Goal: Task Accomplishment & Management: Manage account settings

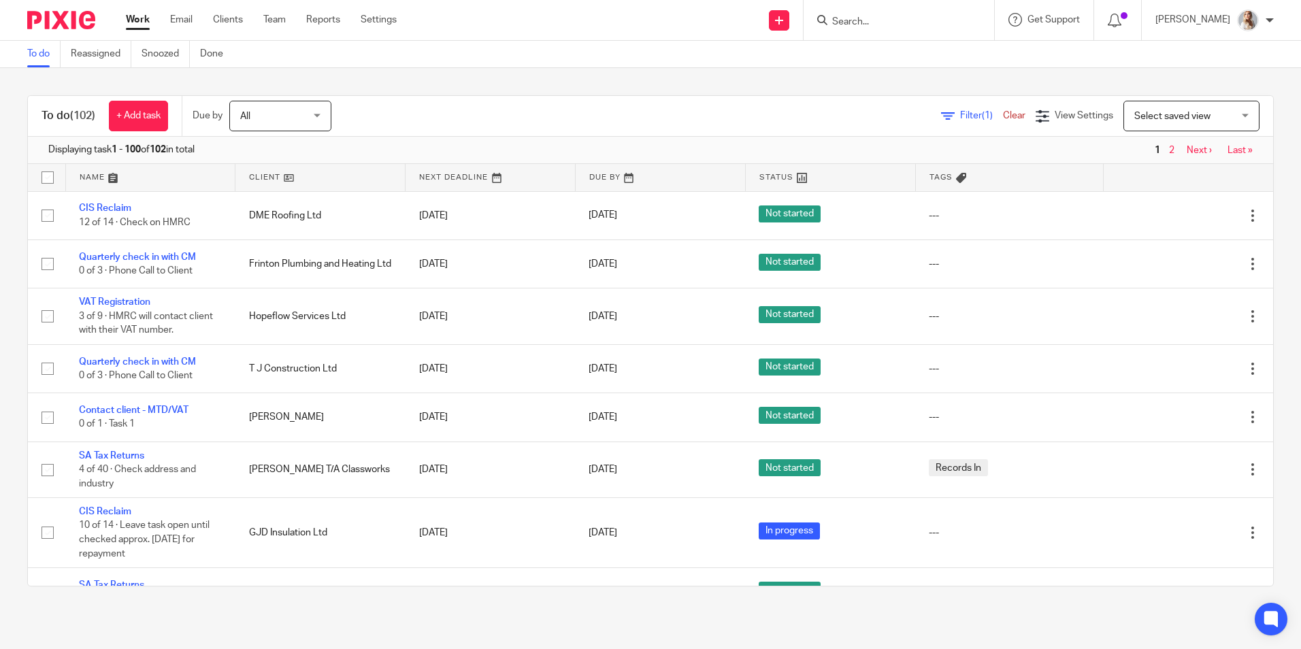
scroll to position [340, 0]
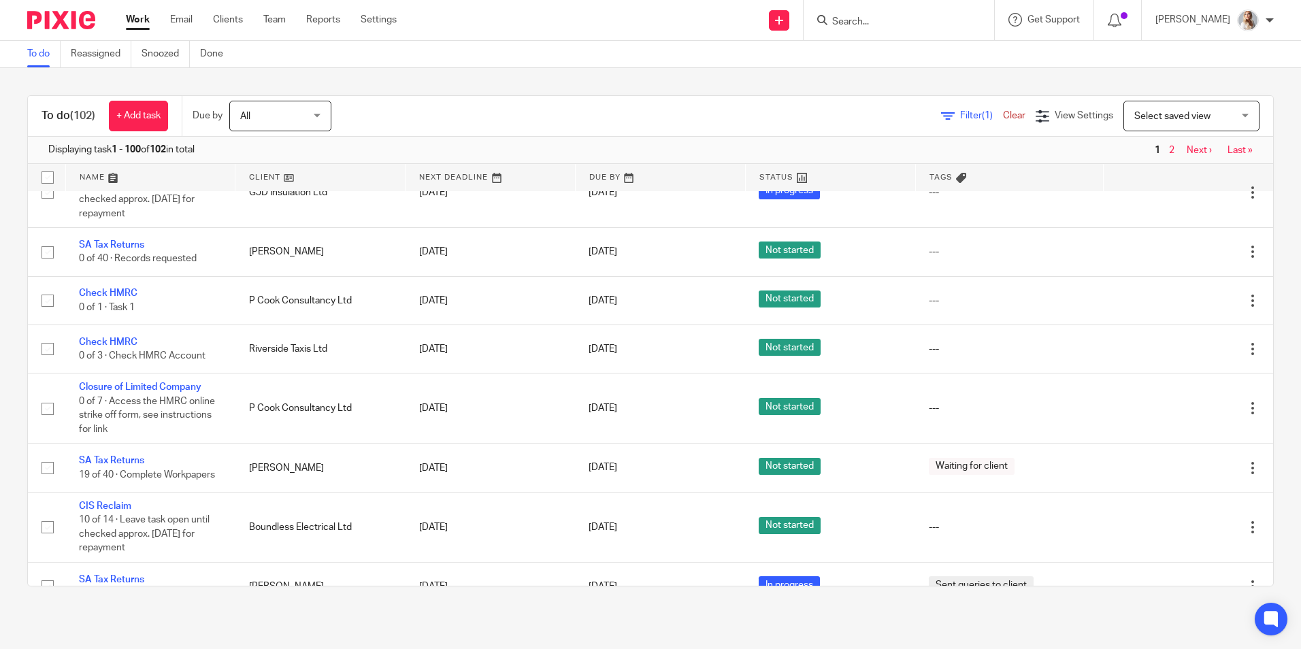
click at [875, 32] on div at bounding box center [898, 20] width 190 height 40
click at [872, 30] on div at bounding box center [898, 20] width 190 height 40
drag, startPoint x: 869, startPoint y: 27, endPoint x: 863, endPoint y: 22, distance: 8.2
click at [869, 27] on input "Search" at bounding box center [892, 22] width 122 height 12
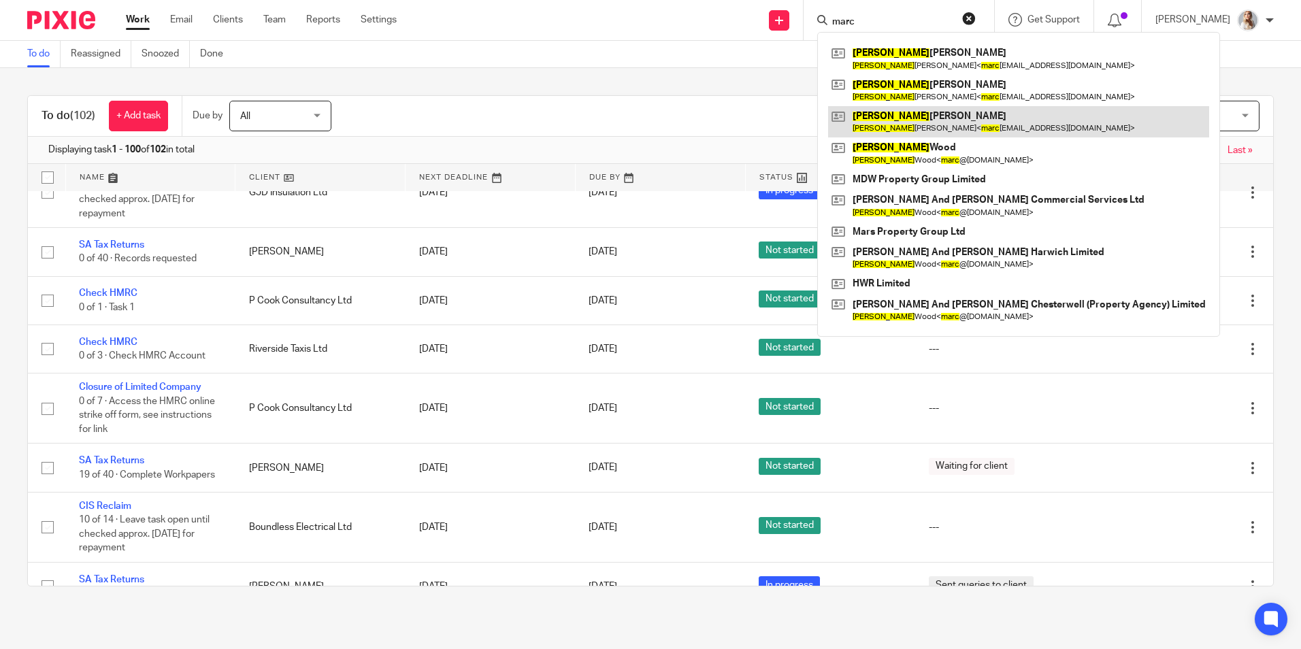
type input "marc"
click at [877, 129] on link at bounding box center [1018, 121] width 381 height 31
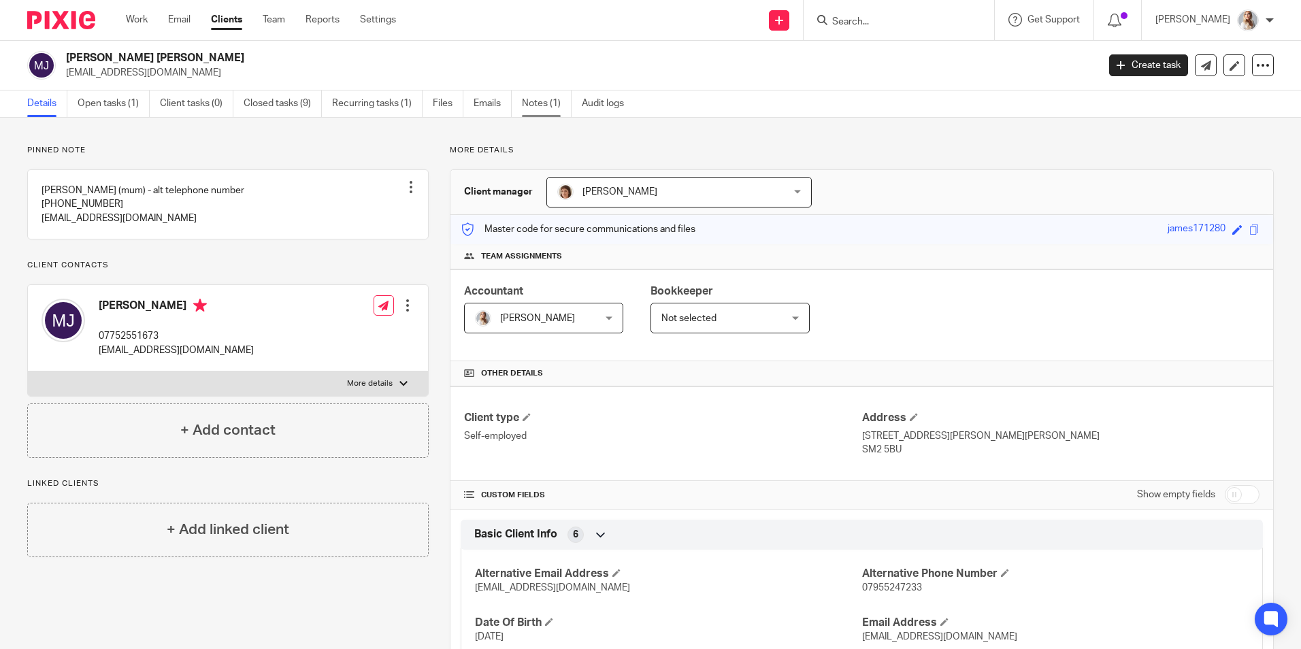
click at [525, 116] on link "Notes (1)" at bounding box center [547, 103] width 50 height 27
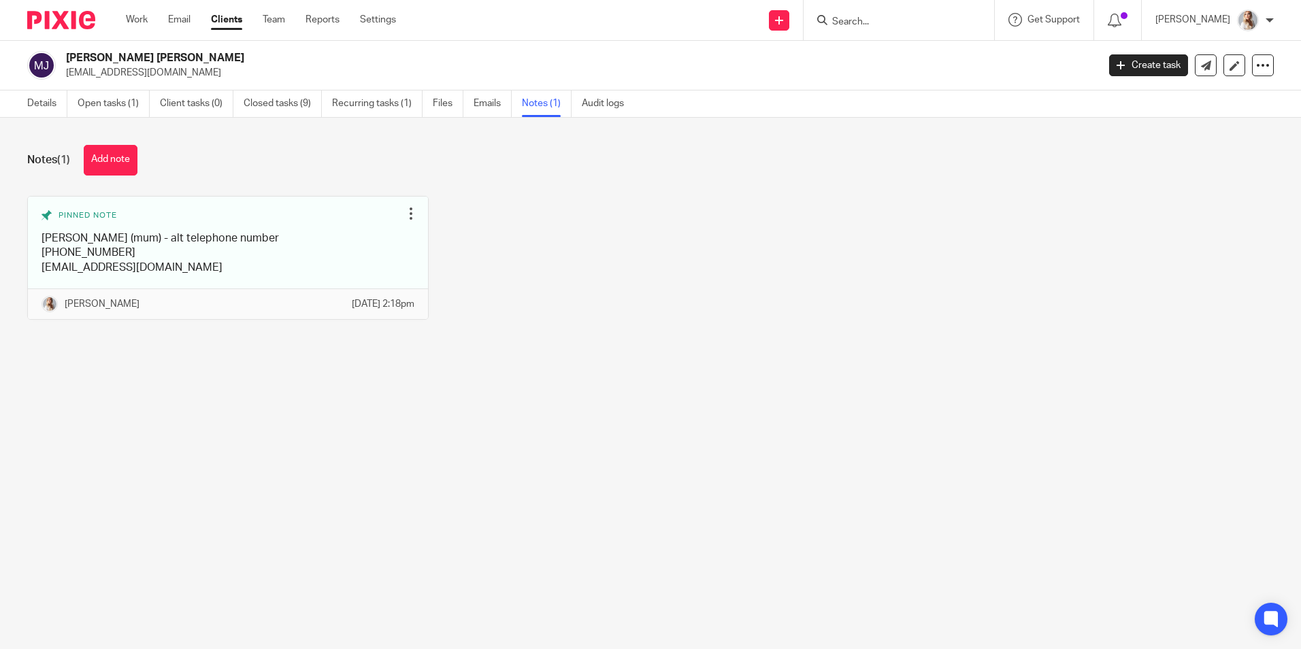
click at [153, 159] on div "Notes (1) Add note" at bounding box center [650, 160] width 1246 height 31
click at [118, 161] on button "Add note" at bounding box center [111, 160] width 54 height 31
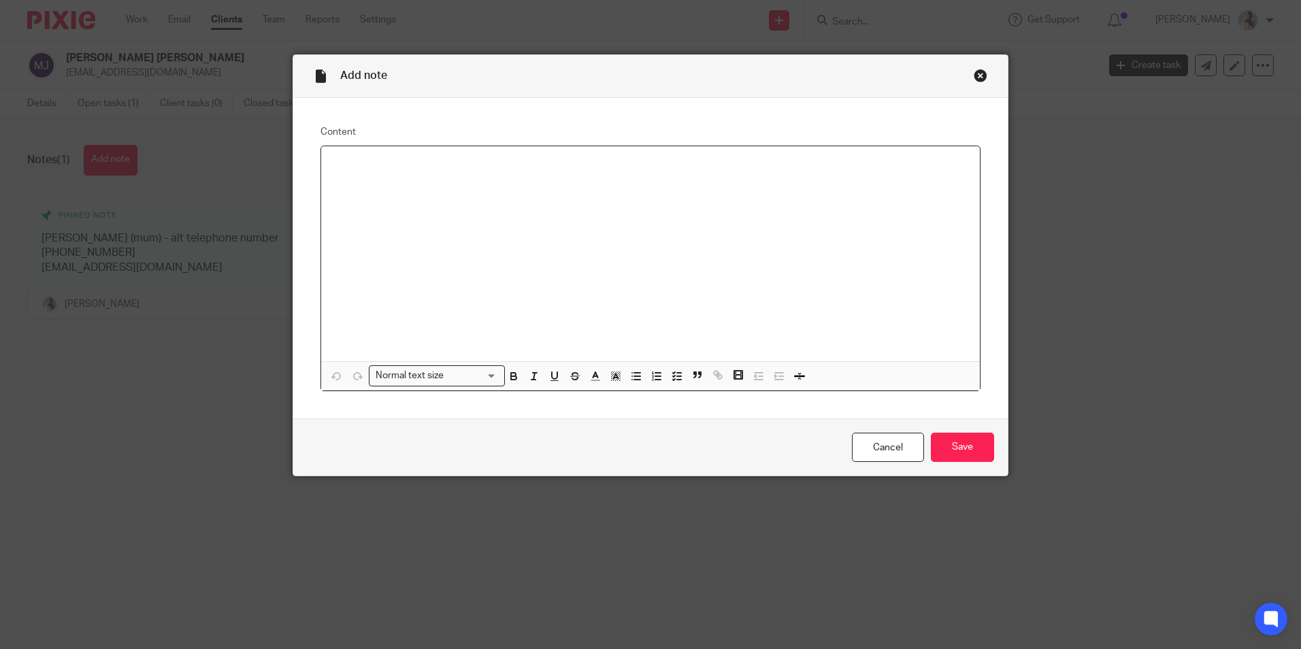
click at [375, 173] on div at bounding box center [650, 253] width 658 height 215
click at [975, 454] on input "Save" at bounding box center [962, 447] width 63 height 29
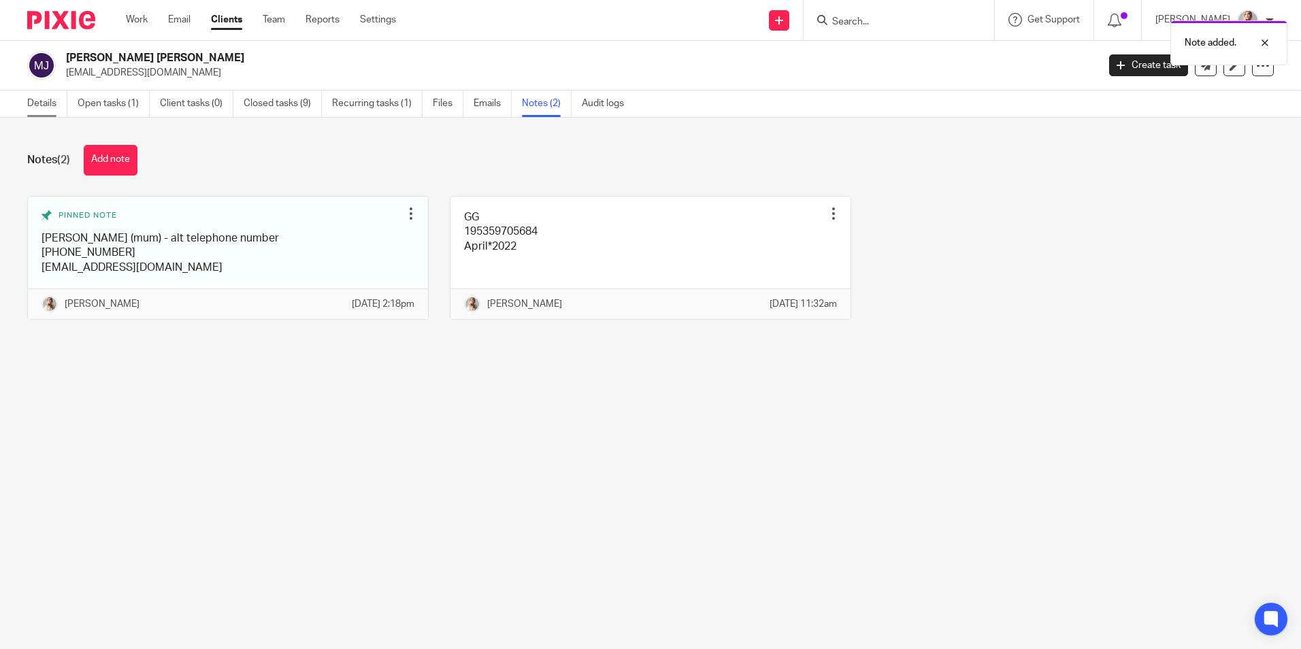
click at [37, 108] on link "Details" at bounding box center [47, 103] width 40 height 27
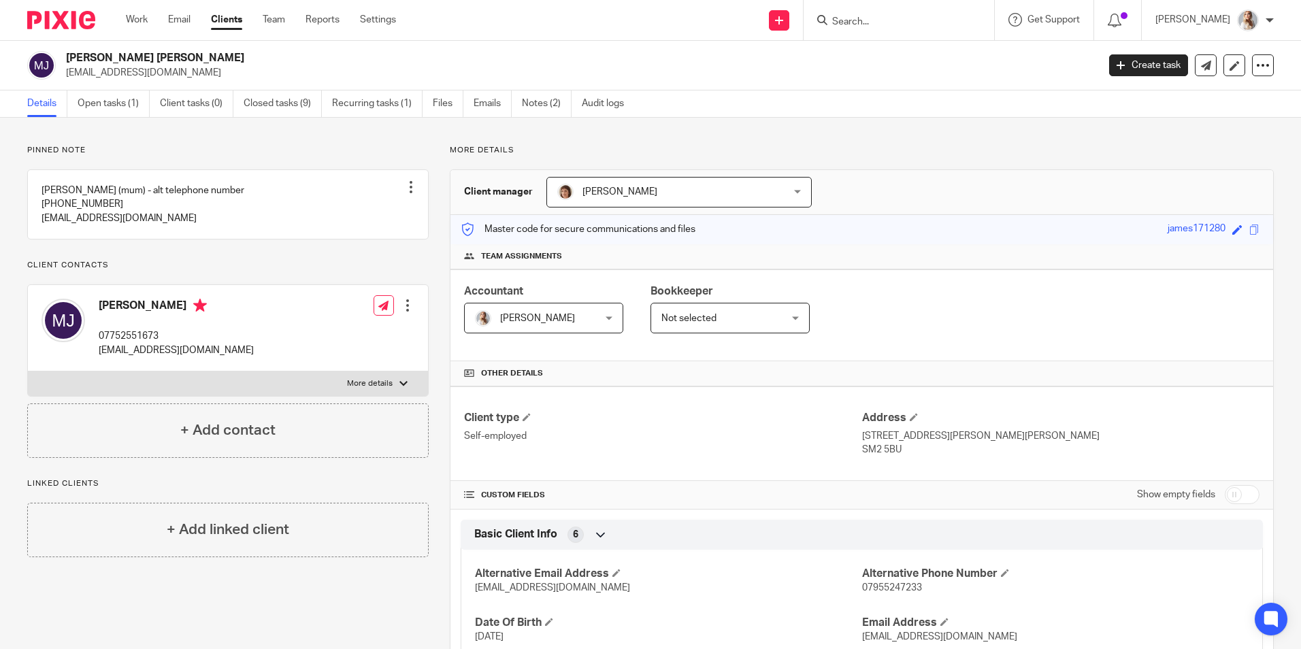
click at [158, 17] on ul "Work Email Clients Team Reports Settings" at bounding box center [271, 20] width 290 height 14
click at [137, 18] on link "Work" at bounding box center [137, 20] width 22 height 14
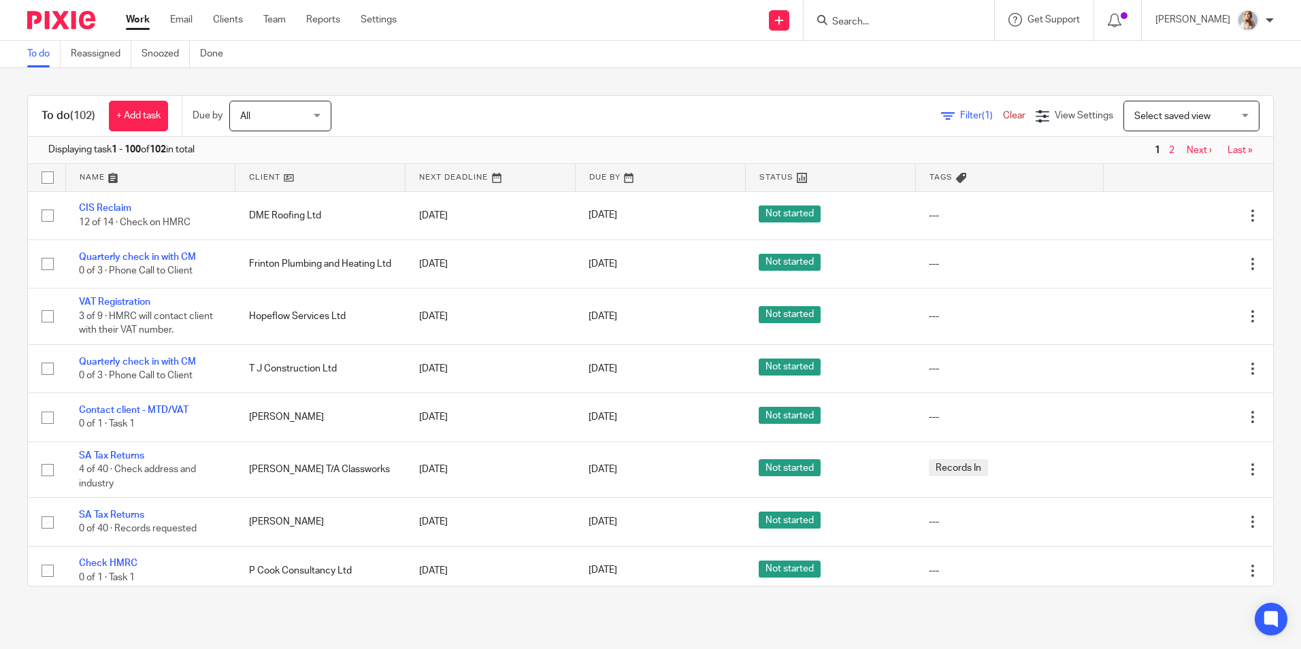
click at [896, 19] on input "Search" at bounding box center [892, 22] width 122 height 12
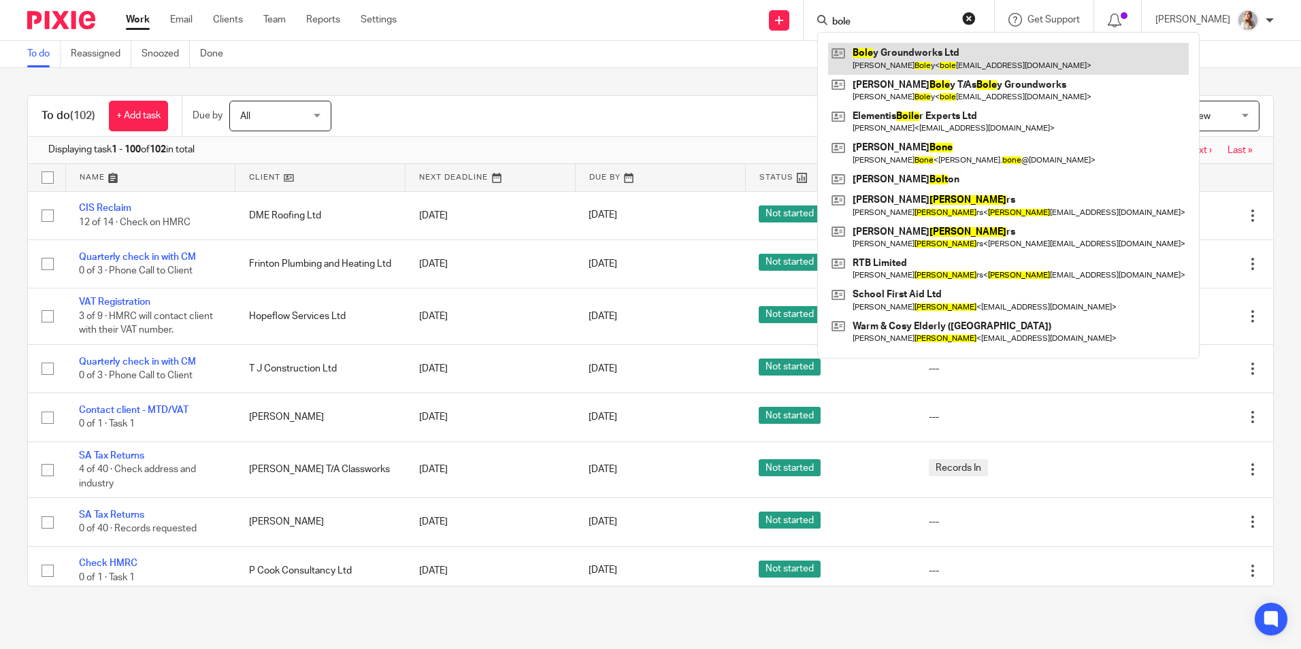
type input "bole"
click at [921, 56] on link at bounding box center [1008, 58] width 361 height 31
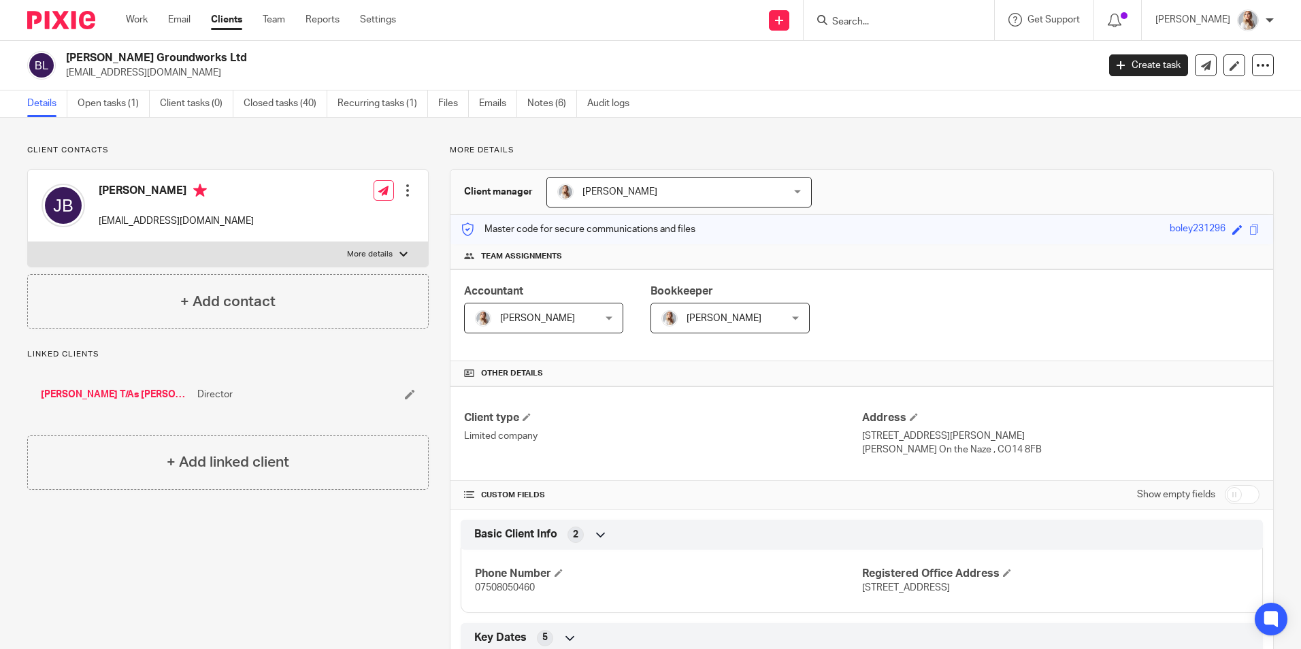
drag, startPoint x: 125, startPoint y: 104, endPoint x: 190, endPoint y: 119, distance: 66.3
click at [125, 104] on link "Open tasks (1)" at bounding box center [114, 103] width 72 height 27
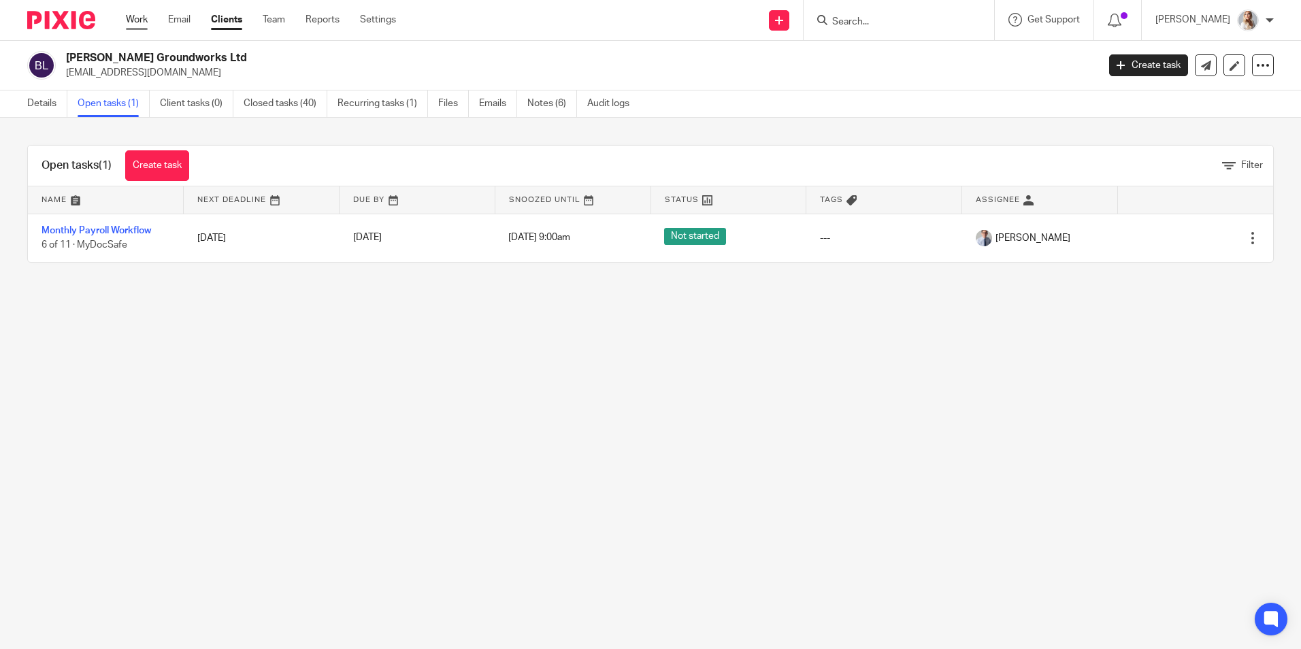
click at [139, 21] on link "Work" at bounding box center [137, 20] width 22 height 14
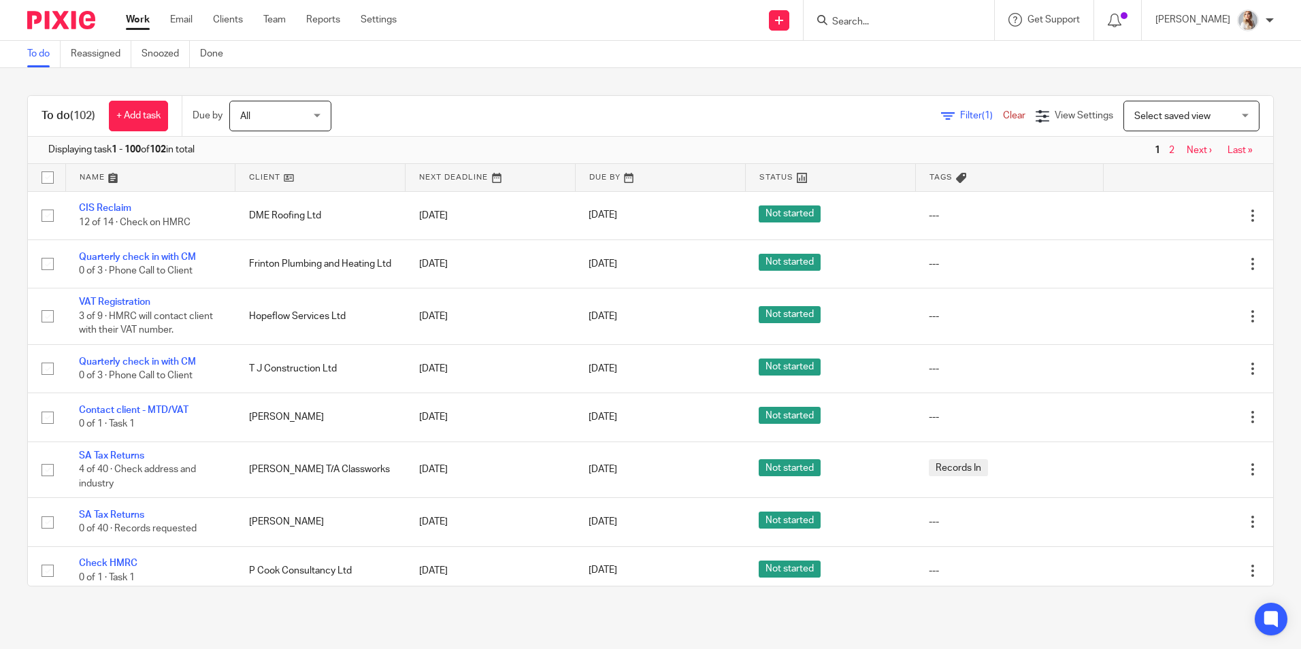
click at [865, 14] on form at bounding box center [903, 20] width 145 height 17
click at [868, 23] on input "Search" at bounding box center [892, 22] width 122 height 12
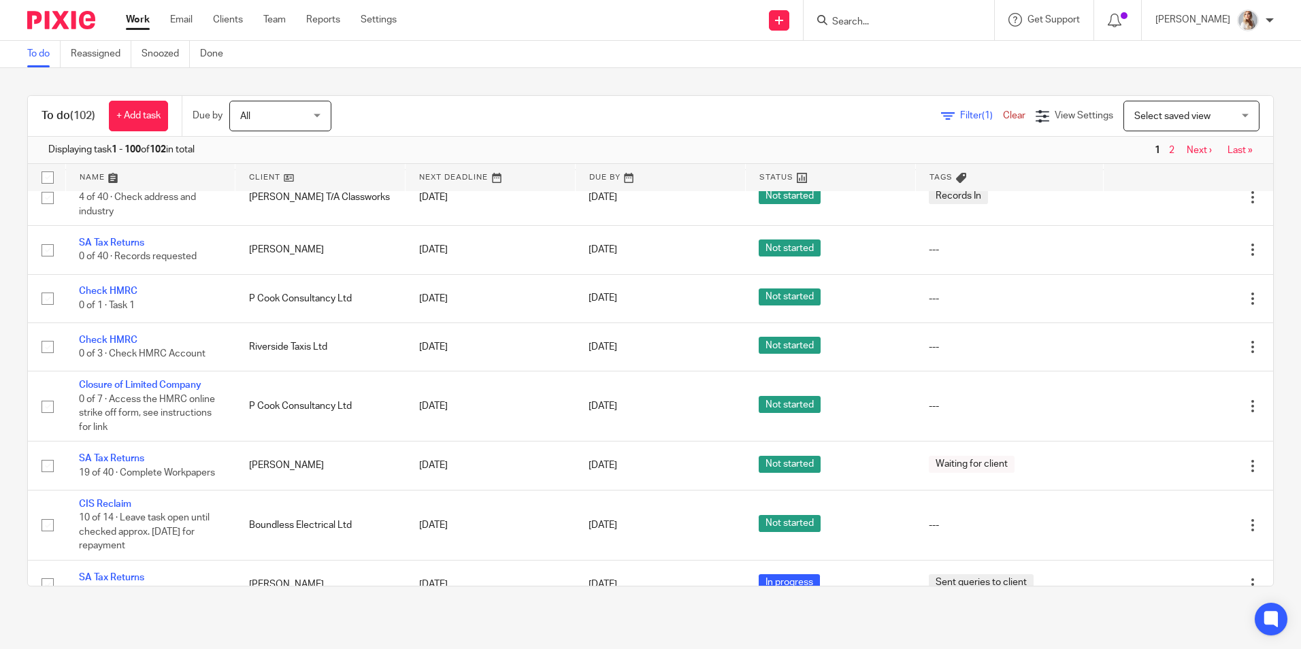
scroll to position [204, 0]
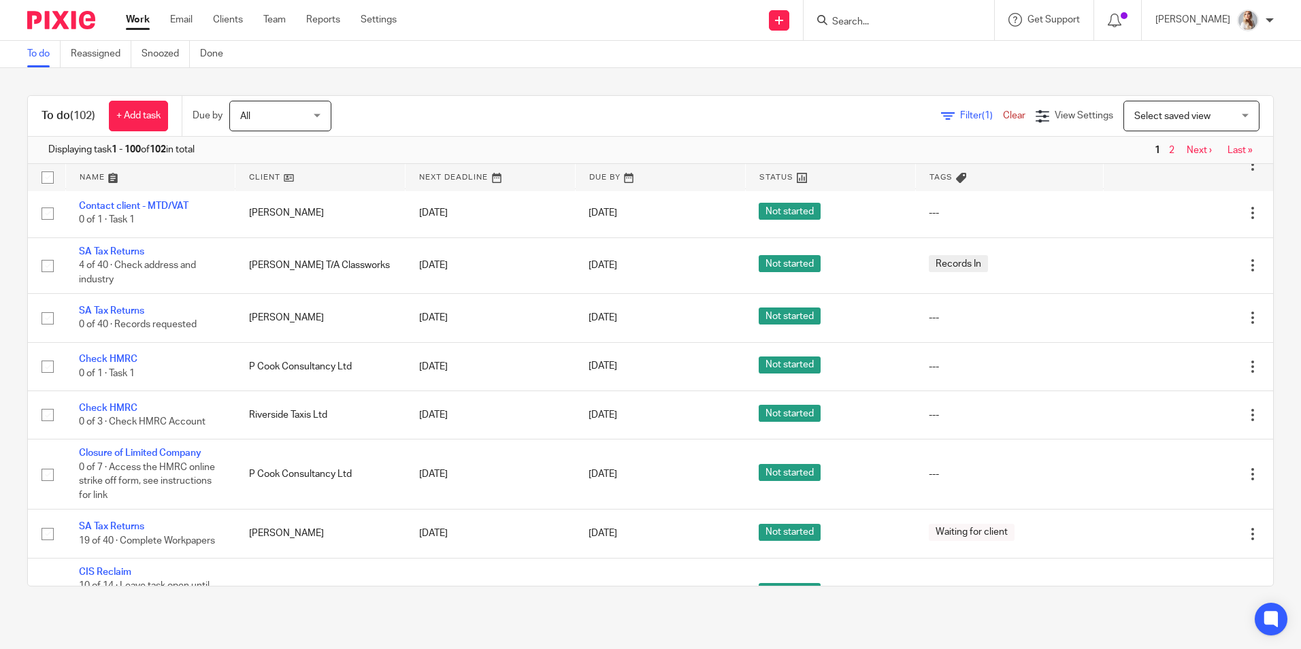
click at [131, 22] on link "Work" at bounding box center [138, 20] width 24 height 14
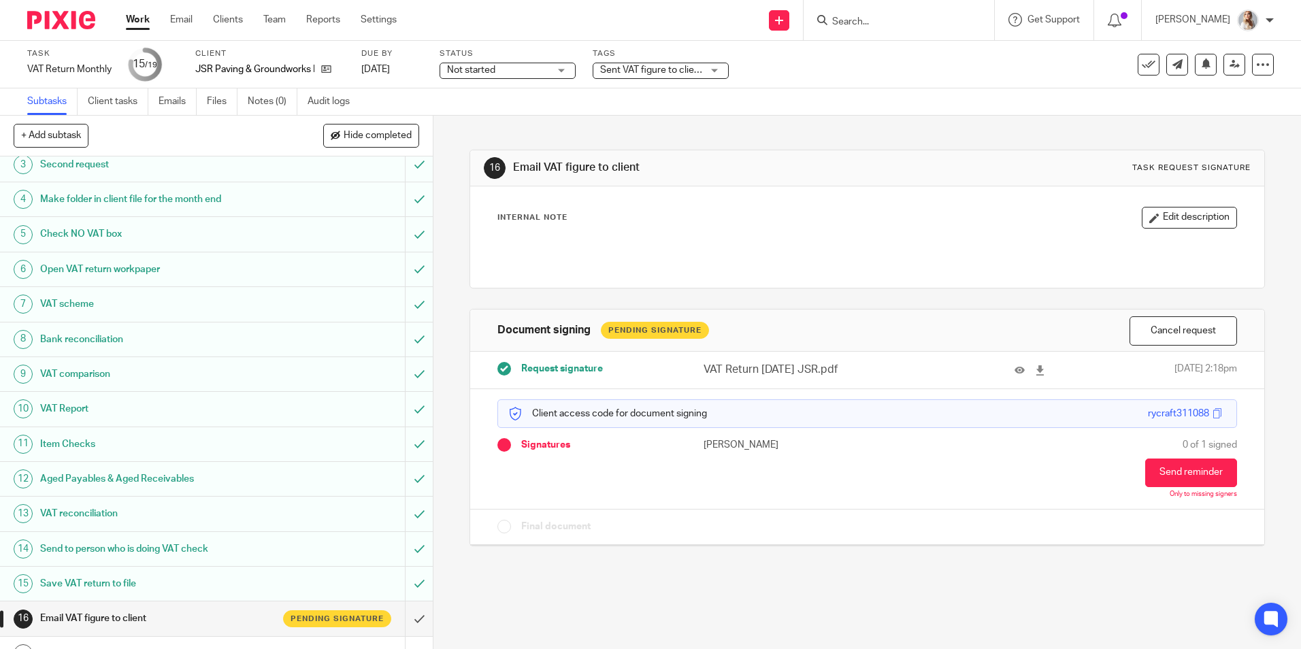
scroll to position [171, 0]
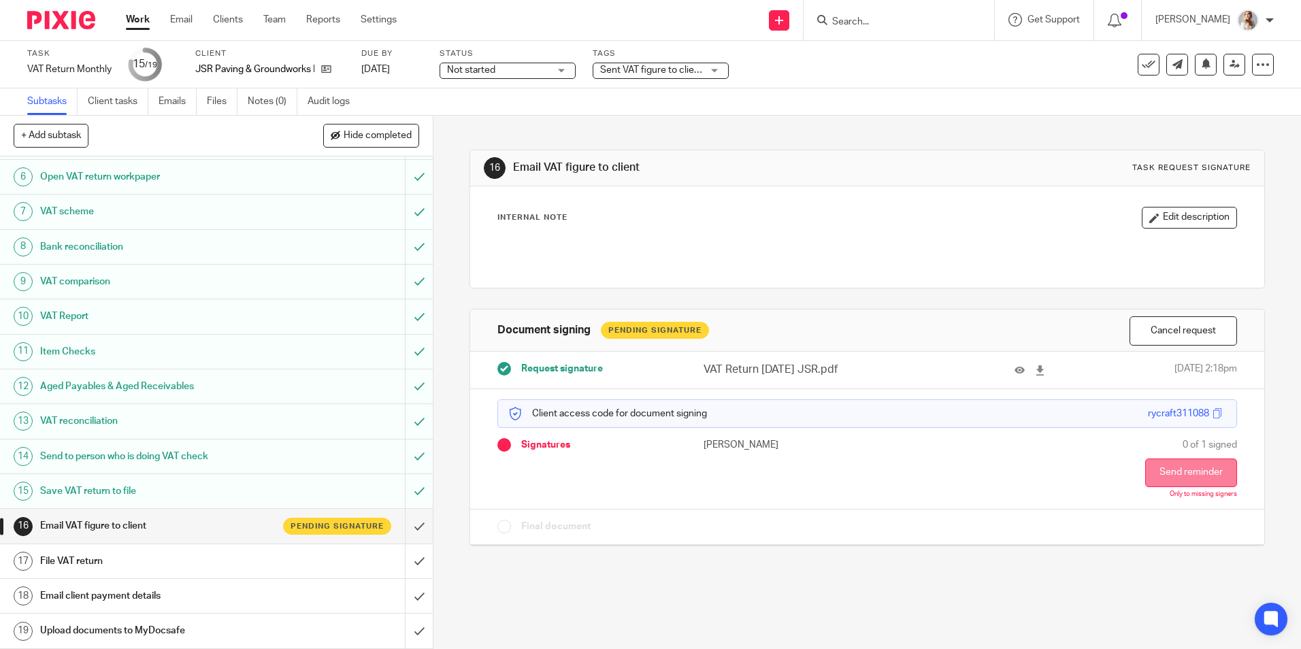
click at [1168, 474] on button "Send reminder" at bounding box center [1191, 472] width 92 height 29
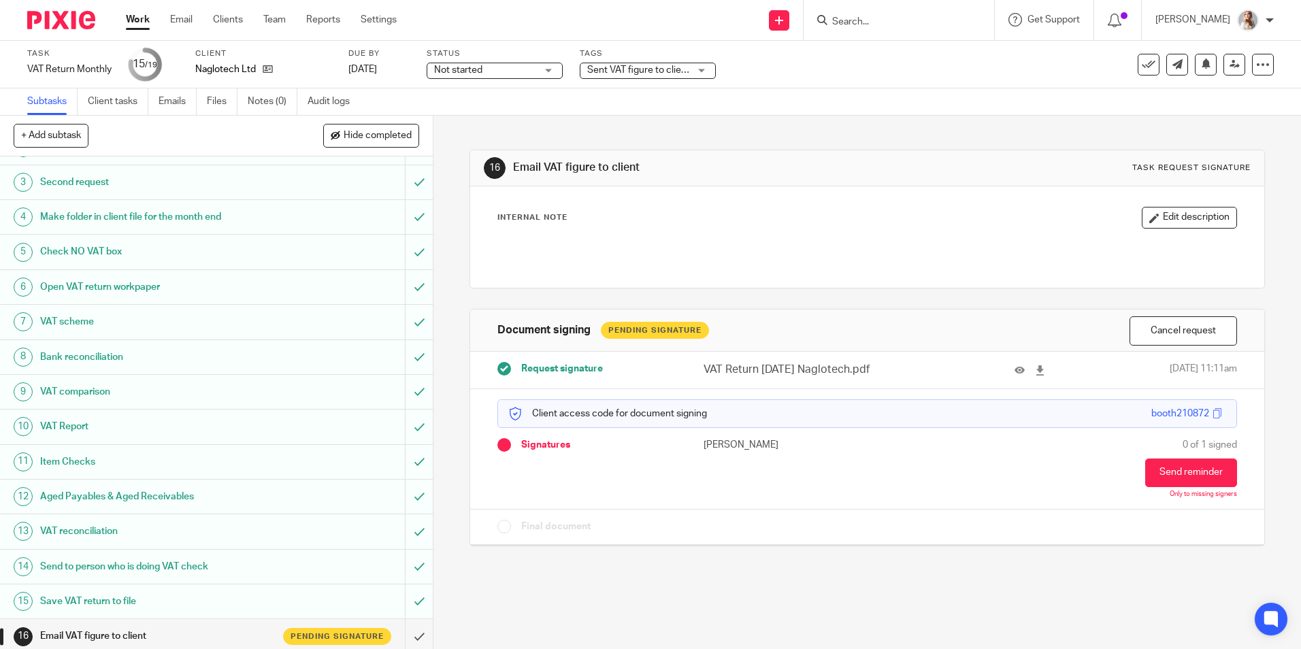
scroll to position [171, 0]
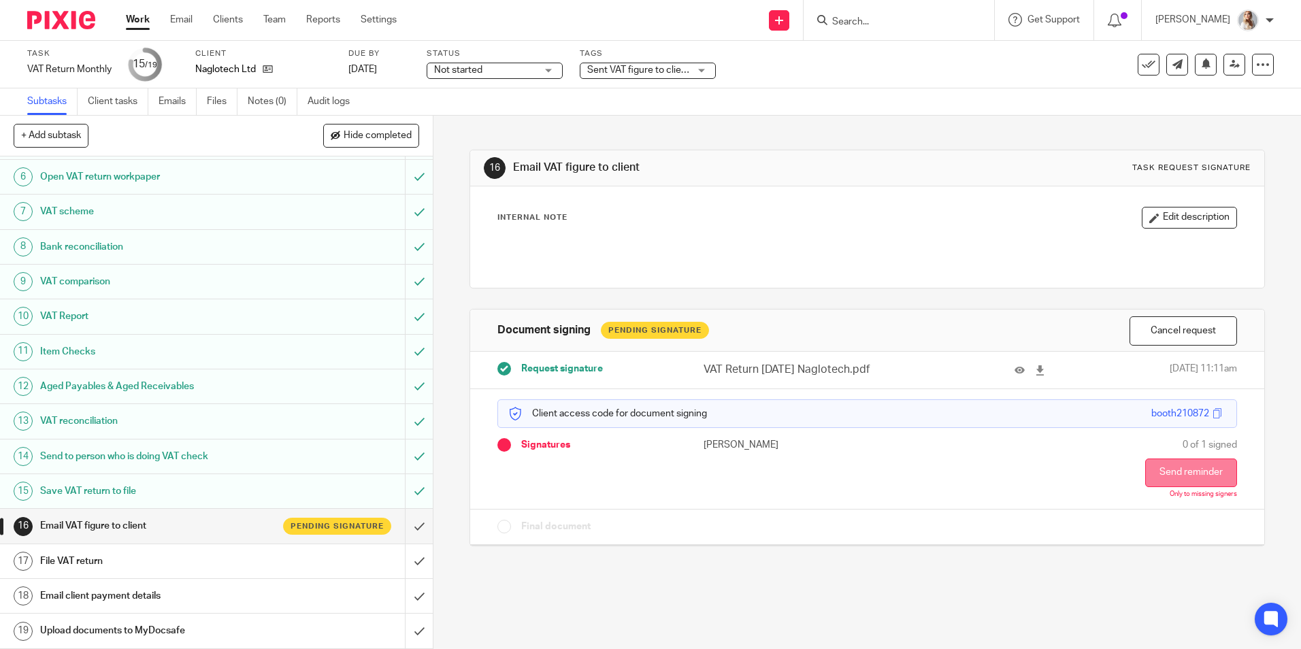
click at [1154, 480] on button "Send reminder" at bounding box center [1191, 472] width 92 height 29
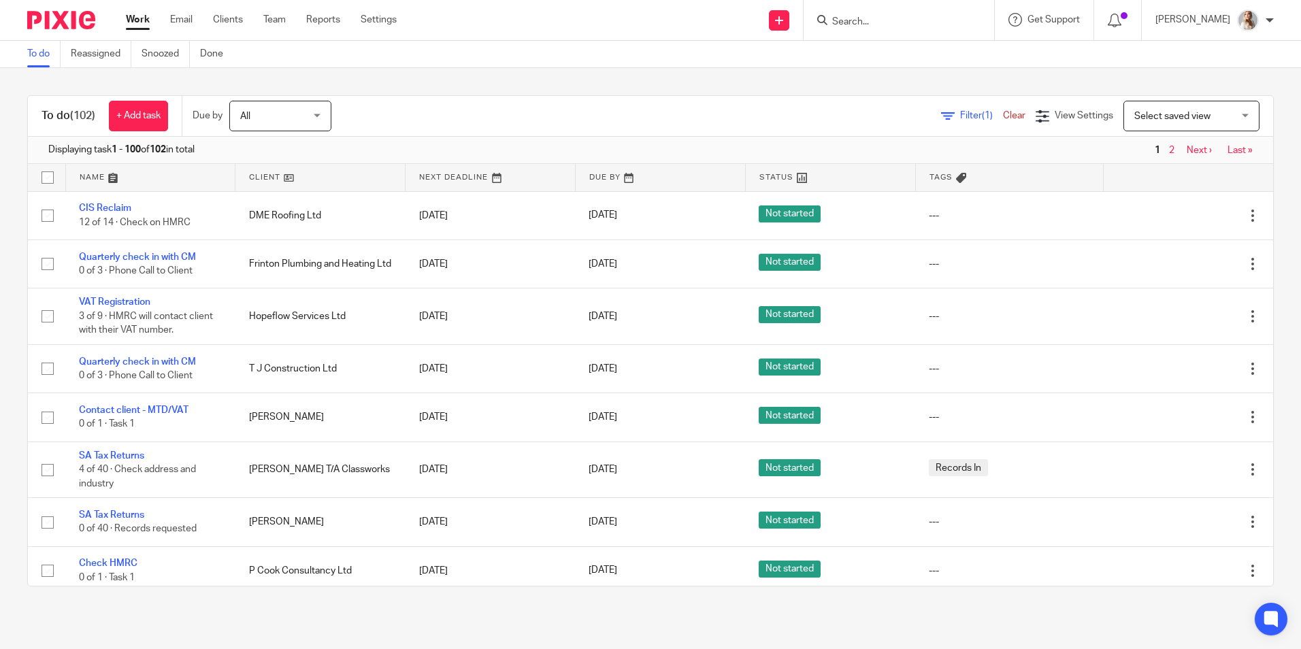
click at [852, 24] on input "Search" at bounding box center [892, 22] width 122 height 12
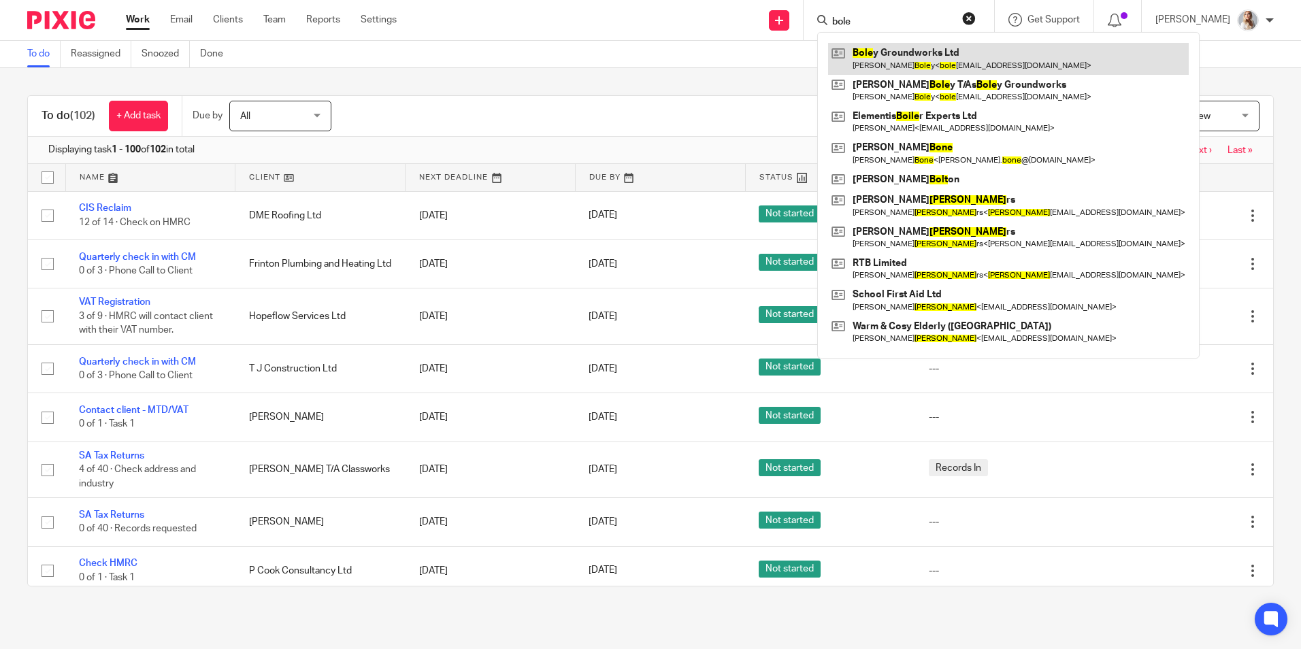
type input "bole"
click at [898, 45] on link at bounding box center [1008, 58] width 361 height 31
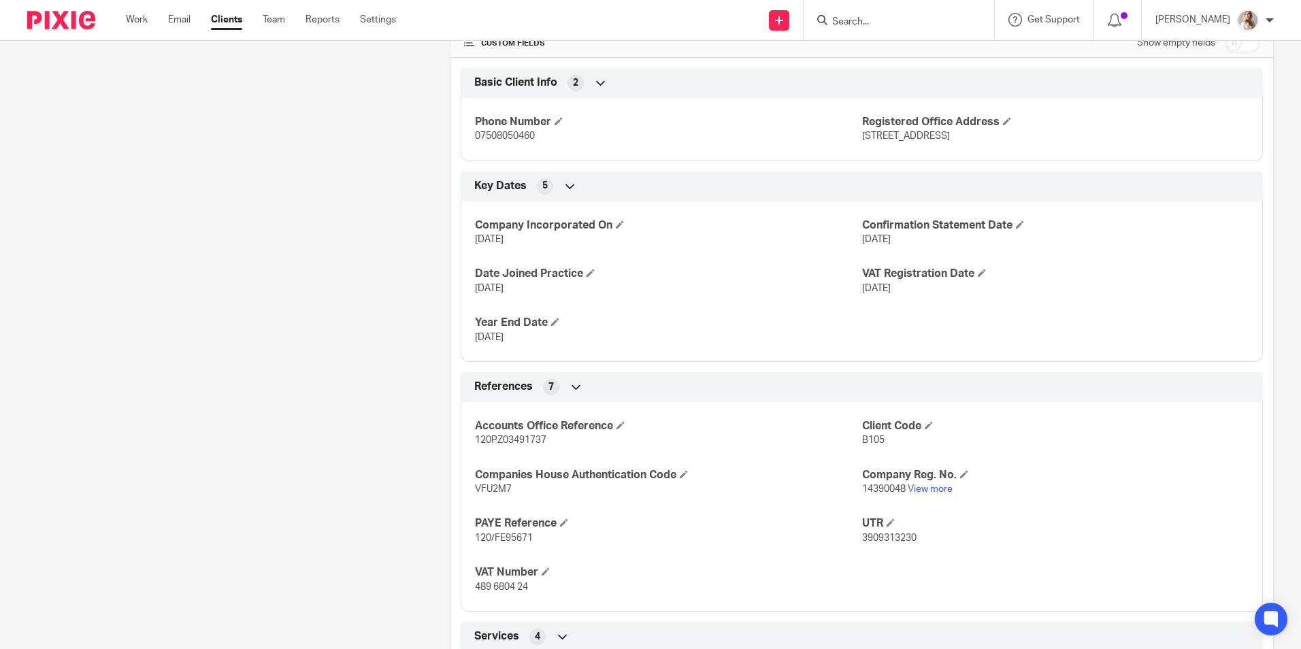
scroll to position [476, 0]
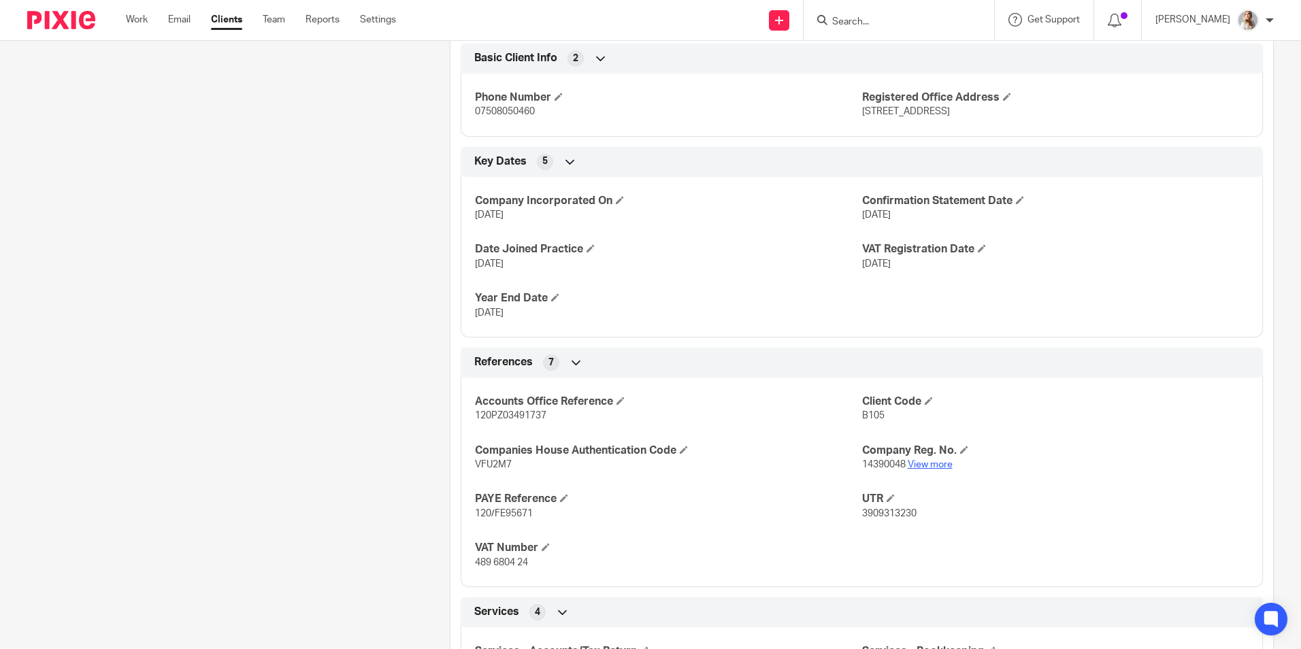
click at [932, 463] on link "View more" at bounding box center [929, 465] width 45 height 10
click at [875, 20] on input "Search" at bounding box center [892, 22] width 122 height 12
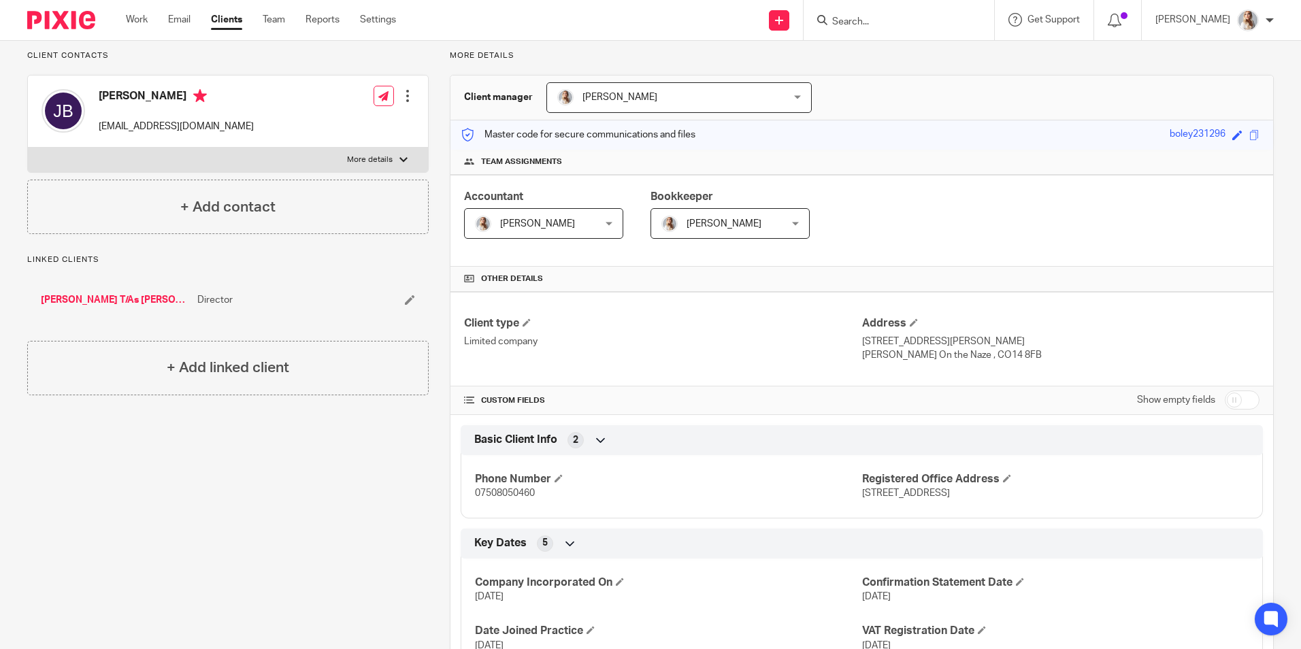
scroll to position [0, 0]
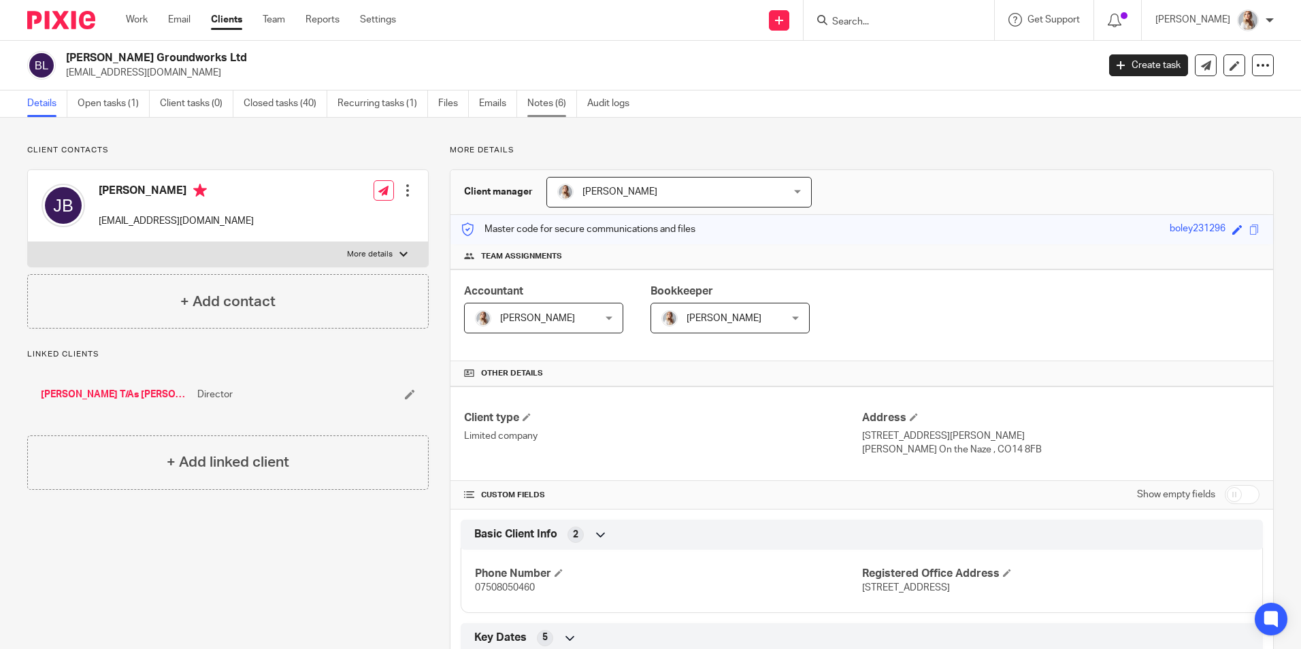
click at [552, 105] on link "Notes (6)" at bounding box center [552, 103] width 50 height 27
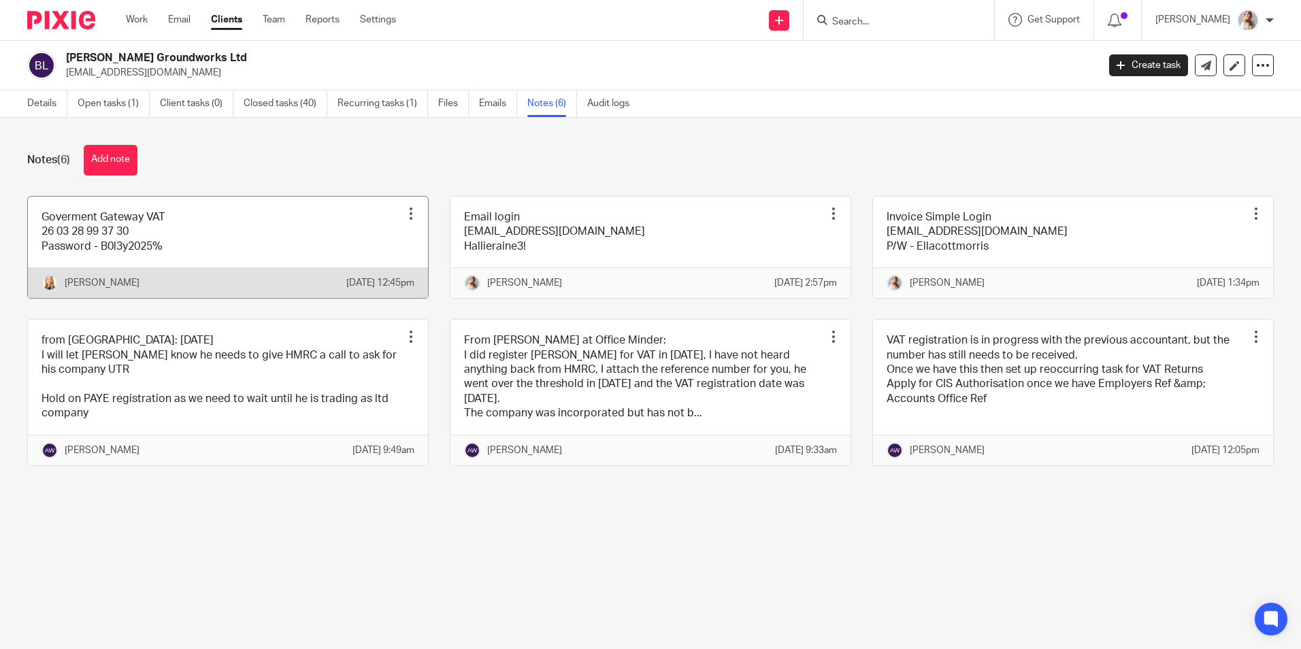
click at [244, 273] on link at bounding box center [228, 247] width 400 height 101
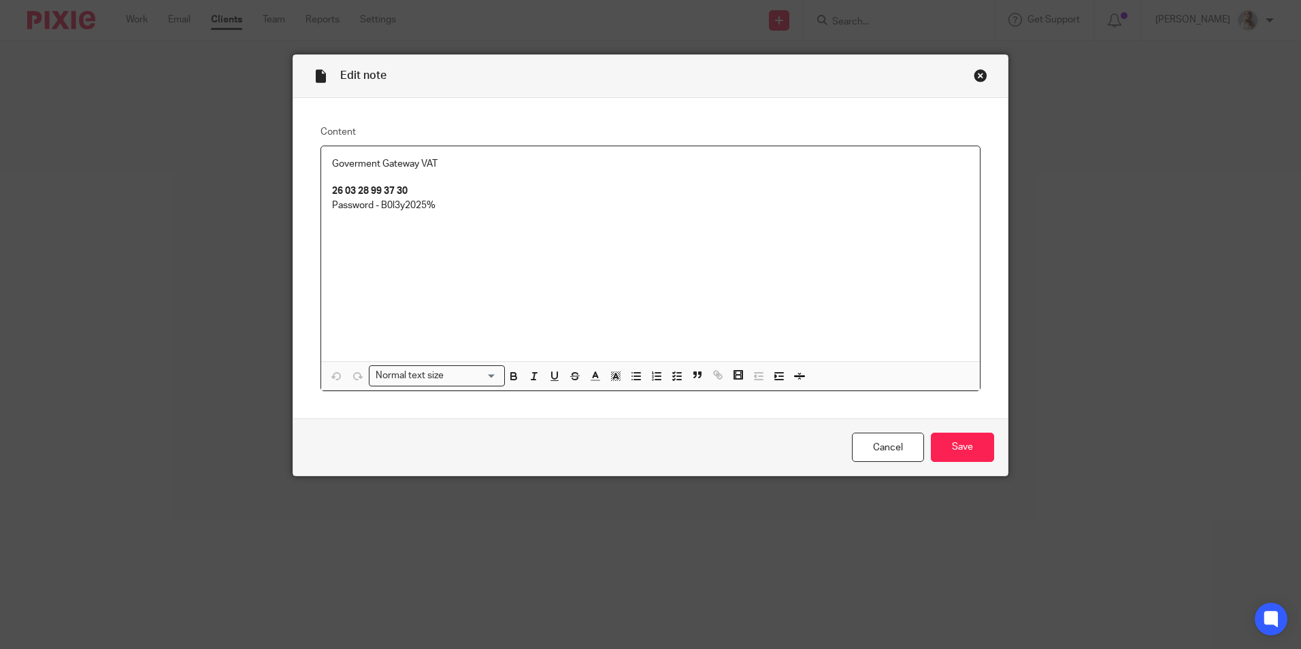
click at [339, 195] on strong "26 03 28 99 37 30" at bounding box center [370, 191] width 76 height 10
drag, startPoint x: 403, startPoint y: 192, endPoint x: 277, endPoint y: 184, distance: 126.7
click at [279, 185] on div "Edit note Content Goverment Gateway VAT 260328993730 Password - B0l3y2025% Norm…" at bounding box center [650, 324] width 1301 height 649
copy strong "260328993730"
drag, startPoint x: 463, startPoint y: 204, endPoint x: 261, endPoint y: 205, distance: 201.4
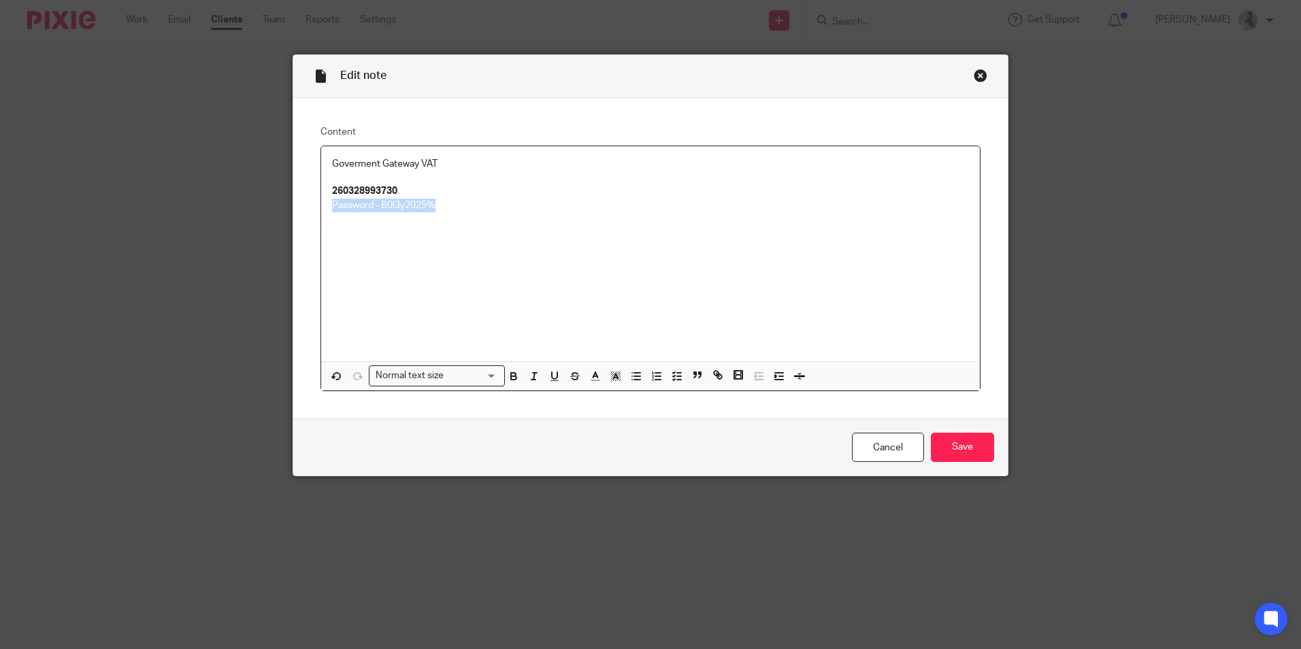
click at [261, 205] on div "Edit note Content Goverment Gateway VAT 260328993730 Password - B0l3y2025% Norm…" at bounding box center [650, 324] width 1301 height 649
click at [441, 239] on div "Goverment Gateway VAT 260328993730 Password - B0l3y2025%" at bounding box center [650, 253] width 658 height 215
click at [457, 211] on p "Password - B0l3y2025%" at bounding box center [650, 206] width 637 height 14
drag, startPoint x: 443, startPoint y: 207, endPoint x: 377, endPoint y: 209, distance: 66.0
click at [377, 209] on p "Password - B0l3y2025%" at bounding box center [650, 206] width 637 height 14
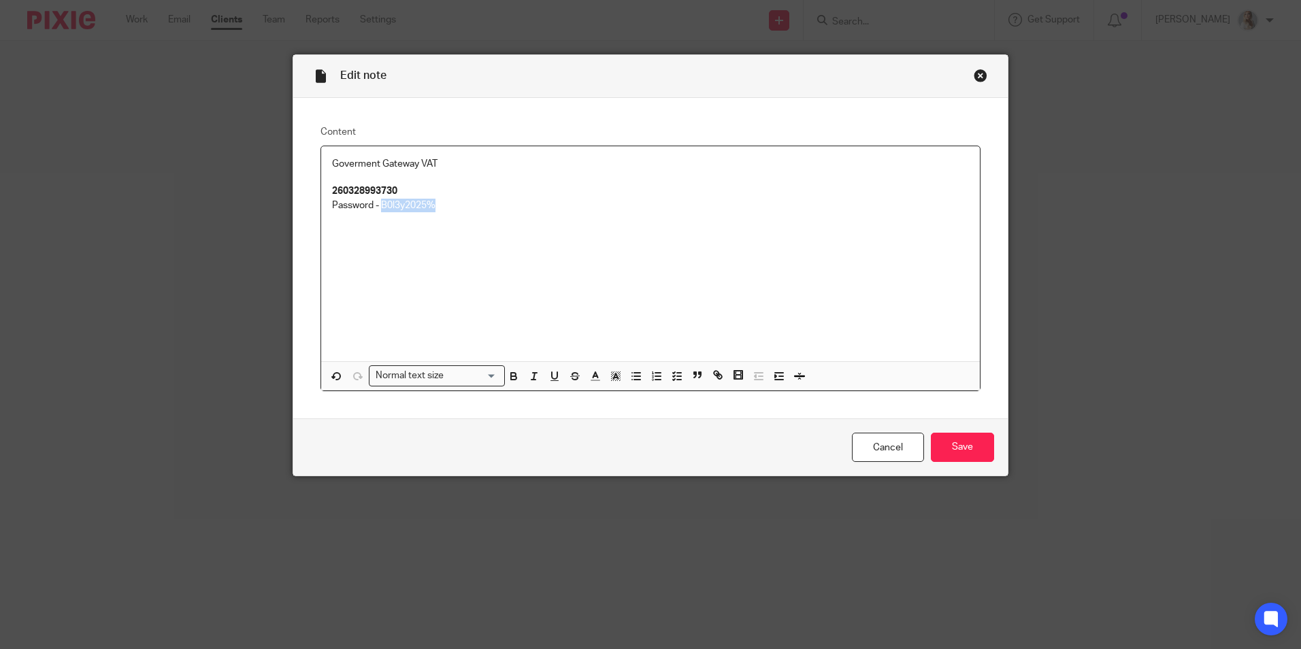
copy p "B0l3y2025%"
click at [875, 428] on div "Cancel Save" at bounding box center [650, 446] width 714 height 57
drag, startPoint x: 889, startPoint y: 446, endPoint x: 805, endPoint y: 297, distance: 170.3
click at [889, 446] on link "Cancel" at bounding box center [888, 447] width 72 height 29
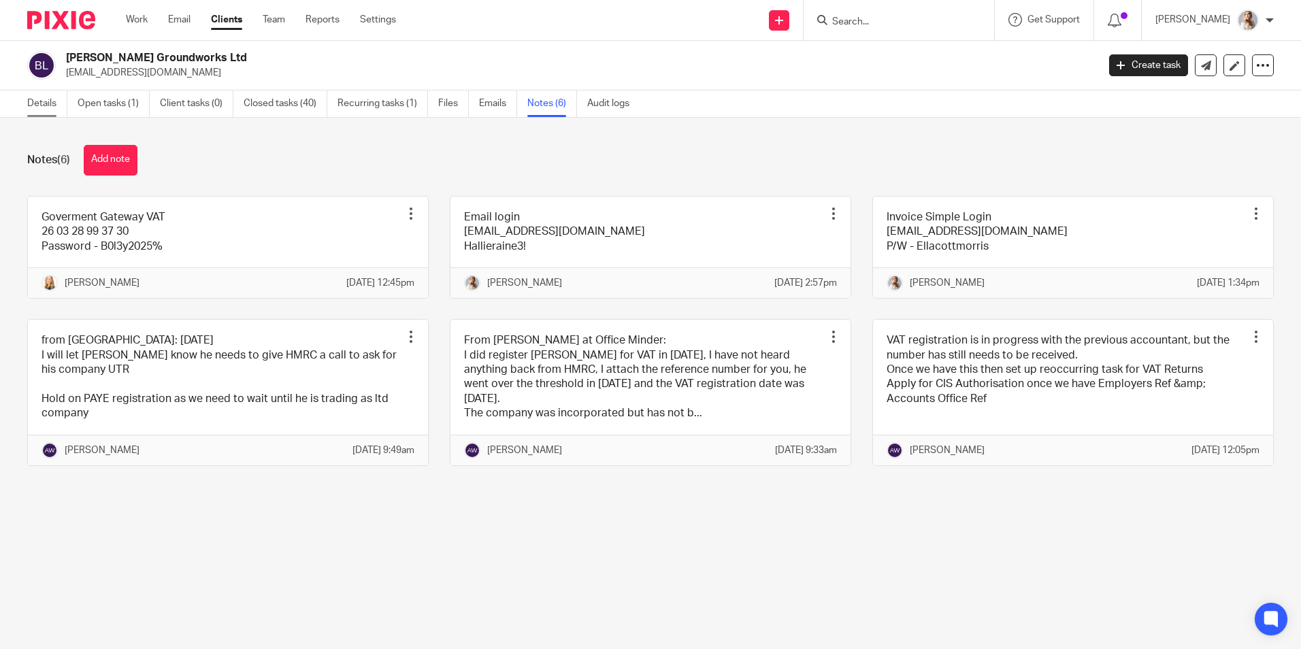
click at [35, 104] on link "Details" at bounding box center [47, 103] width 40 height 27
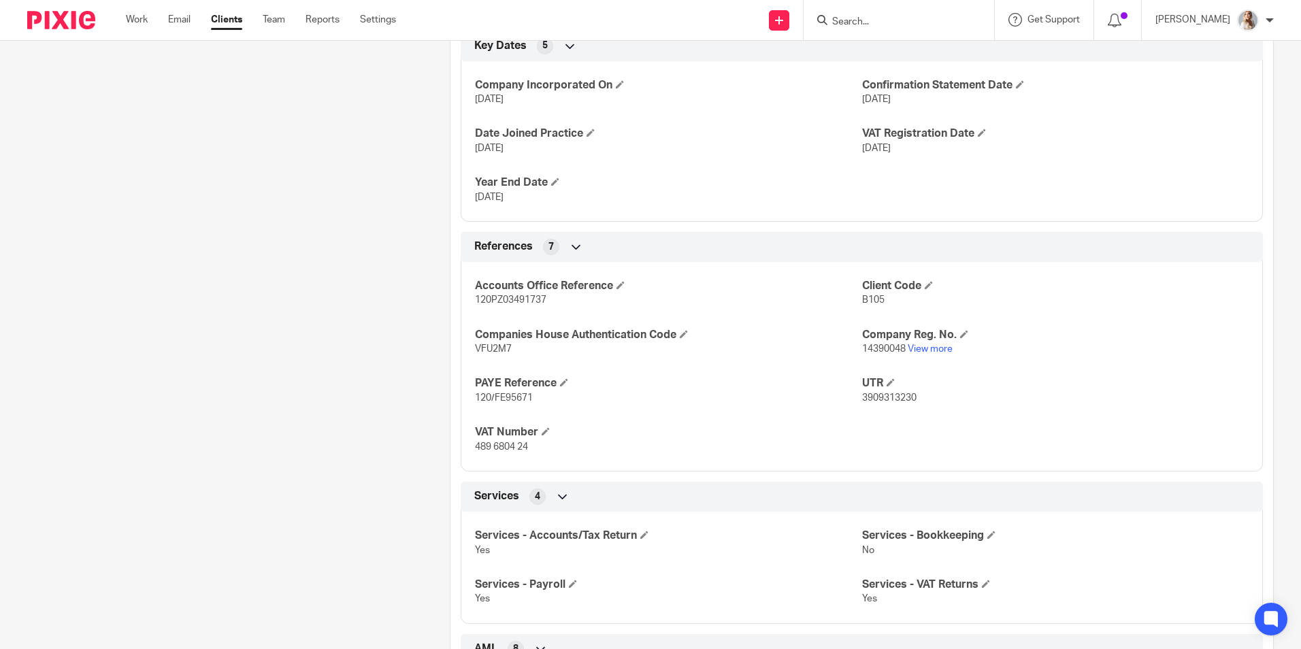
scroll to position [612, 0]
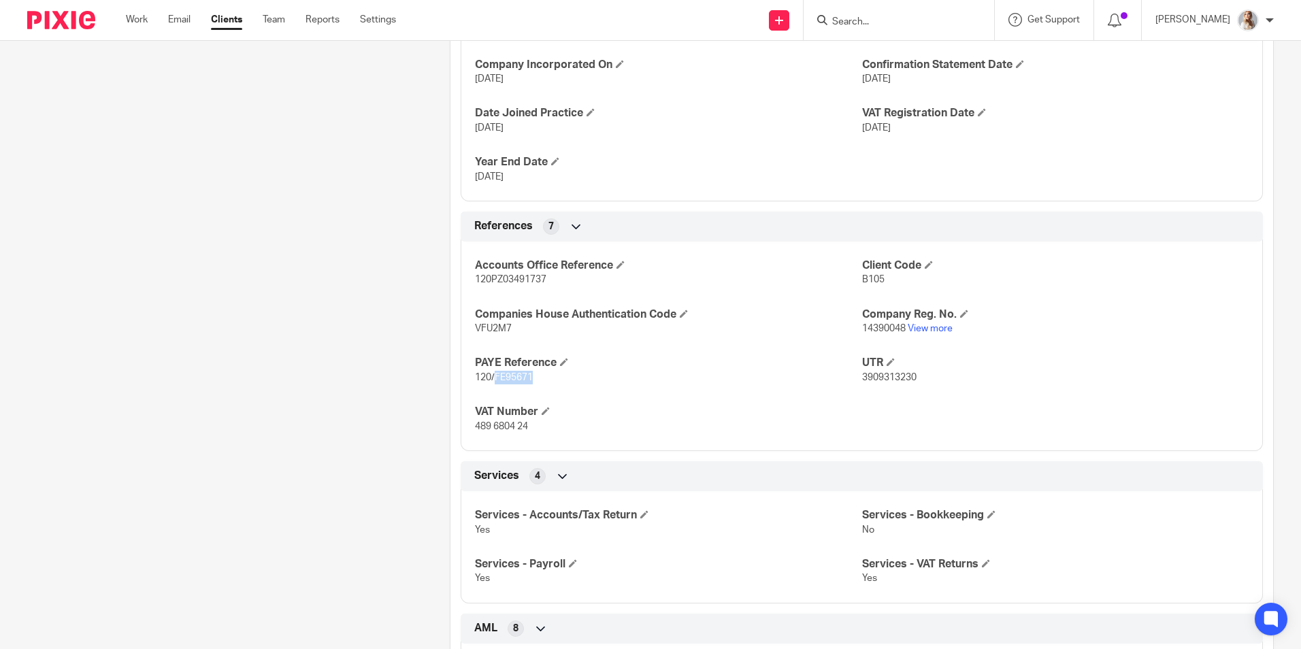
drag, startPoint x: 536, startPoint y: 380, endPoint x: 493, endPoint y: 380, distance: 42.9
click at [493, 380] on p "120/FE95671" at bounding box center [668, 378] width 386 height 14
copy span "FE95671"
drag, startPoint x: 545, startPoint y: 291, endPoint x: 459, endPoint y: 288, distance: 85.8
click at [461, 288] on div "Accounts Office Reference 120PZ03491737 Client Code B105 Companies House Authen…" at bounding box center [862, 341] width 802 height 220
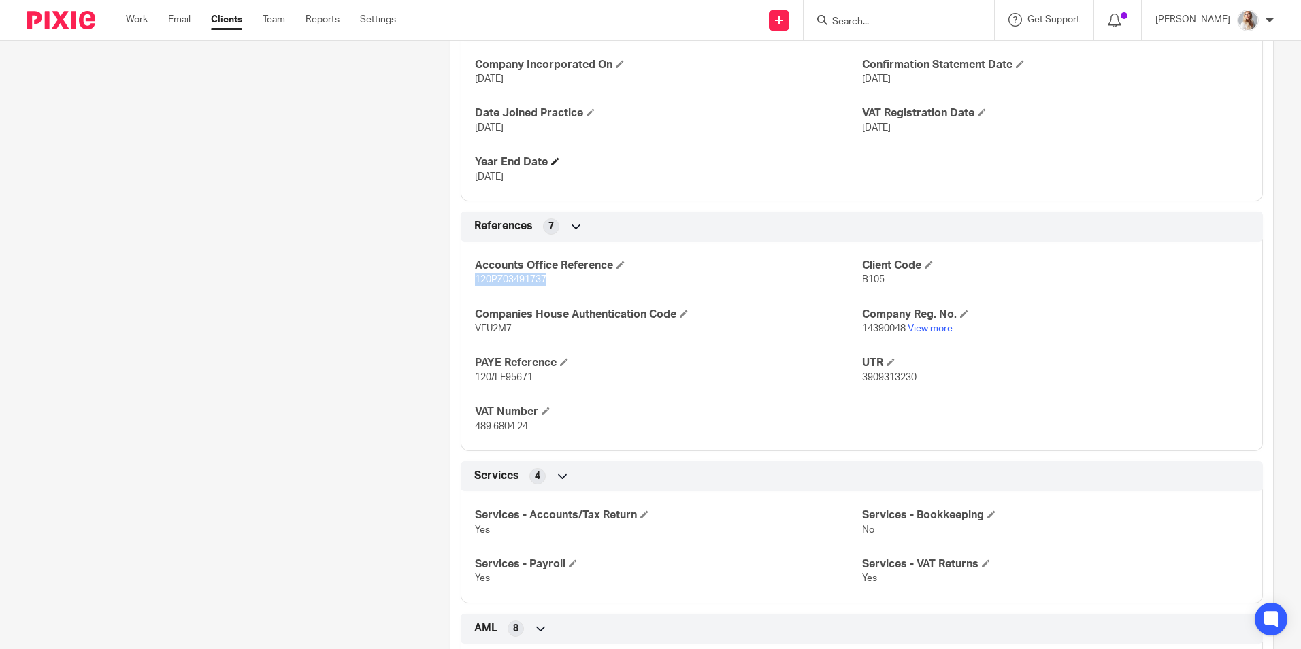
copy span "120PZ03491737"
drag, startPoint x: 912, startPoint y: 380, endPoint x: 850, endPoint y: 380, distance: 61.9
click at [850, 380] on div "Accounts Office Reference 120PZ03491737 Client Code B105 Companies House Authen…" at bounding box center [862, 341] width 802 height 220
drag, startPoint x: 850, startPoint y: 380, endPoint x: 909, endPoint y: 386, distance: 58.8
click at [874, 399] on div "Accounts Office Reference 120PZ03491737 Client Code B105 Companies House Authen…" at bounding box center [862, 341] width 802 height 220
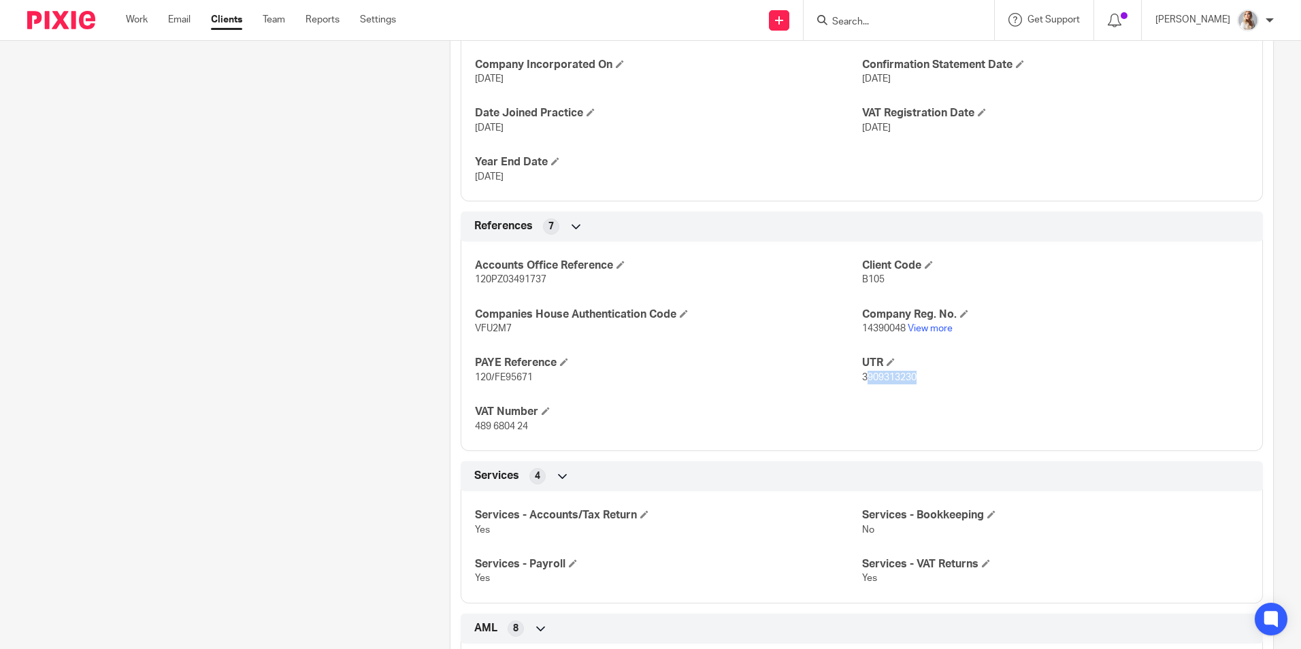
drag, startPoint x: 929, startPoint y: 380, endPoint x: 858, endPoint y: 382, distance: 71.4
click at [862, 382] on p "3909313230" at bounding box center [1055, 378] width 386 height 14
drag, startPoint x: 858, startPoint y: 382, endPoint x: 898, endPoint y: 384, distance: 40.2
click at [896, 384] on p "3909313230" at bounding box center [1055, 378] width 386 height 14
drag, startPoint x: 915, startPoint y: 380, endPoint x: 852, endPoint y: 380, distance: 63.3
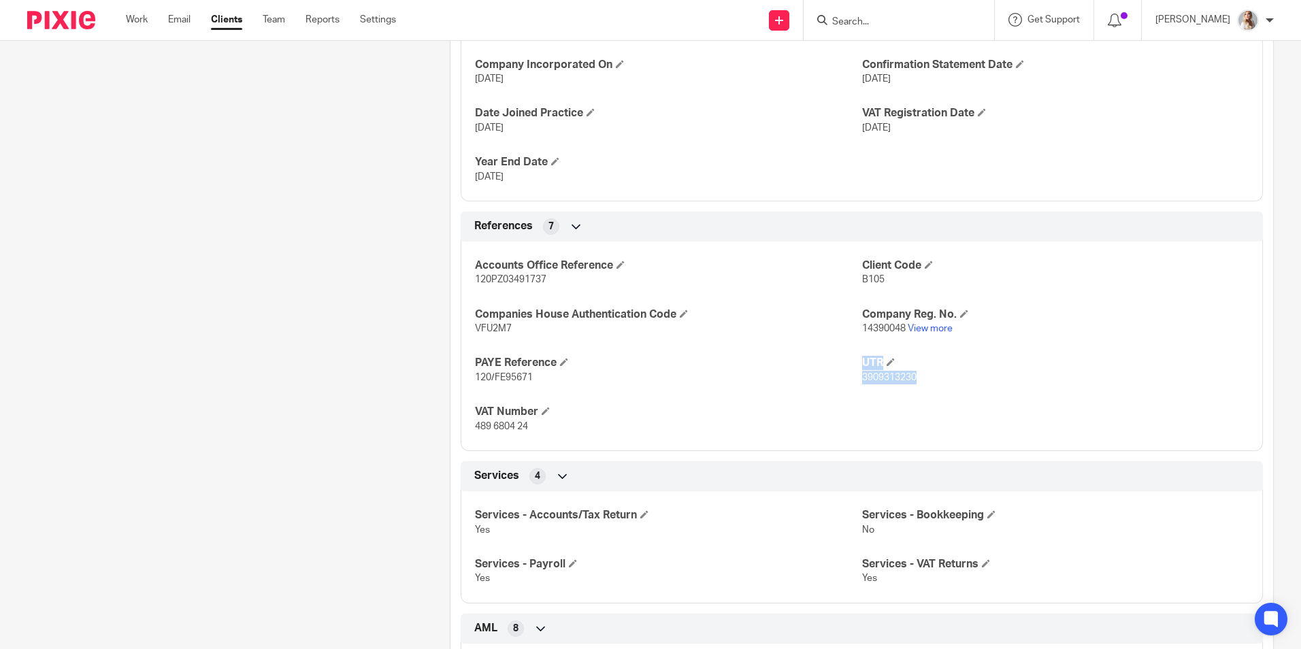
click at [852, 380] on div "Accounts Office Reference 120PZ03491737 Client Code B105 Companies House Authen…" at bounding box center [862, 341] width 802 height 220
click at [852, 380] on p "120/FE95671" at bounding box center [668, 378] width 386 height 14
drag, startPoint x: 913, startPoint y: 382, endPoint x: 857, endPoint y: 386, distance: 55.9
click at [857, 386] on div "Accounts Office Reference 120PZ03491737 Client Code B105 Companies House Authen…" at bounding box center [862, 341] width 802 height 220
copy span "3909313230"
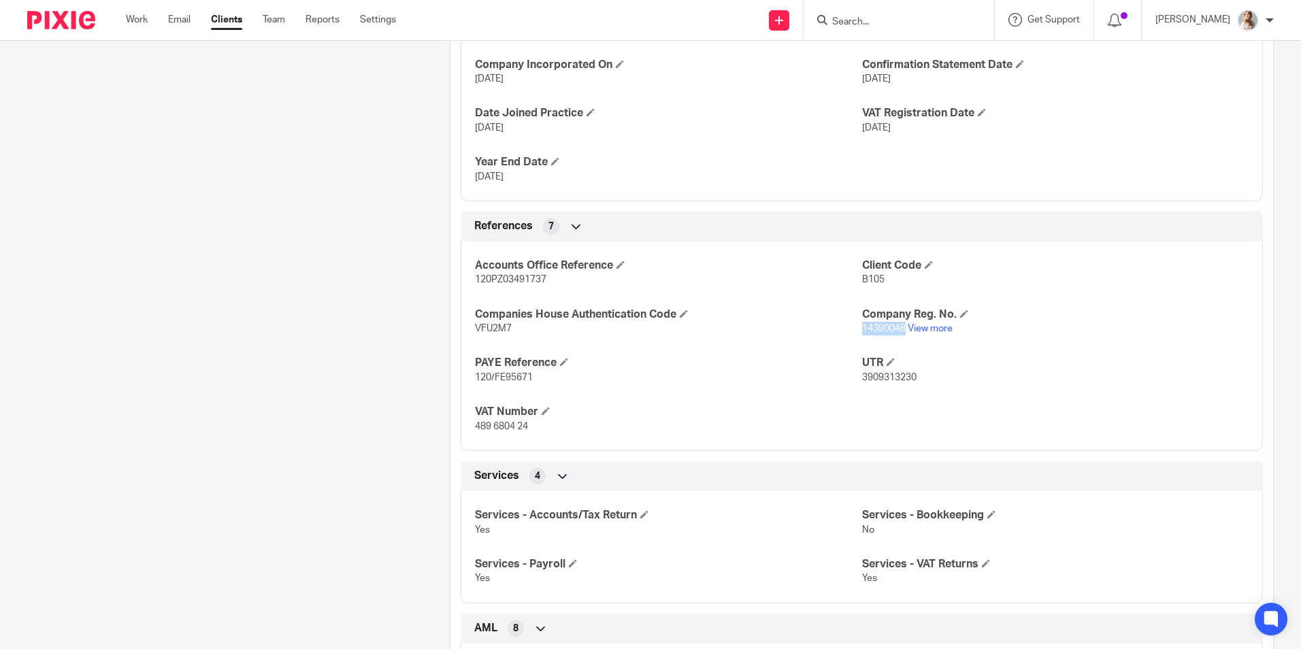
drag, startPoint x: 900, startPoint y: 330, endPoint x: 854, endPoint y: 333, distance: 45.7
click at [862, 333] on p "14390048 View more" at bounding box center [1055, 329] width 386 height 14
copy span "14390048"
drag, startPoint x: 539, startPoint y: 375, endPoint x: 494, endPoint y: 380, distance: 45.1
click at [494, 380] on p "120/FE95671" at bounding box center [668, 378] width 386 height 14
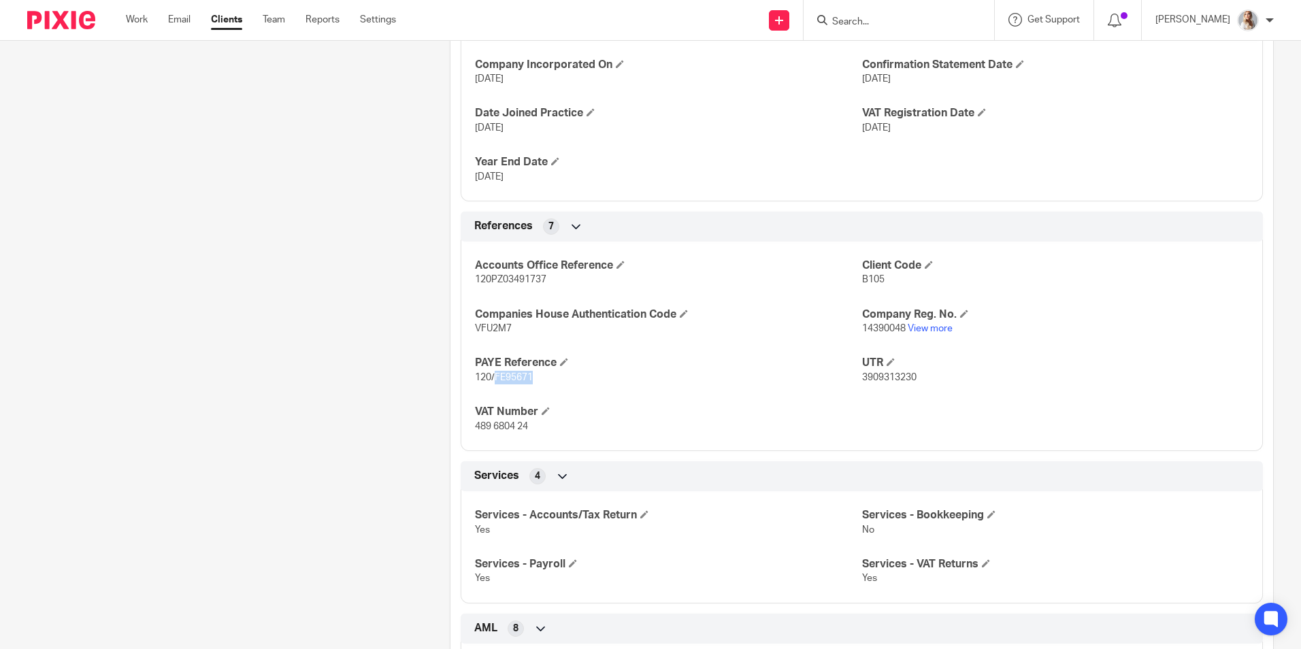
copy span "FE95671"
drag, startPoint x: 552, startPoint y: 292, endPoint x: 431, endPoint y: 295, distance: 121.1
click at [431, 295] on div "More details Client manager Jordan Wyatt Jordan Wyatt Alison Woodcraft Anjuli S…" at bounding box center [851, 198] width 845 height 1331
copy span "120PZ03491737"
drag, startPoint x: 914, startPoint y: 380, endPoint x: 855, endPoint y: 380, distance: 59.2
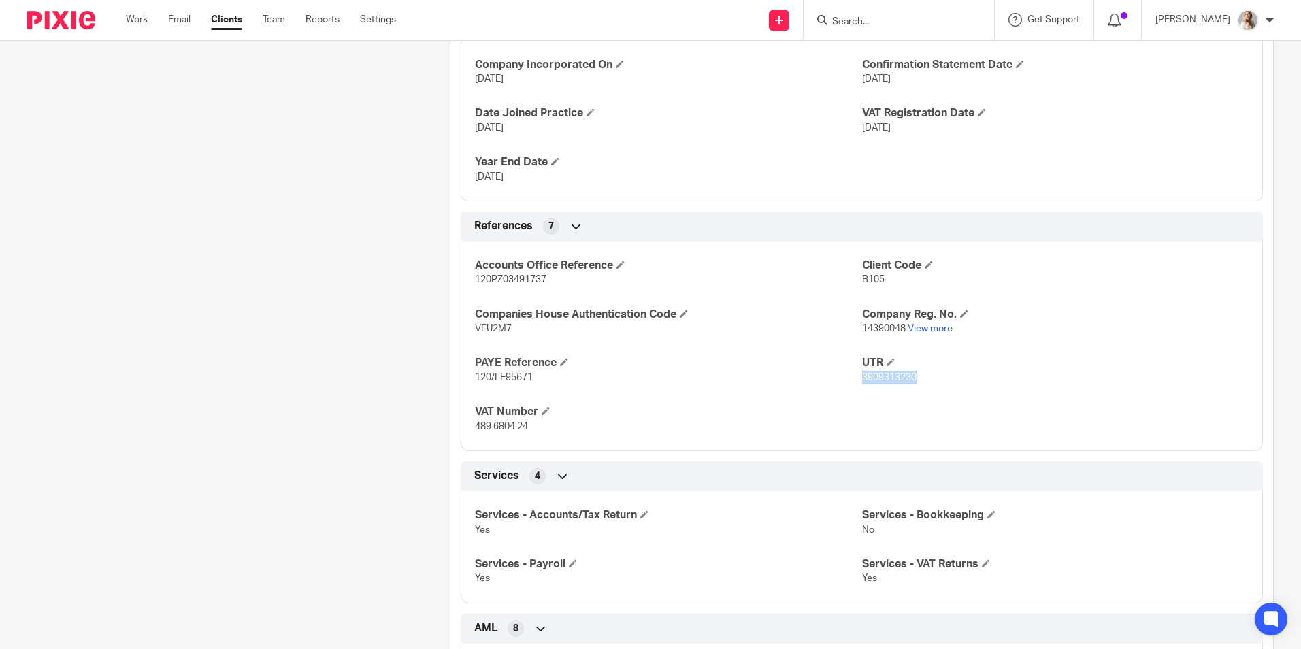
click at [862, 380] on p "3909313230" at bounding box center [1055, 378] width 386 height 14
copy span "3909313230"
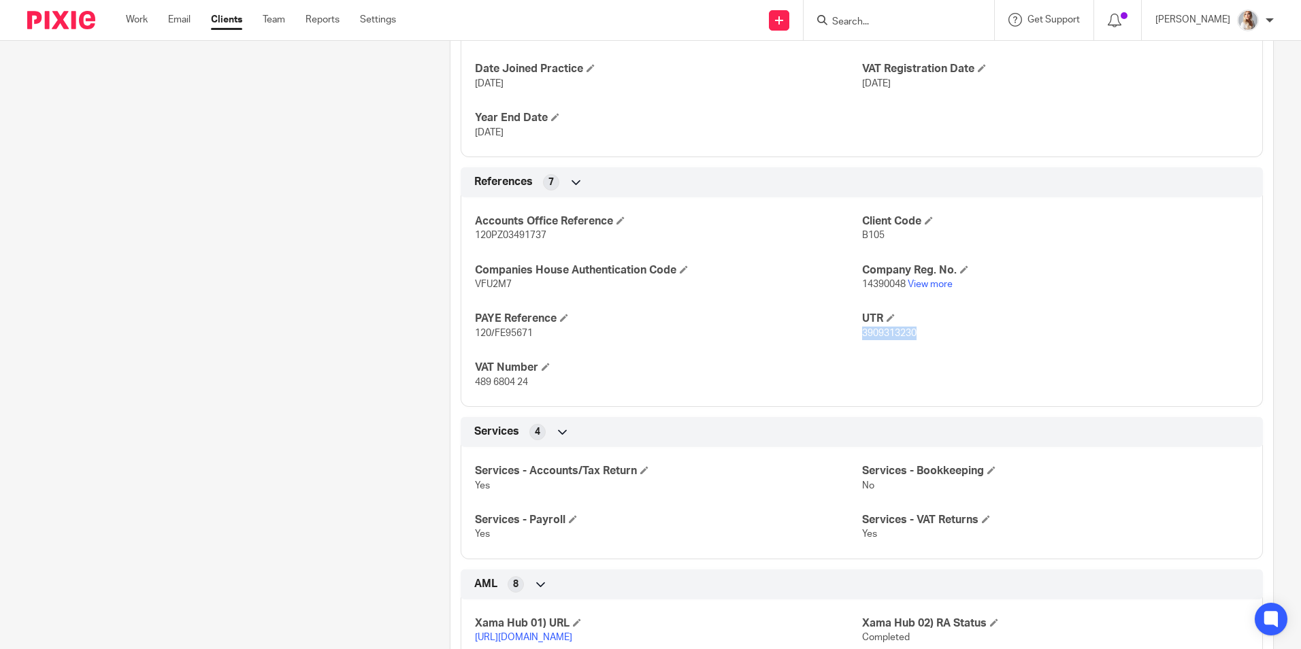
scroll to position [680, 0]
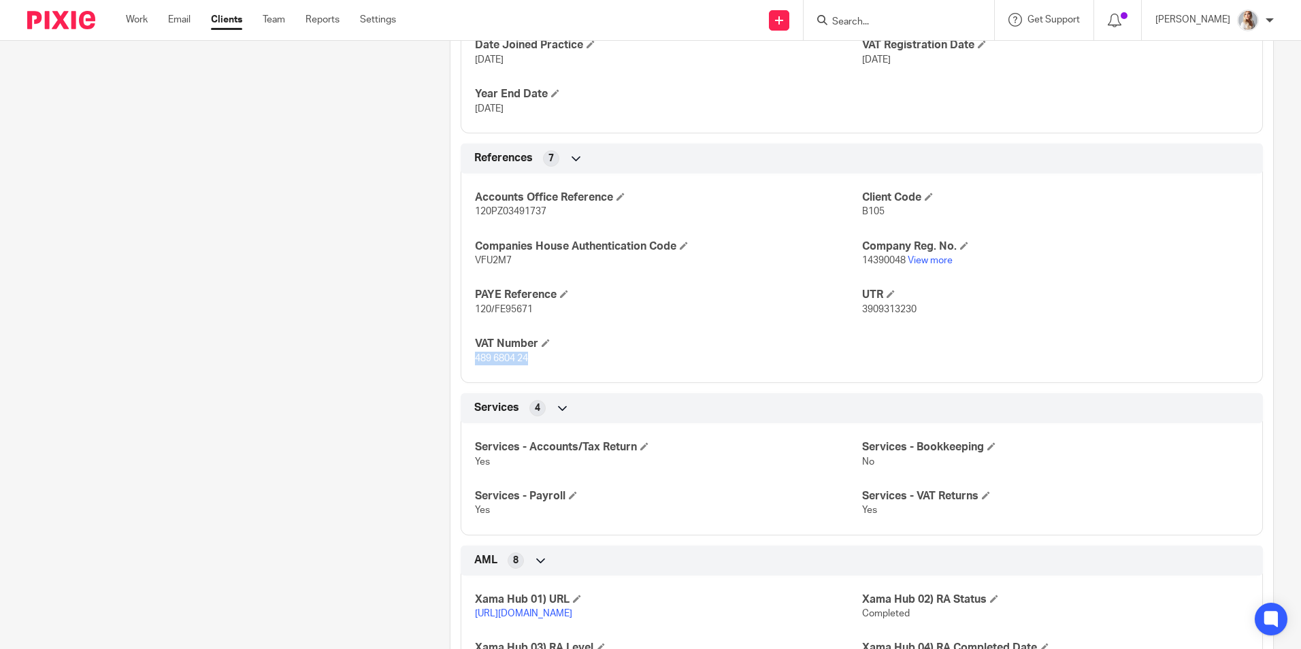
drag, startPoint x: 528, startPoint y: 363, endPoint x: 457, endPoint y: 368, distance: 71.0
click at [461, 368] on div "Accounts Office Reference 120PZ03491737 Client Code B105 Companies House Authen…" at bounding box center [862, 273] width 802 height 220
copy span "489 6804 24"
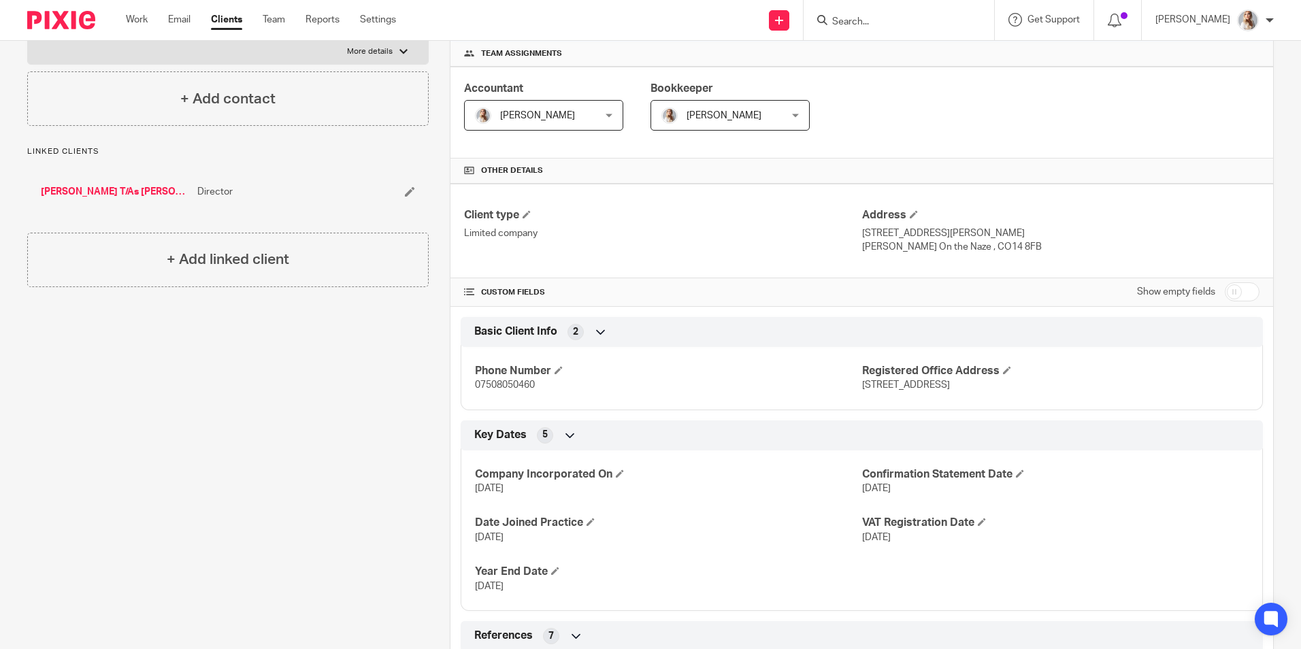
scroll to position [0, 0]
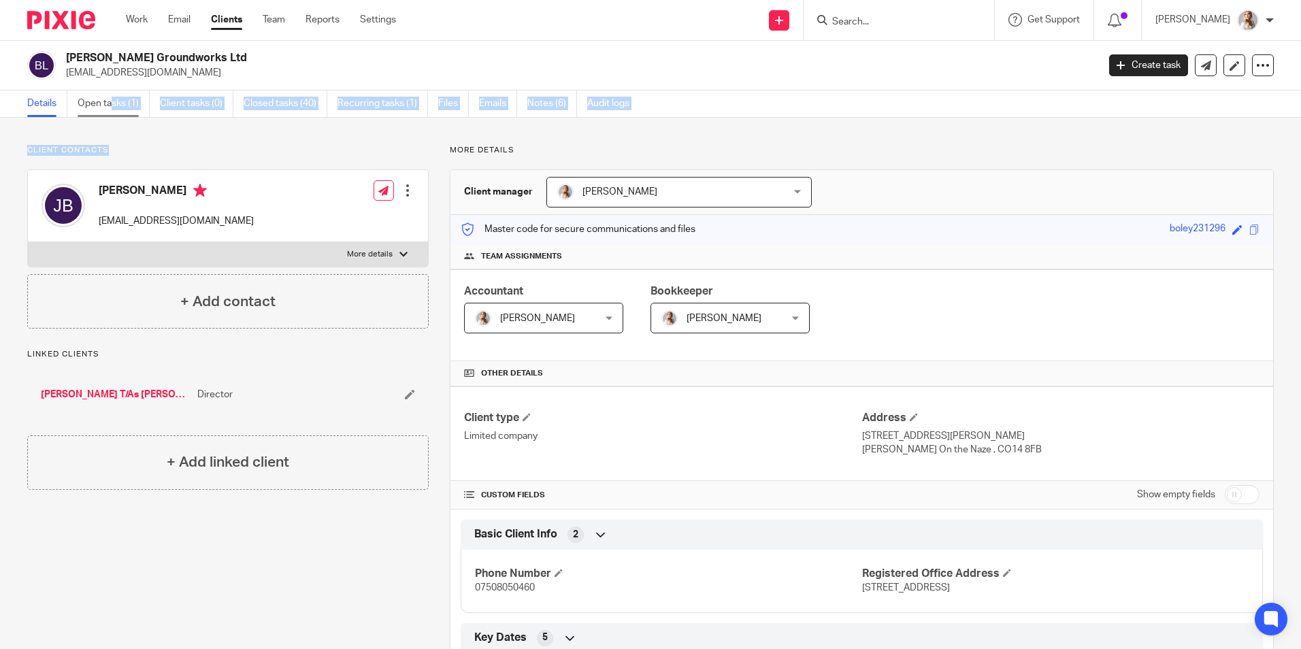
click at [112, 105] on main "Boley Groundworks Ltd boleygroundworksandlandscapes@gmail.com Create task Updat…" at bounding box center [650, 324] width 1301 height 649
click at [112, 101] on link "Open tasks (1)" at bounding box center [114, 103] width 72 height 27
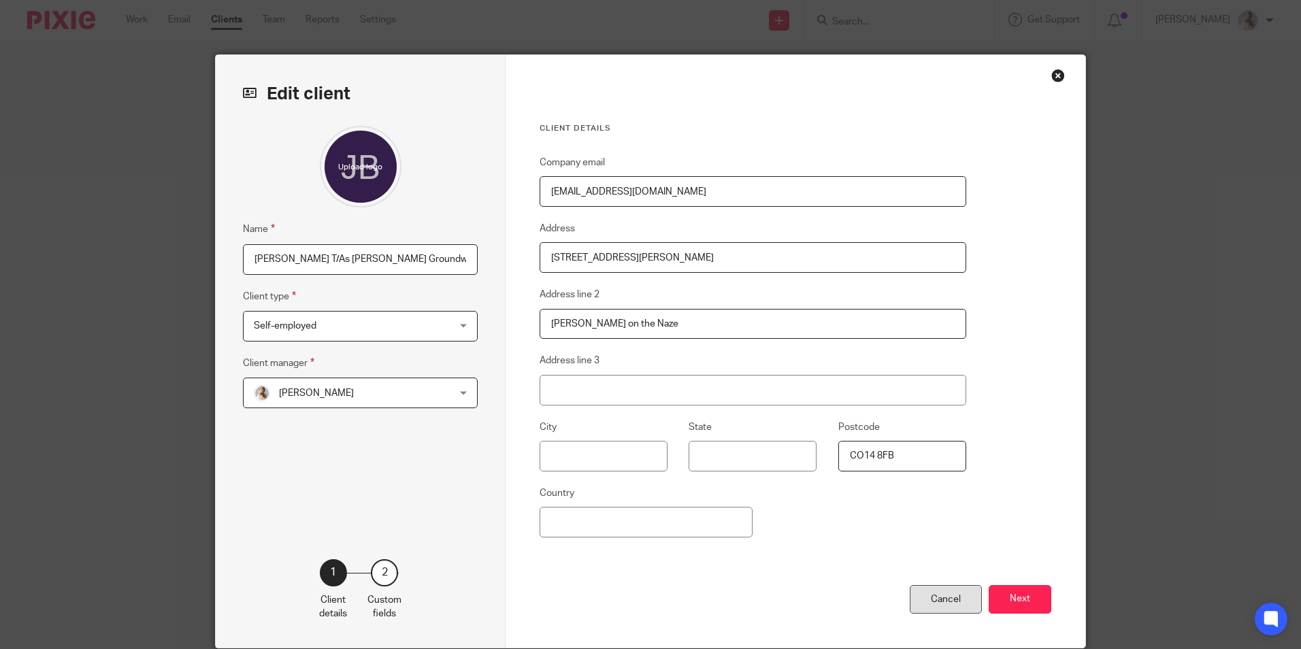
click at [965, 610] on div "Cancel" at bounding box center [945, 599] width 72 height 29
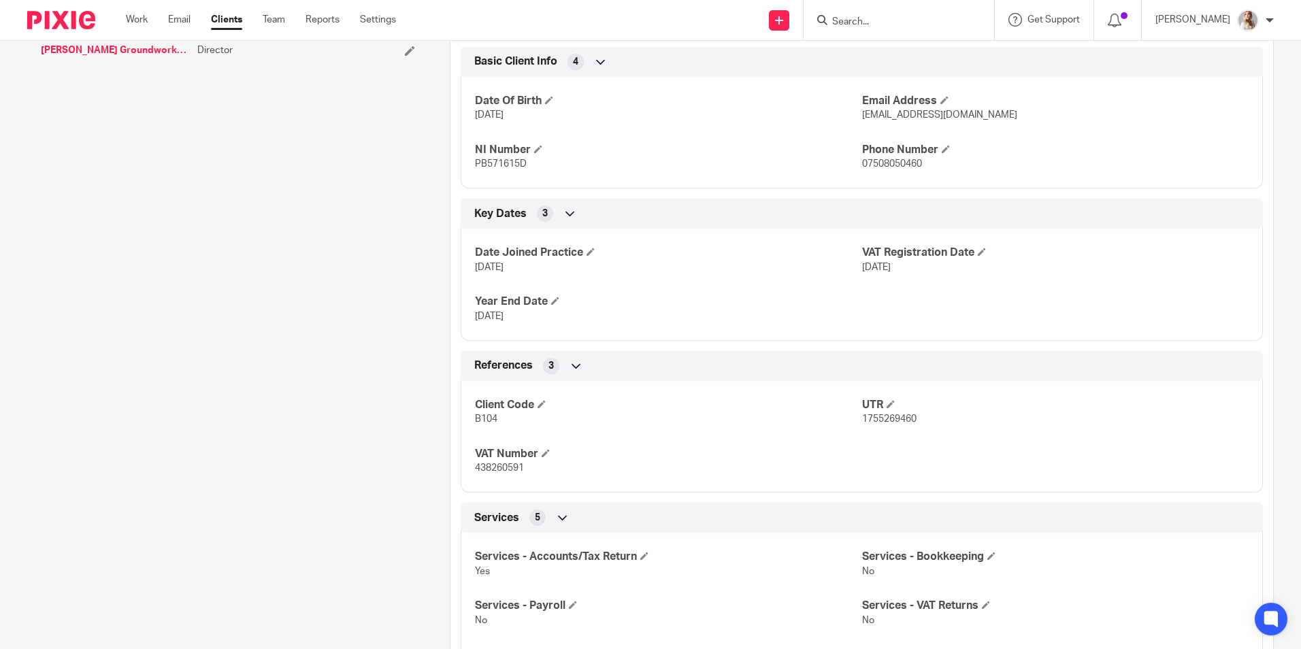
scroll to position [544, 0]
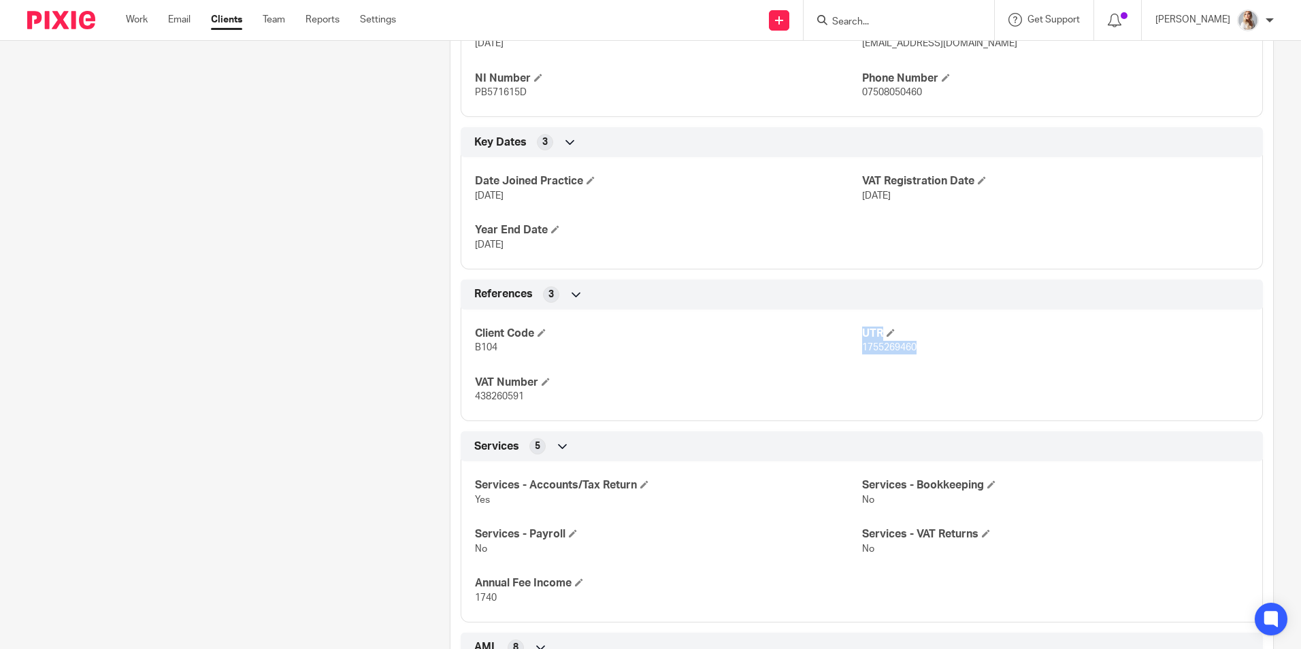
drag, startPoint x: 958, startPoint y: 348, endPoint x: 842, endPoint y: 352, distance: 116.4
click at [842, 352] on div "Client Code B104 UTR 1755269460 VAT Number 438260591" at bounding box center [862, 360] width 802 height 122
drag, startPoint x: 842, startPoint y: 352, endPoint x: 917, endPoint y: 361, distance: 75.3
click at [876, 361] on div "Client Code B104 UTR 1755269460 VAT Number 438260591" at bounding box center [862, 360] width 802 height 122
drag, startPoint x: 924, startPoint y: 352, endPoint x: 856, endPoint y: 353, distance: 68.0
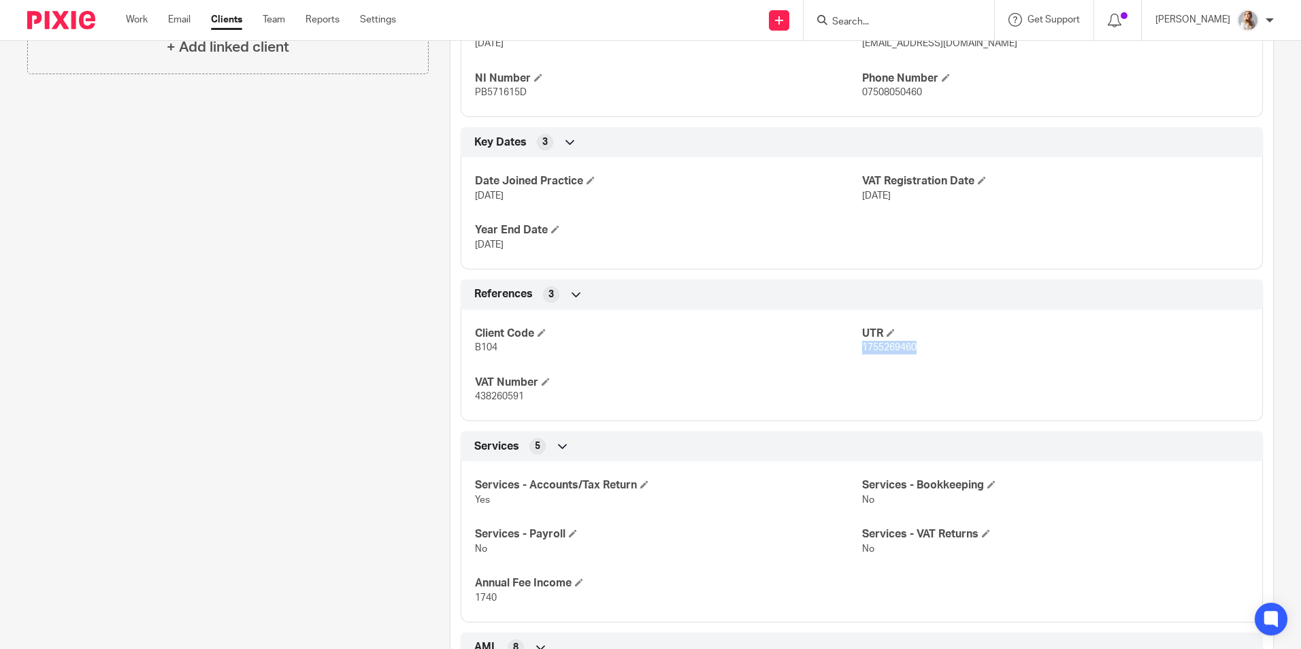
click at [862, 353] on p "1755269460" at bounding box center [1055, 348] width 386 height 14
copy span "1755269460"
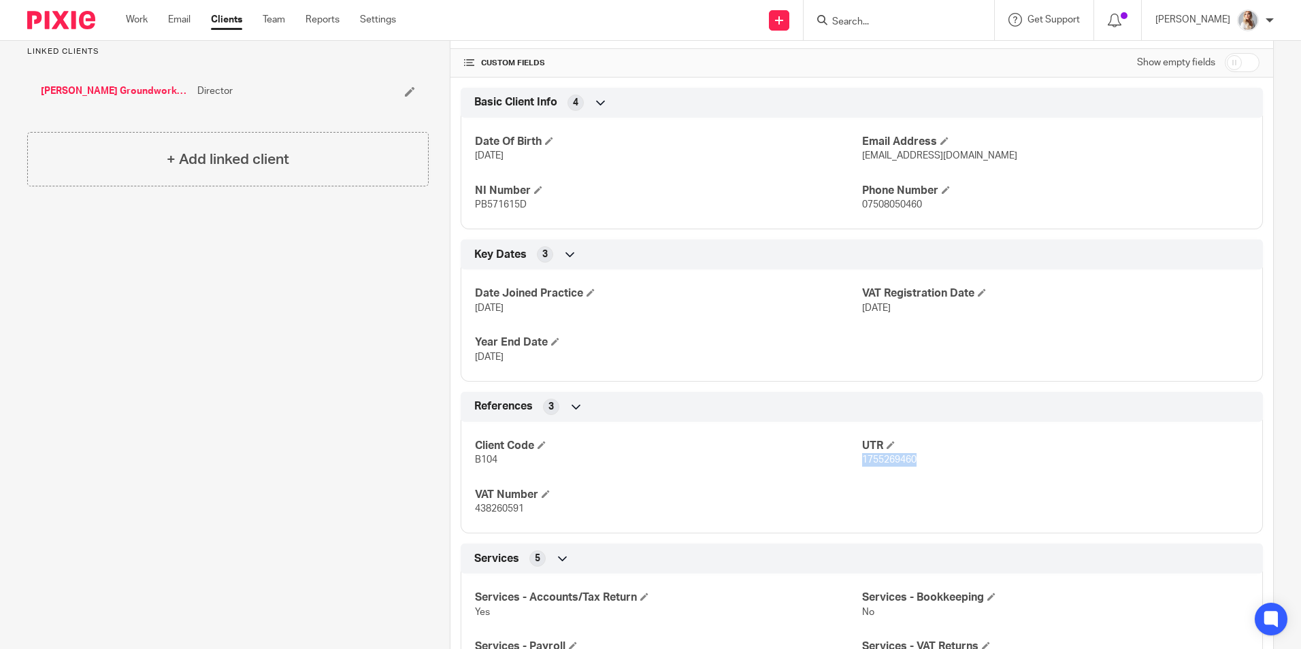
scroll to position [408, 0]
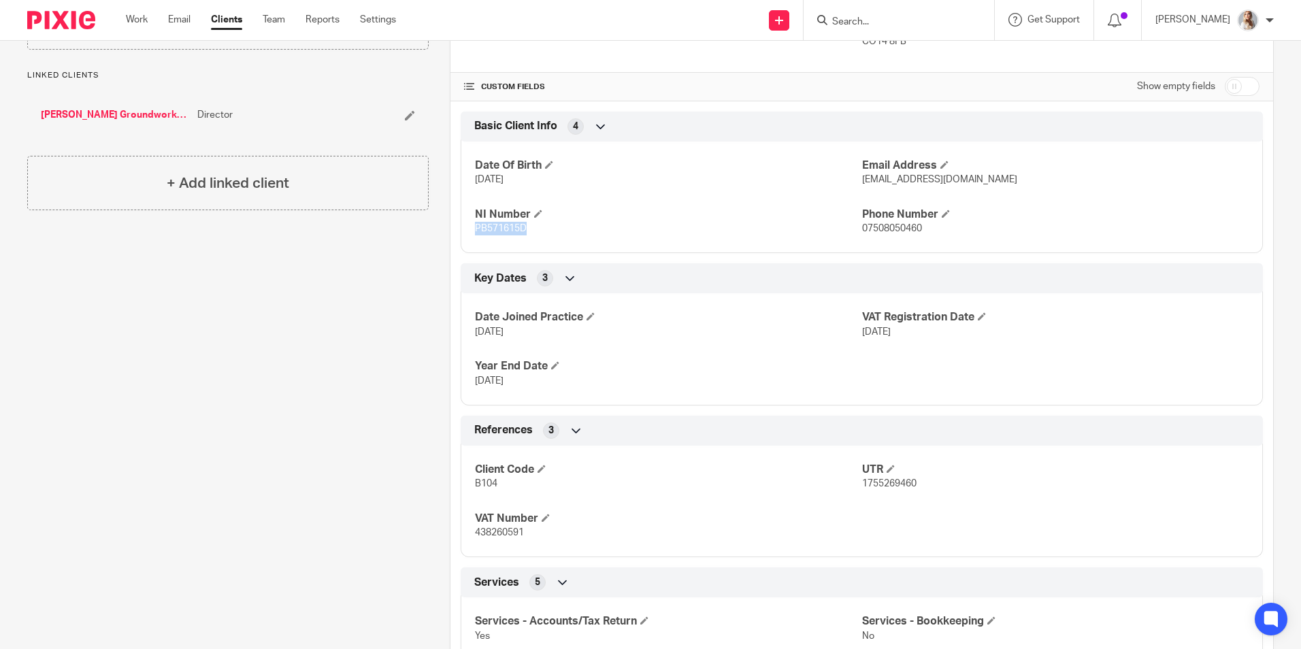
drag, startPoint x: 545, startPoint y: 234, endPoint x: 450, endPoint y: 237, distance: 94.6
click at [450, 237] on div "Basic Client Info 4 Date Of Birth 23 Dec 1996 Email Address boleygroundworksand…" at bounding box center [861, 183] width 822 height 142
copy span "PB571615D"
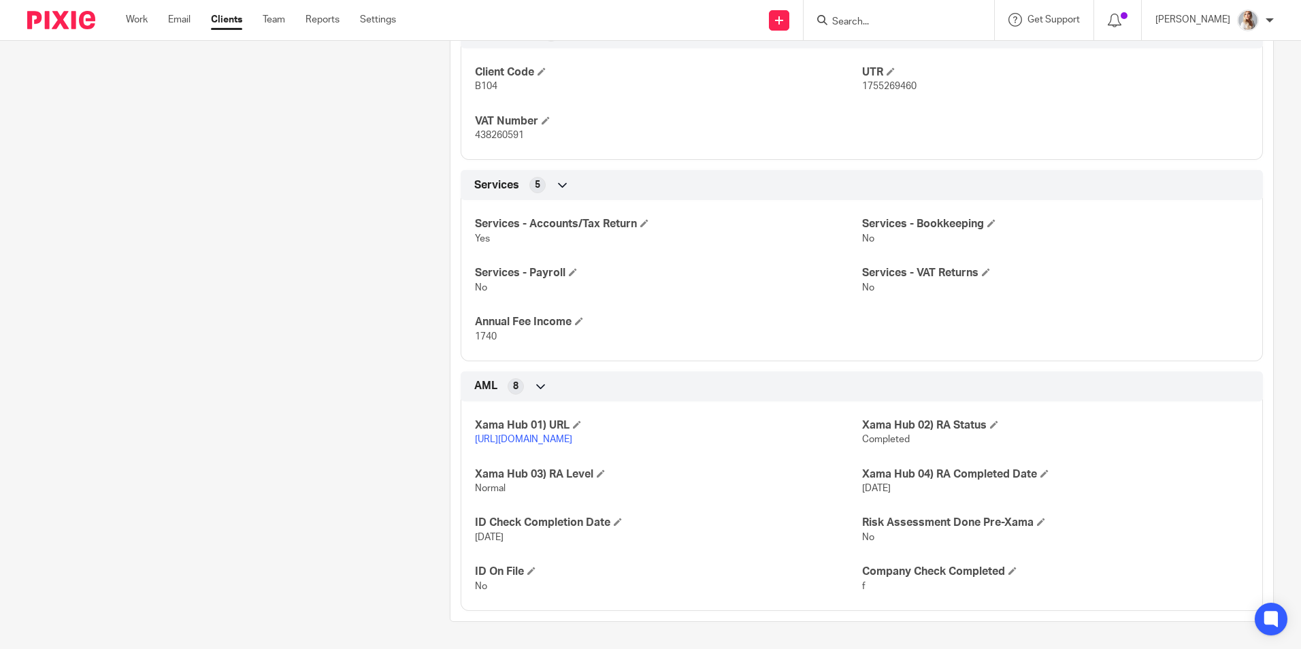
scroll to position [819, 0]
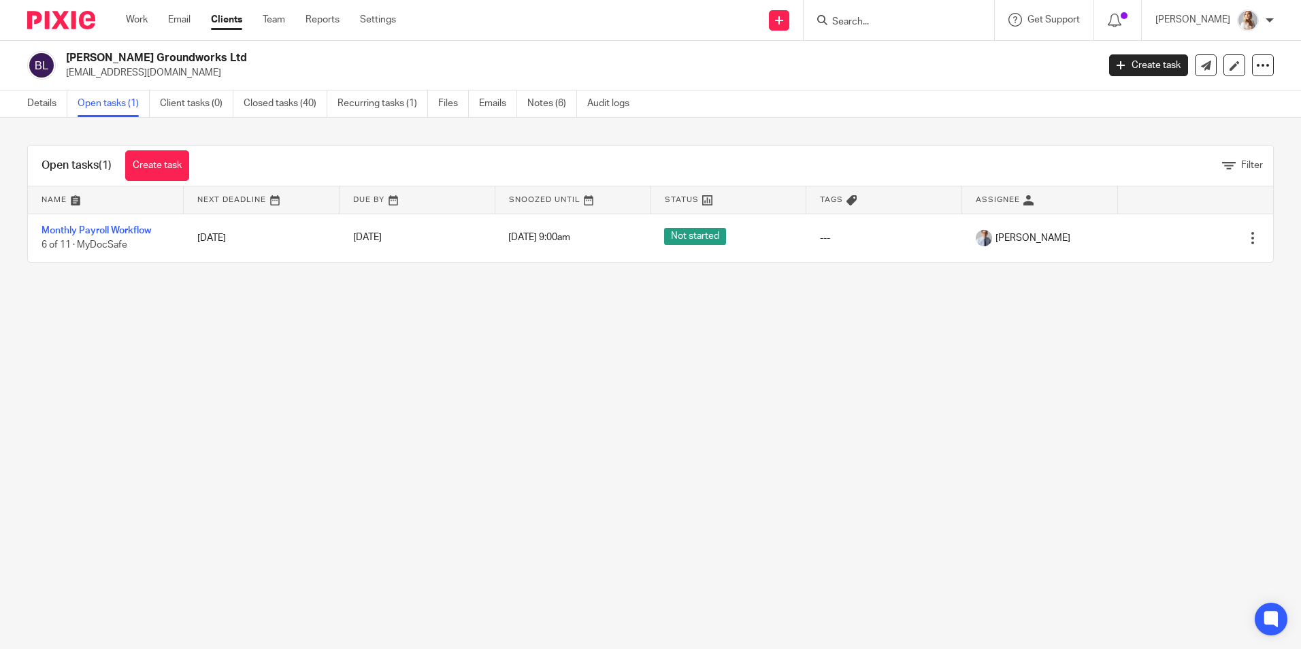
click at [872, 26] on input "Search" at bounding box center [892, 22] width 122 height 12
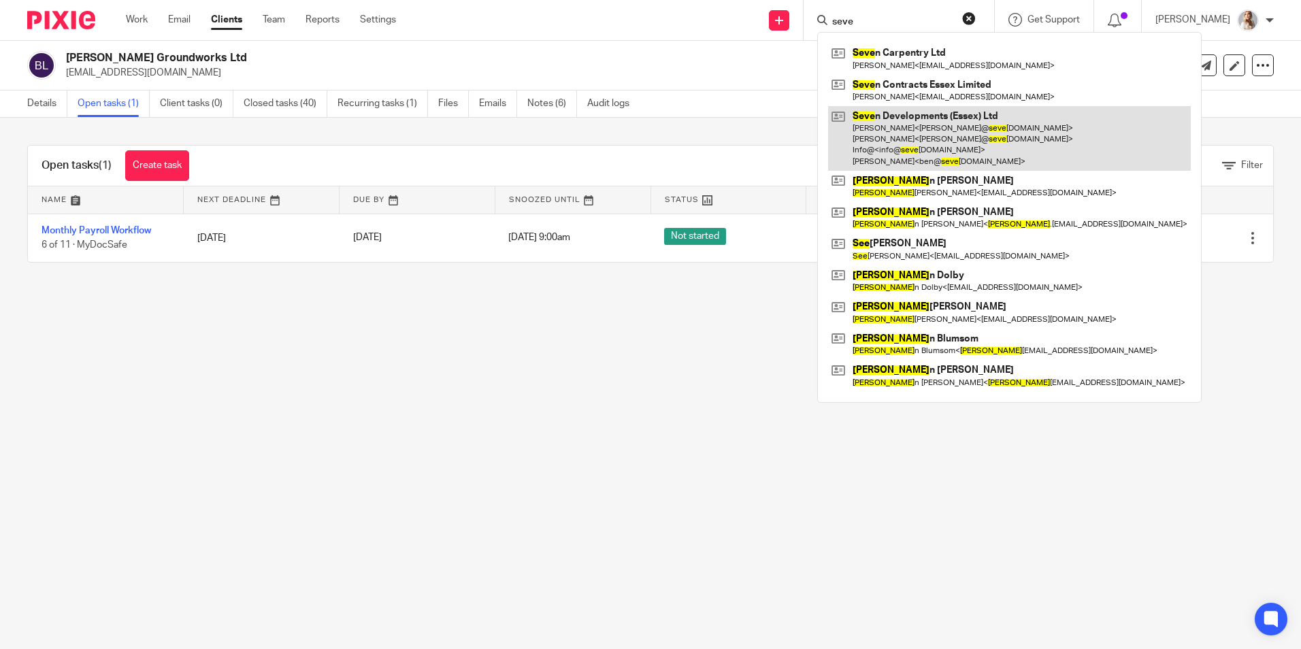
type input "seve"
click at [882, 131] on link at bounding box center [1009, 138] width 363 height 65
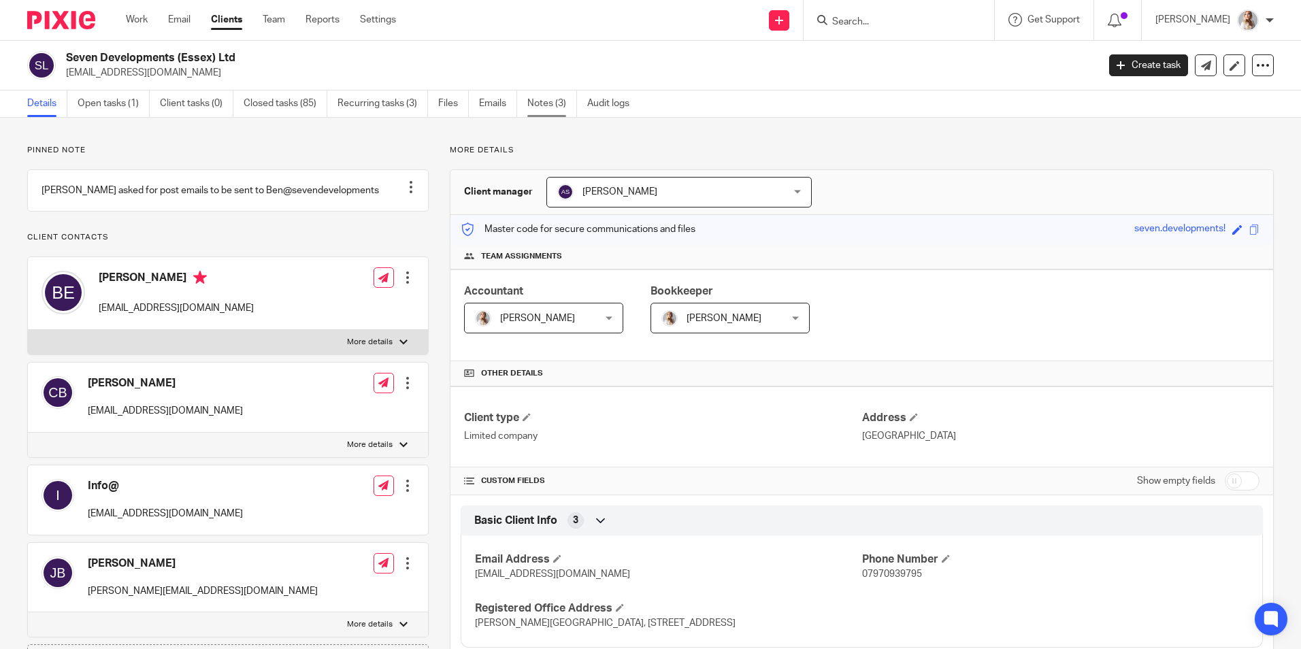
click at [536, 102] on link "Notes (3)" at bounding box center [552, 103] width 50 height 27
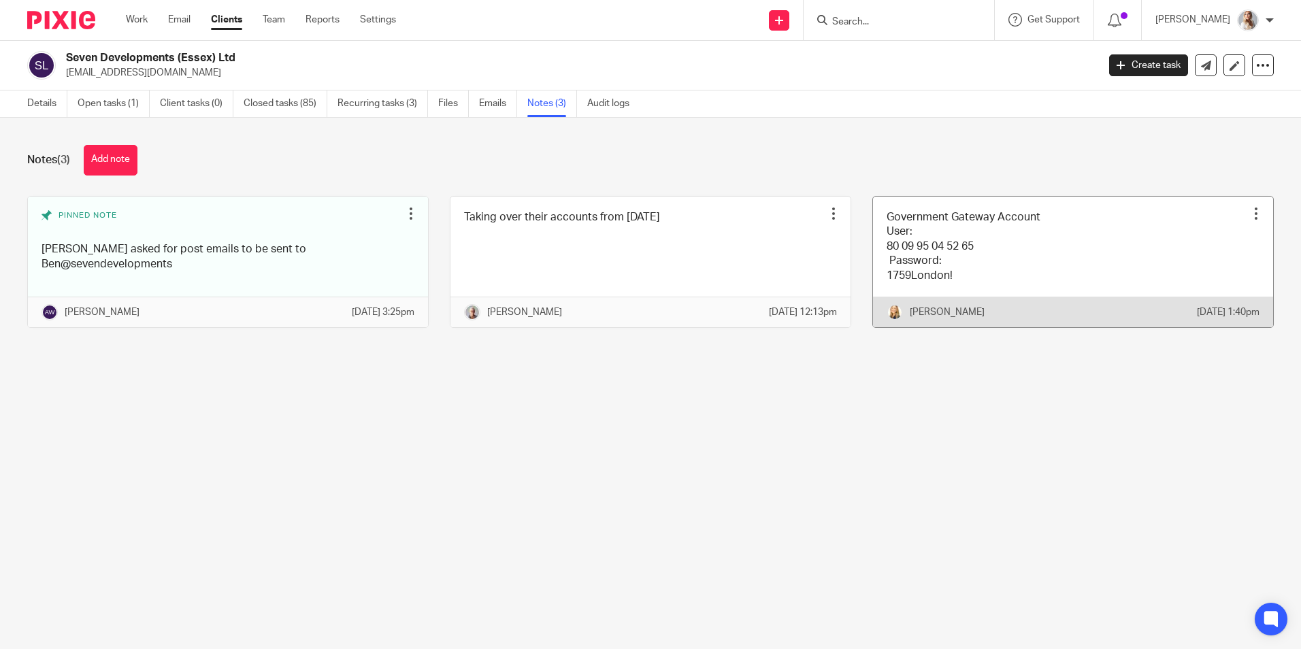
click at [946, 303] on link at bounding box center [1073, 262] width 400 height 131
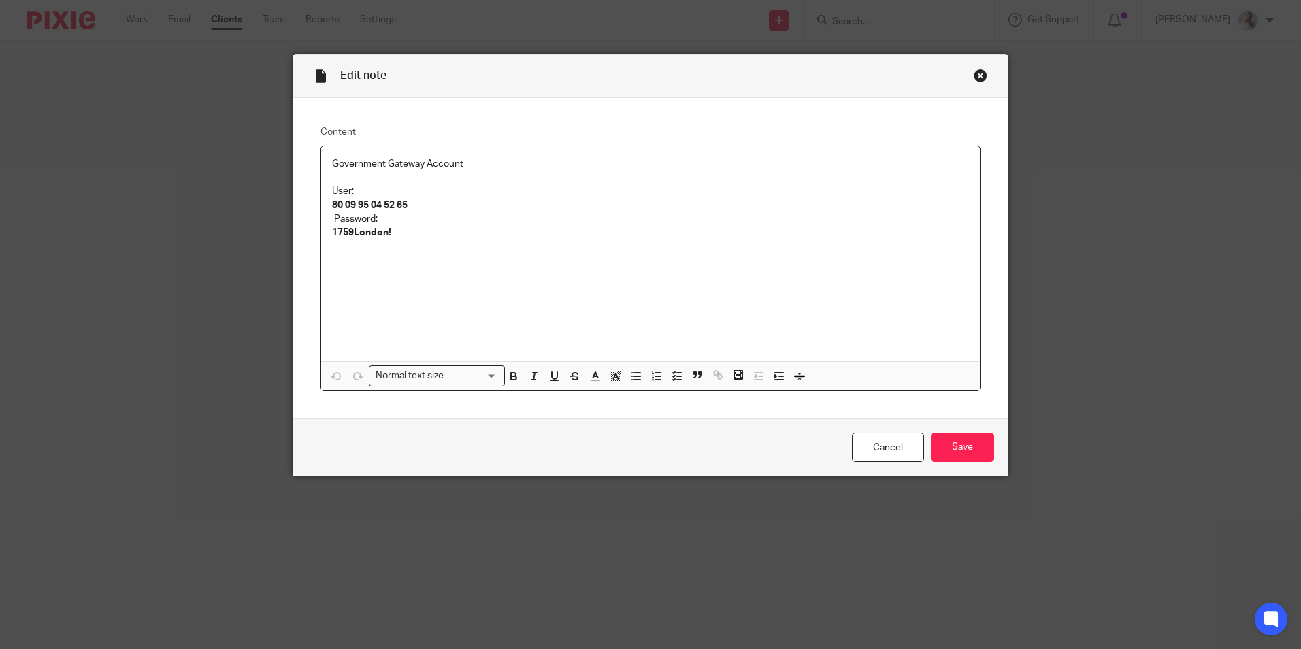
click at [340, 202] on strong "80 09 95 04 52 65" at bounding box center [370, 206] width 76 height 10
drag, startPoint x: 435, startPoint y: 196, endPoint x: 312, endPoint y: 199, distance: 123.2
click at [313, 199] on div "Content Government Gateway Account User: 800995045265 Password: 1759London! Nor…" at bounding box center [650, 258] width 714 height 321
drag, startPoint x: 444, startPoint y: 201, endPoint x: 292, endPoint y: 200, distance: 151.7
click at [293, 200] on div "Content Government Gateway Account User: 800995045265 Password: 1759London! Nor…" at bounding box center [650, 258] width 714 height 321
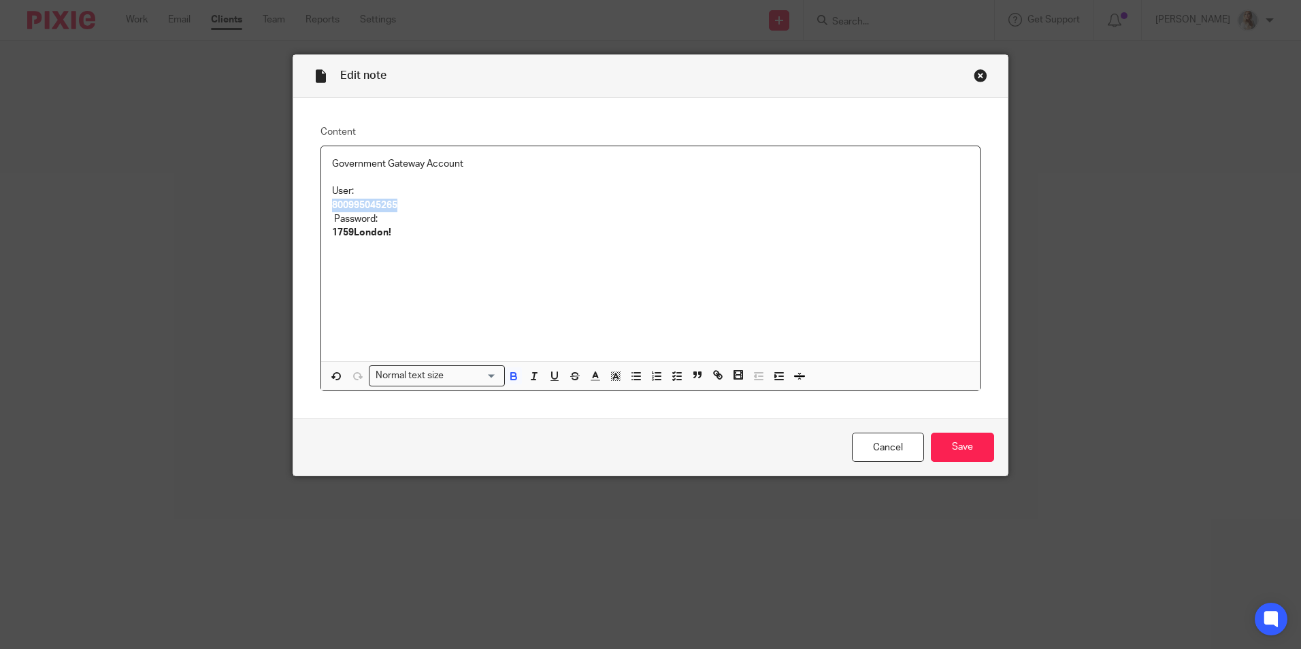
copy strong "800995045265"
drag, startPoint x: 408, startPoint y: 235, endPoint x: 288, endPoint y: 235, distance: 119.7
click at [293, 235] on div "Content Government Gateway Account User: 800995045265 Password: 1759London! Nor…" at bounding box center [650, 258] width 714 height 321
copy strong "1759London!"
click at [860, 449] on link "Cancel" at bounding box center [888, 447] width 72 height 29
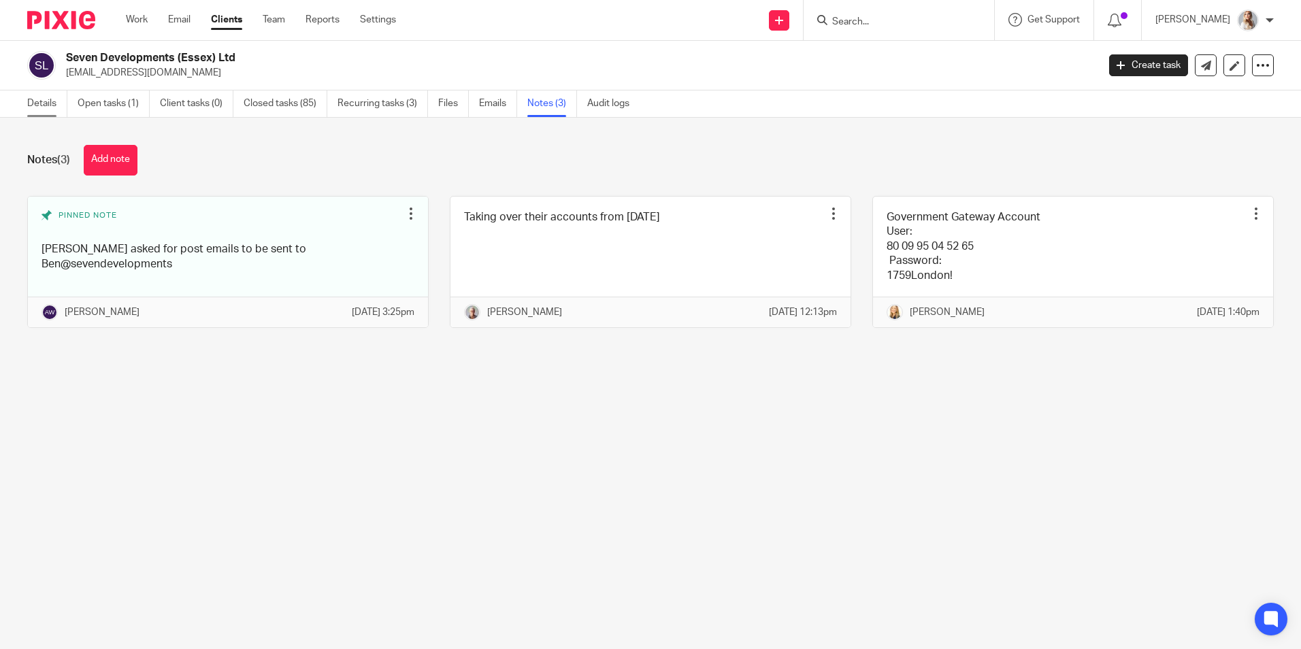
click at [45, 110] on link "Details" at bounding box center [47, 103] width 40 height 27
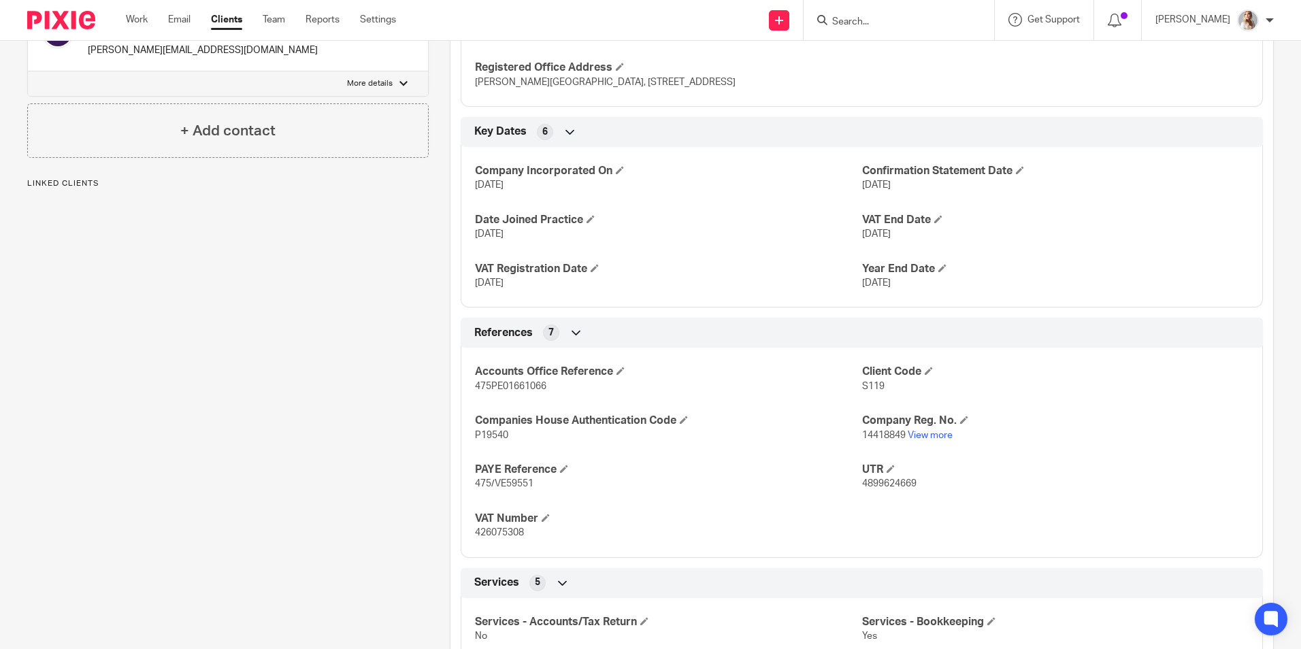
scroll to position [612, 0]
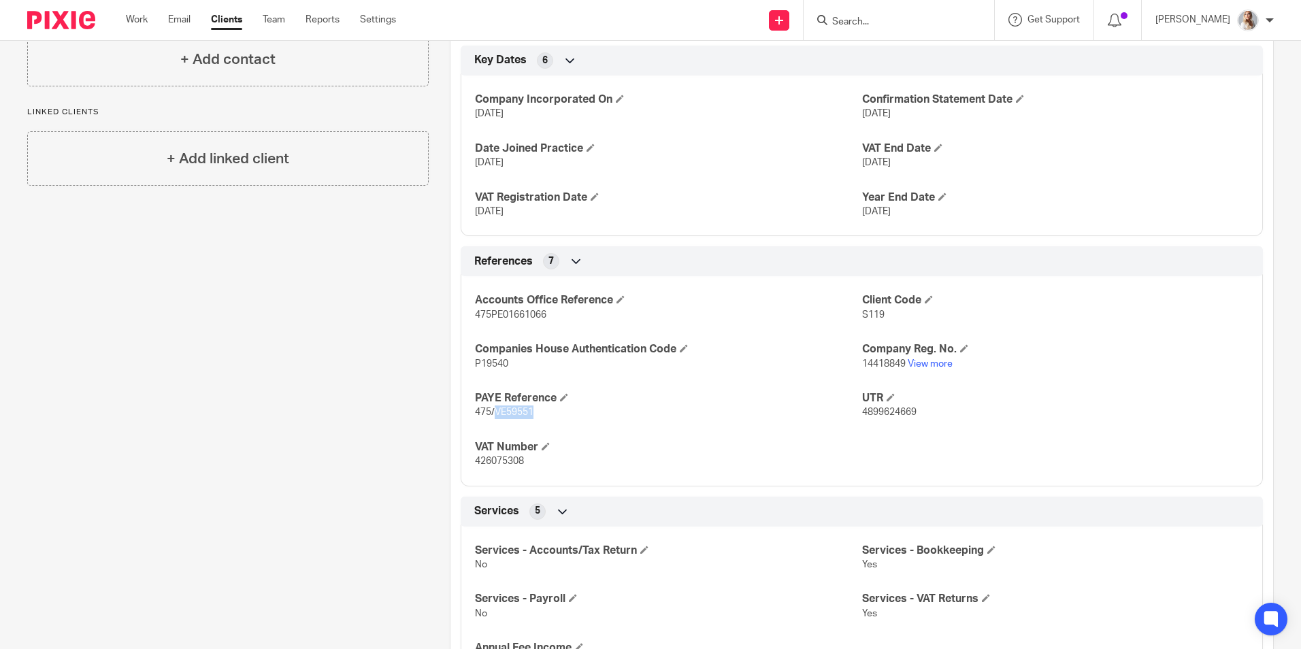
drag, startPoint x: 535, startPoint y: 418, endPoint x: 495, endPoint y: 420, distance: 40.9
click at [495, 420] on div "Accounts Office Reference 475PE01661066 Client Code S119 Companies House Authen…" at bounding box center [862, 376] width 802 height 220
copy span "VE59551"
drag, startPoint x: 555, startPoint y: 319, endPoint x: 452, endPoint y: 324, distance: 102.9
click at [452, 324] on div "References 7 Accounts Office Reference 475PE01661066 Client Code S119 Companies…" at bounding box center [861, 365] width 822 height 239
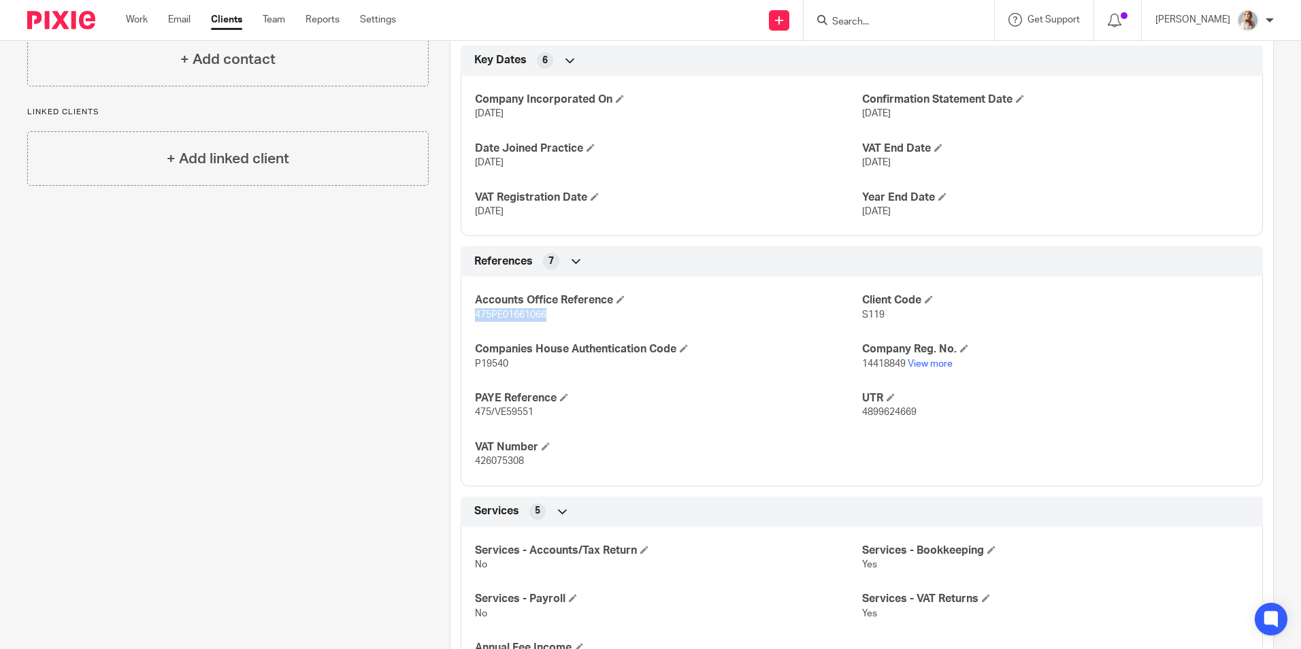
copy span "475PE01661066"
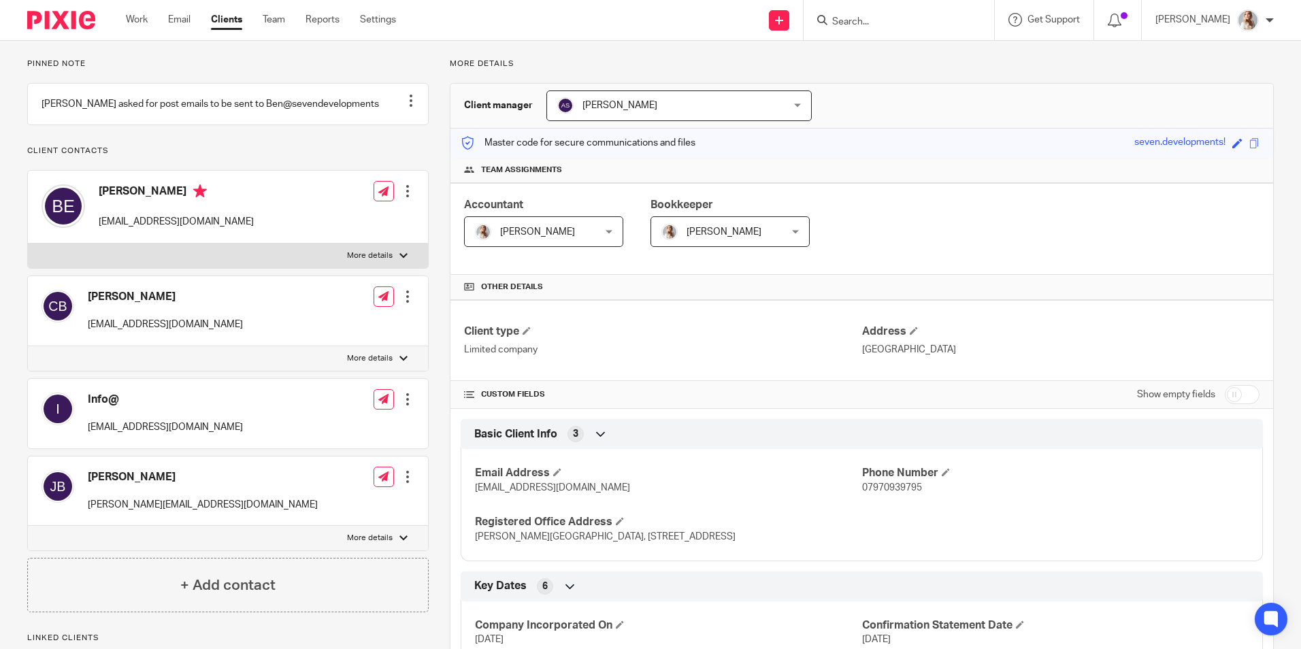
scroll to position [0, 0]
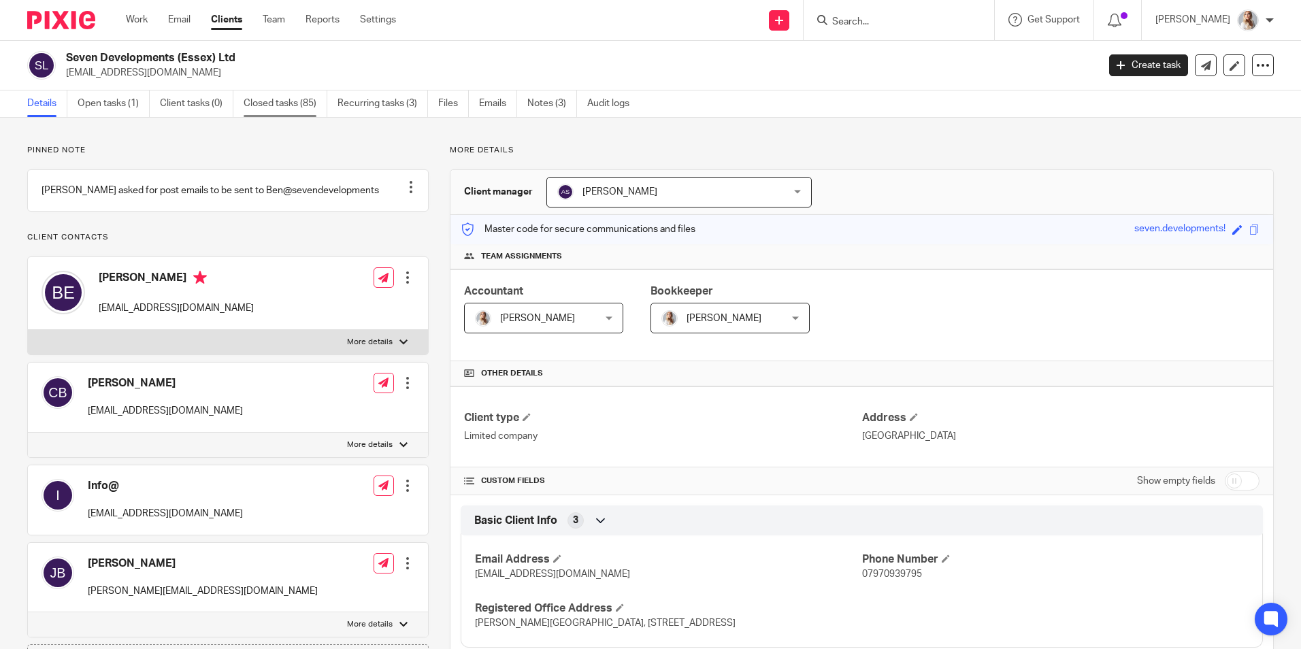
click at [313, 107] on link "Closed tasks (85)" at bounding box center [286, 103] width 84 height 27
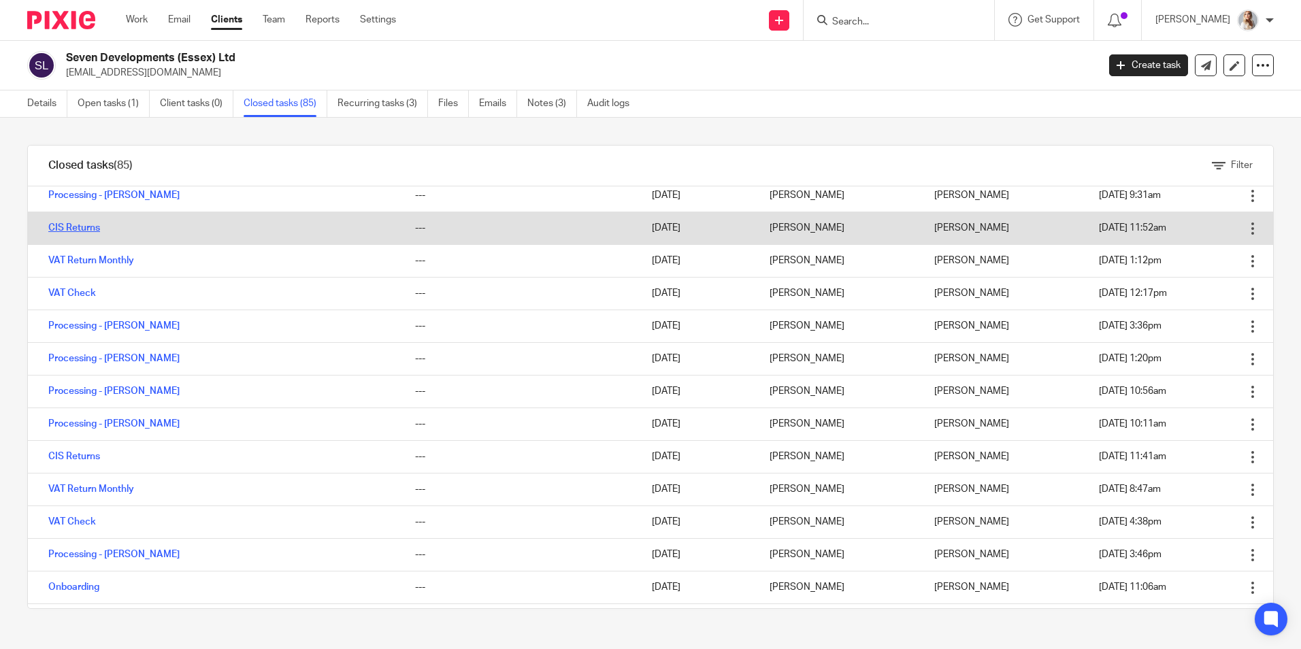
scroll to position [1769, 0]
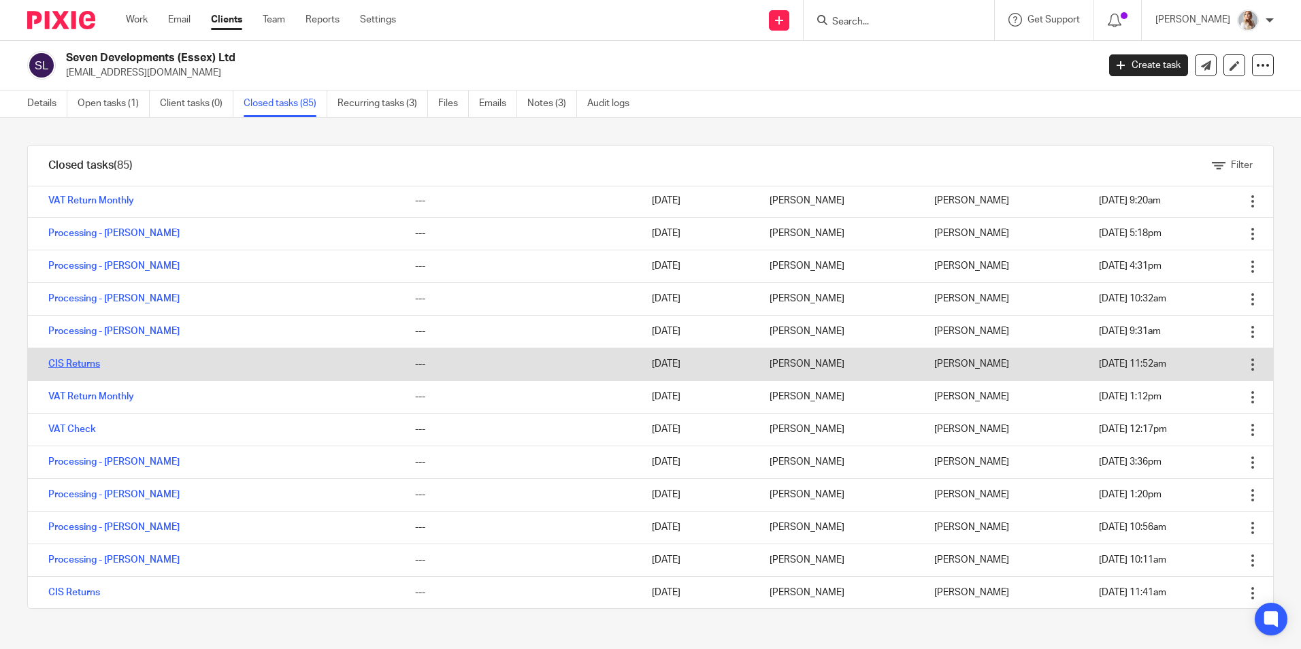
click at [69, 363] on link "CIS Returns" at bounding box center [74, 364] width 52 height 10
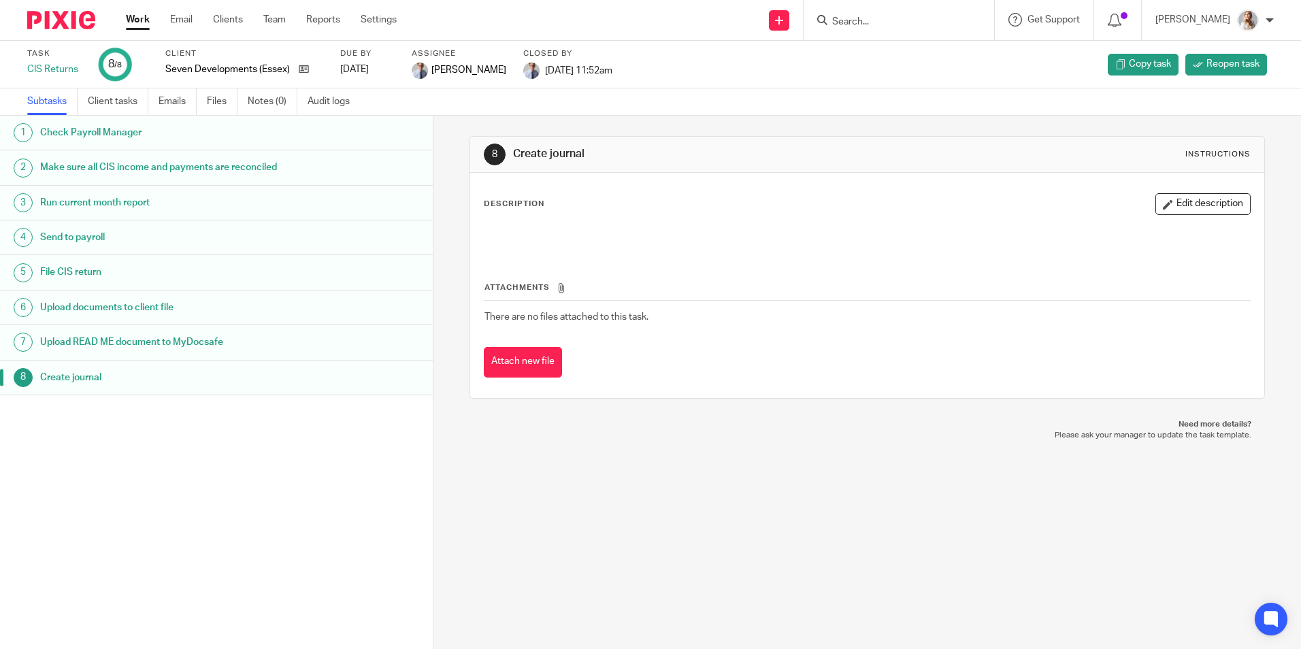
click at [90, 240] on h1 "Send to payroll" at bounding box center [166, 237] width 253 height 20
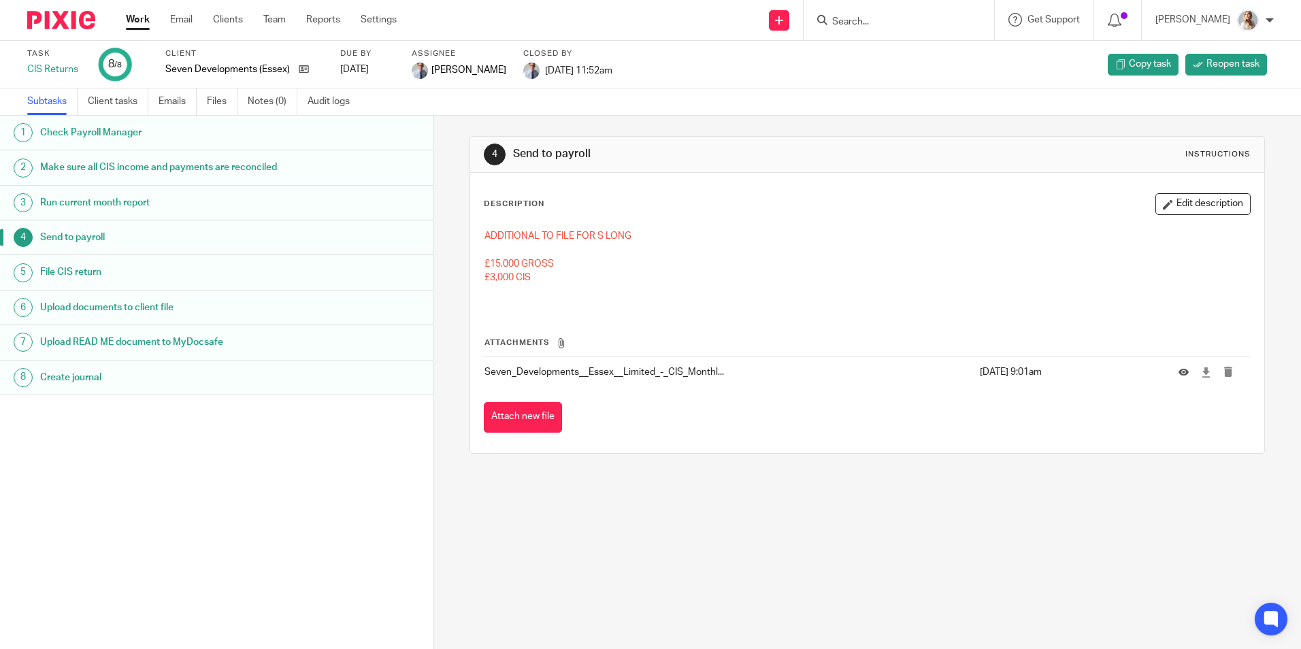
click at [151, 27] on div "Work Email Clients Team Reports Settings Work Email Clients Team Reports Settin…" at bounding box center [264, 20] width 305 height 40
click at [142, 18] on link "Work" at bounding box center [138, 20] width 24 height 14
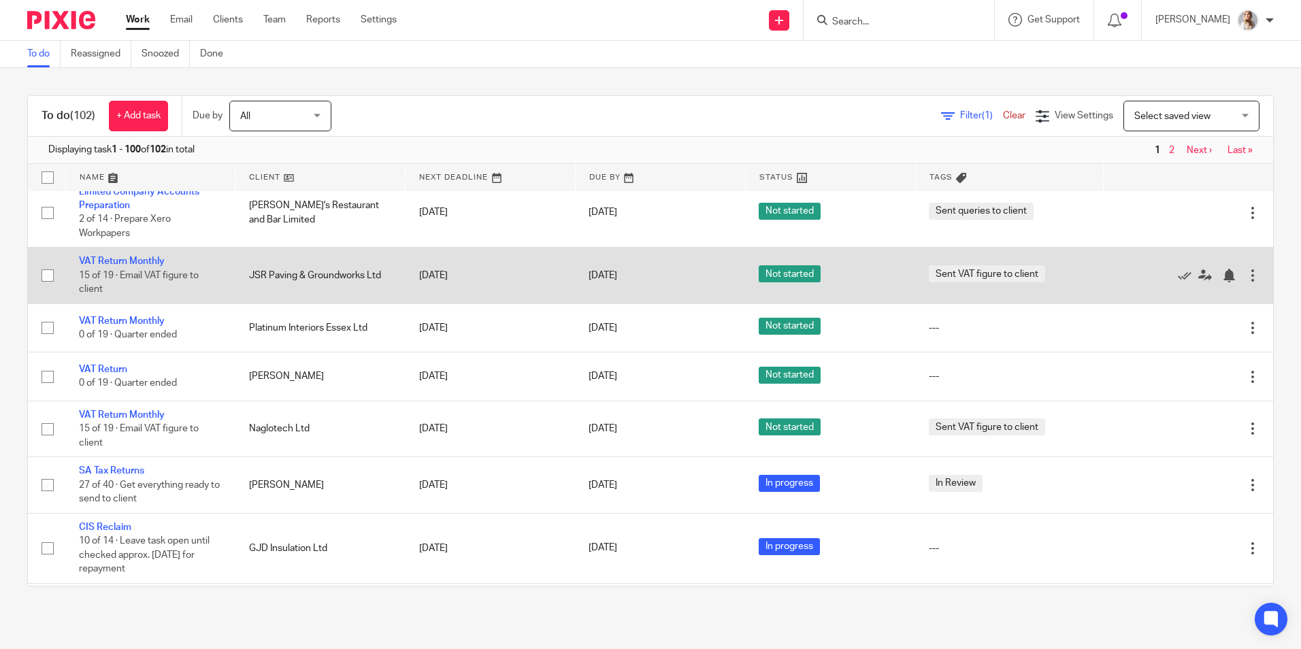
scroll to position [1224, 0]
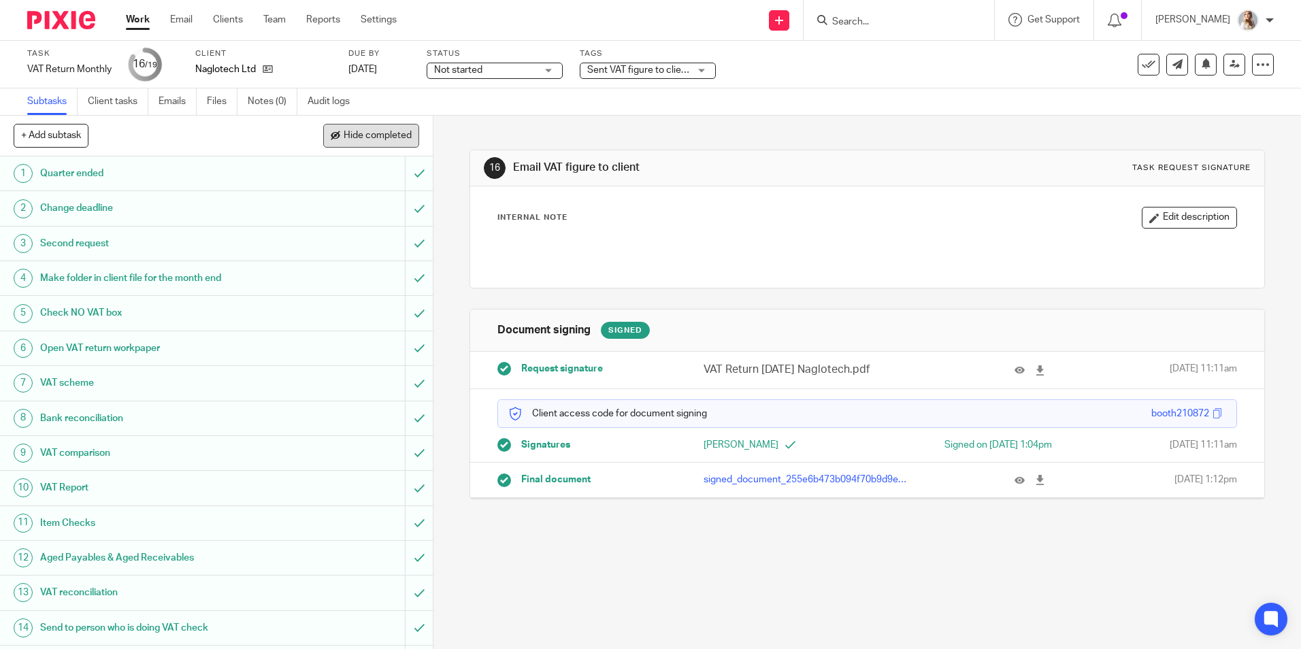
click at [384, 145] on button "Hide completed" at bounding box center [371, 135] width 96 height 23
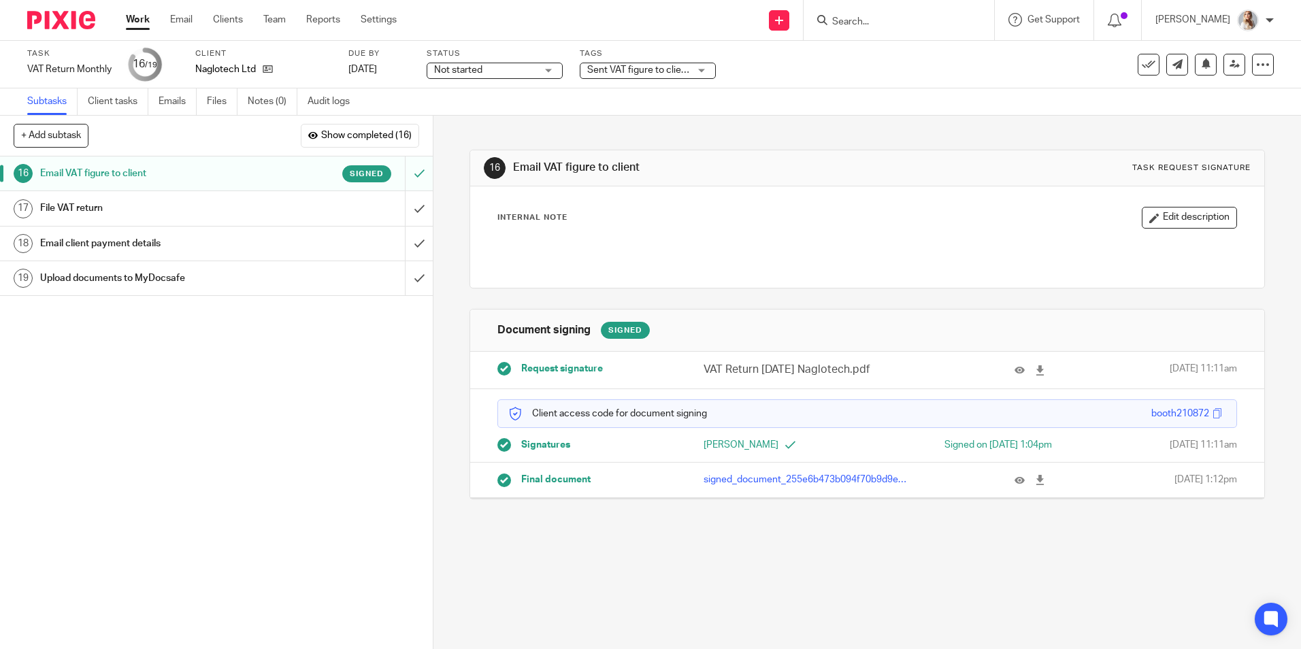
click at [624, 77] on span "Sent VAT figure to client" at bounding box center [638, 70] width 102 height 14
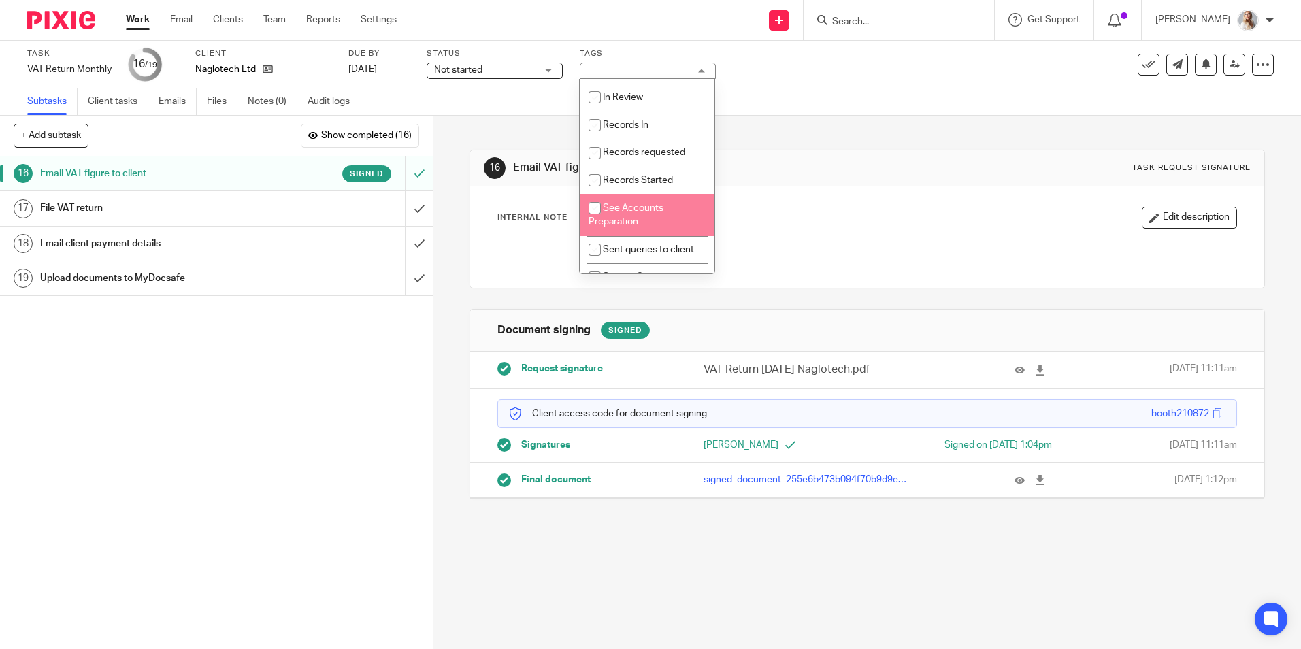
scroll to position [476, 0]
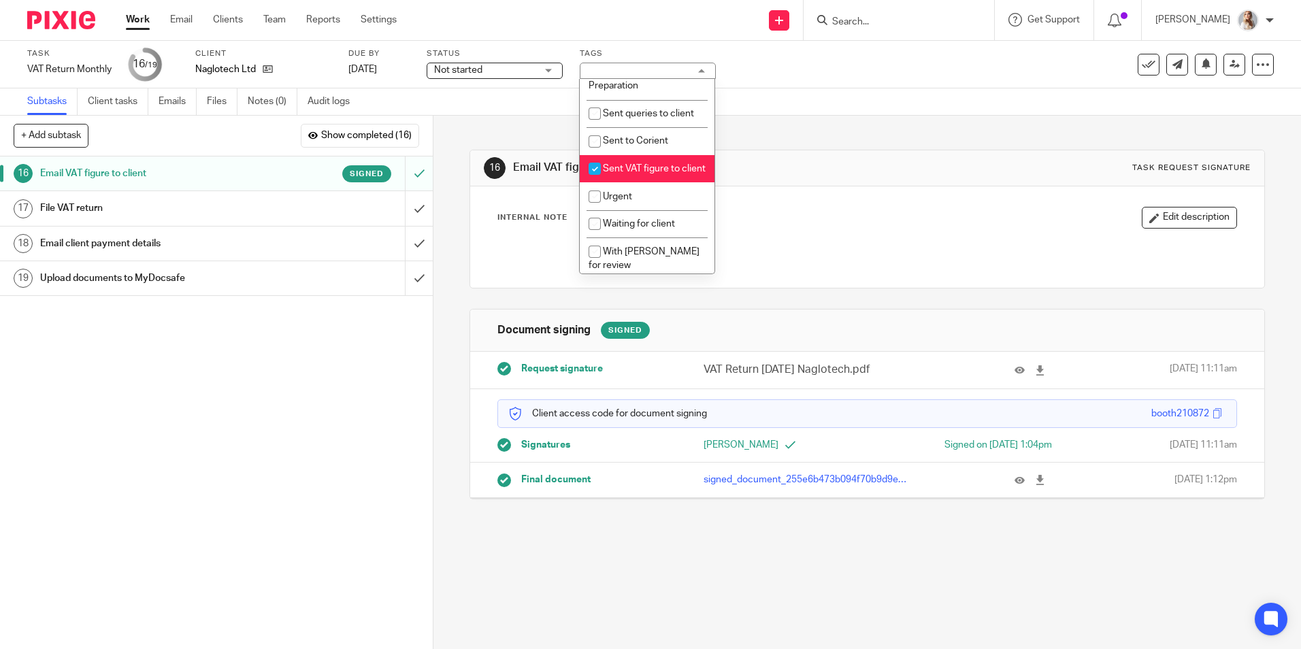
click at [604, 182] on input "checkbox" at bounding box center [595, 169] width 26 height 26
checkbox input "false"
click at [405, 210] on input "submit" at bounding box center [216, 208] width 433 height 34
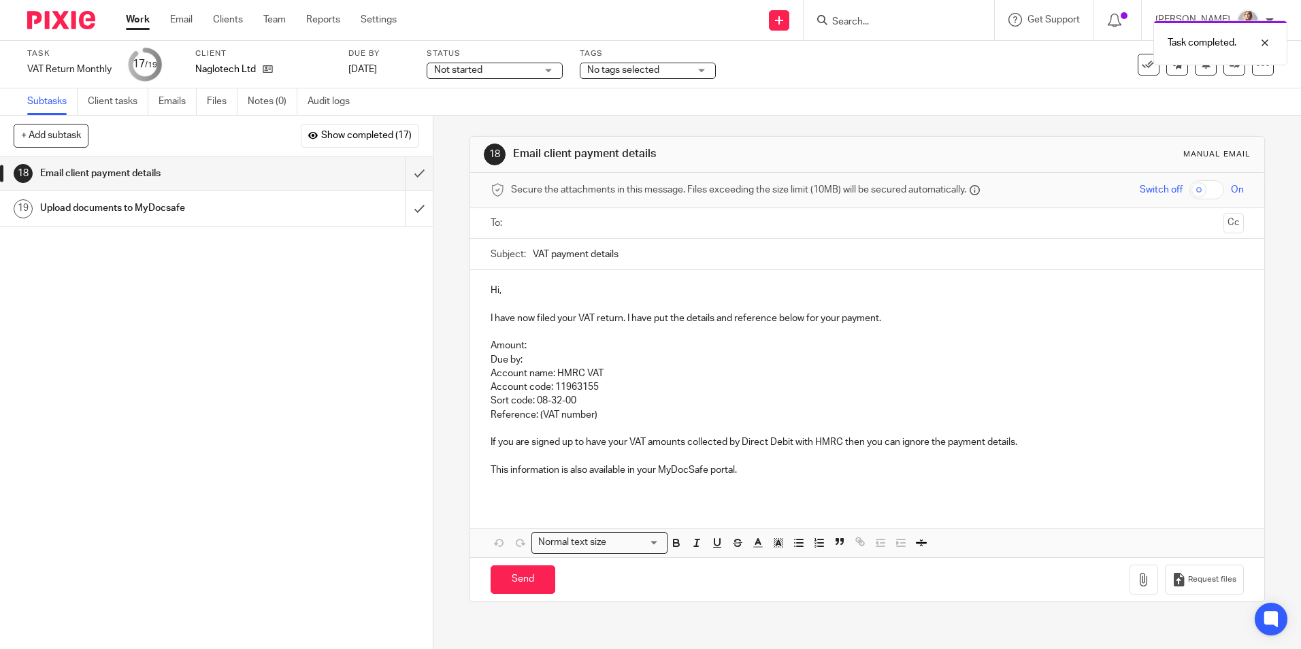
click at [570, 223] on input "text" at bounding box center [866, 224] width 701 height 16
click at [552, 290] on p "Hi," at bounding box center [866, 293] width 752 height 14
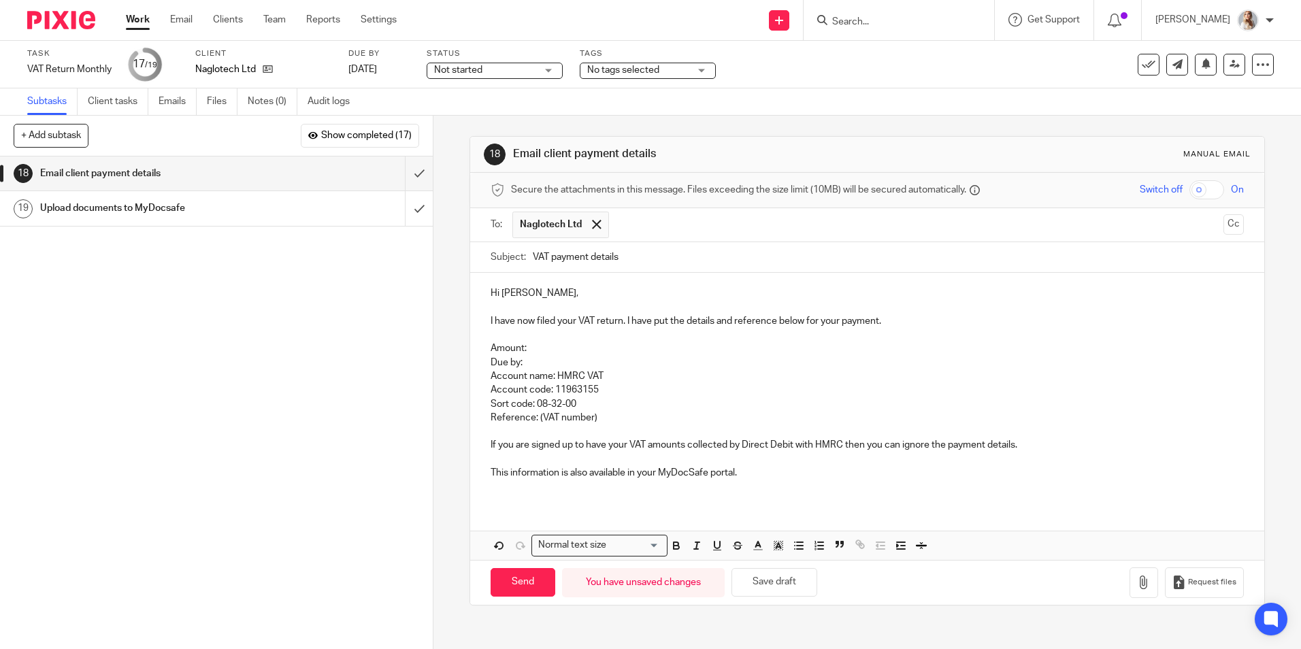
click at [537, 348] on p "Amount:" at bounding box center [866, 348] width 752 height 14
drag, startPoint x: 453, startPoint y: 475, endPoint x: 393, endPoint y: 469, distance: 60.2
click at [395, 474] on div "+ Add subtask Show completed (17) Cancel + Add 1 Quarter ended 2 Change deadlin…" at bounding box center [650, 382] width 1301 height 533
click at [521, 583] on input "Send" at bounding box center [522, 582] width 65 height 29
type input "Sent"
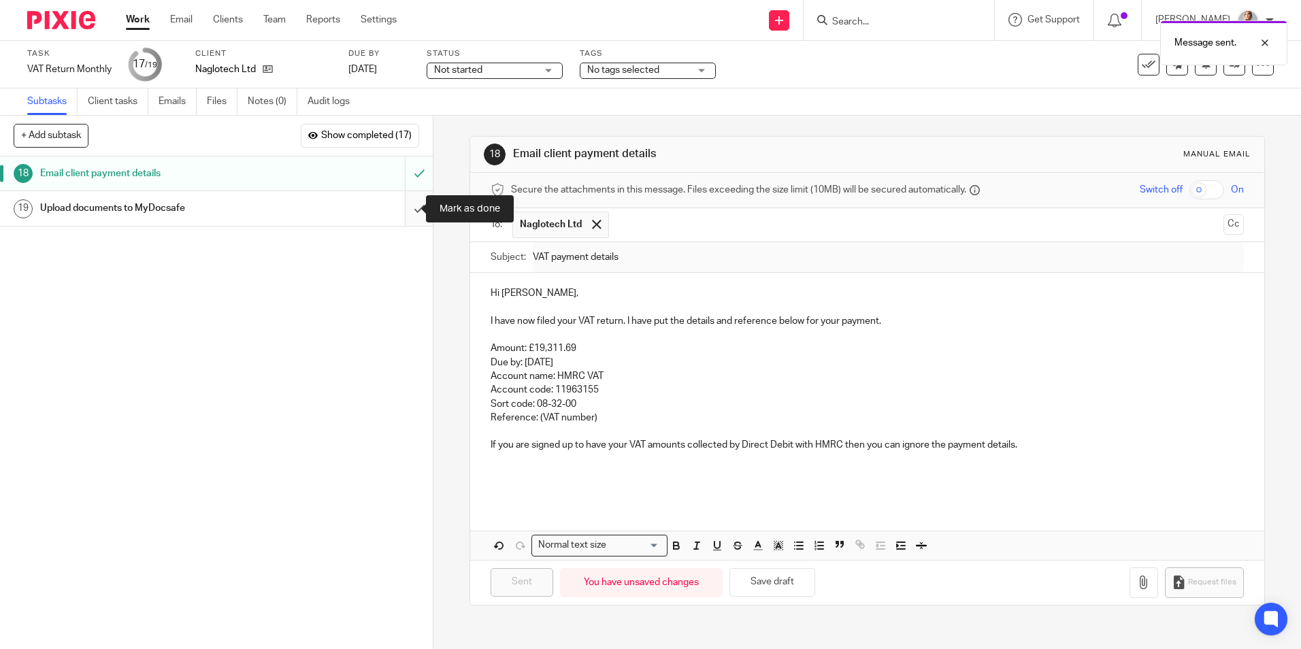
click at [412, 219] on input "submit" at bounding box center [216, 208] width 433 height 34
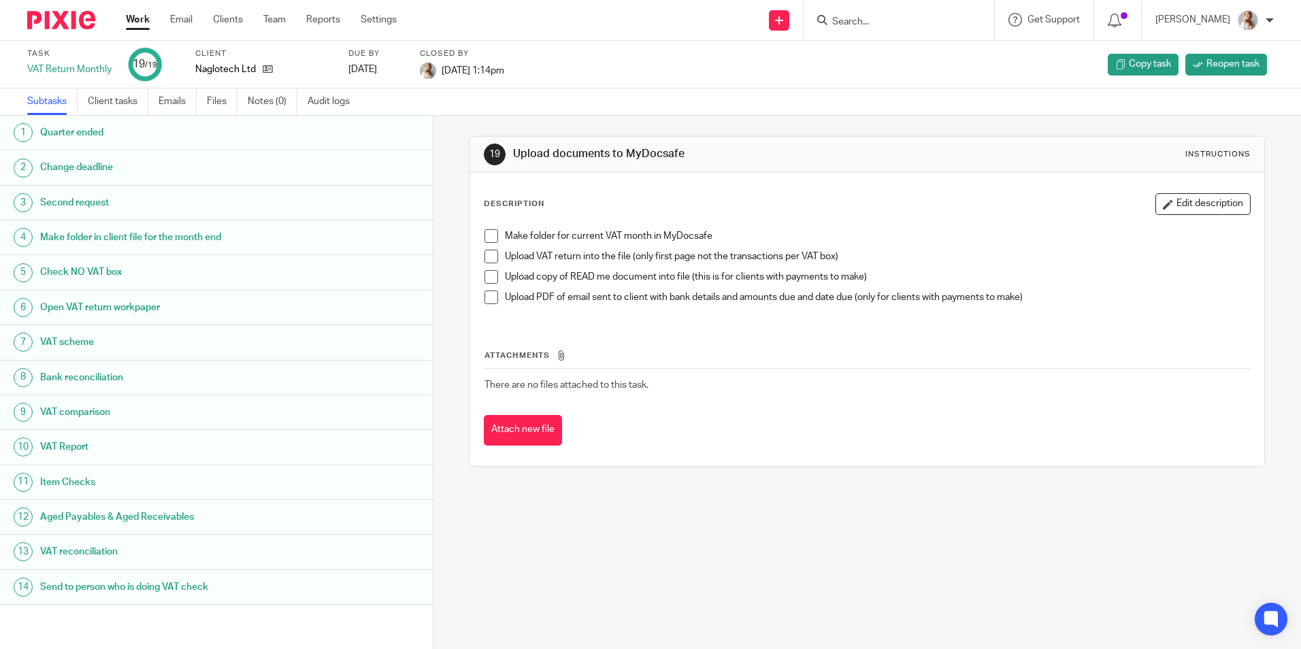
click at [141, 14] on link "Work" at bounding box center [138, 20] width 24 height 14
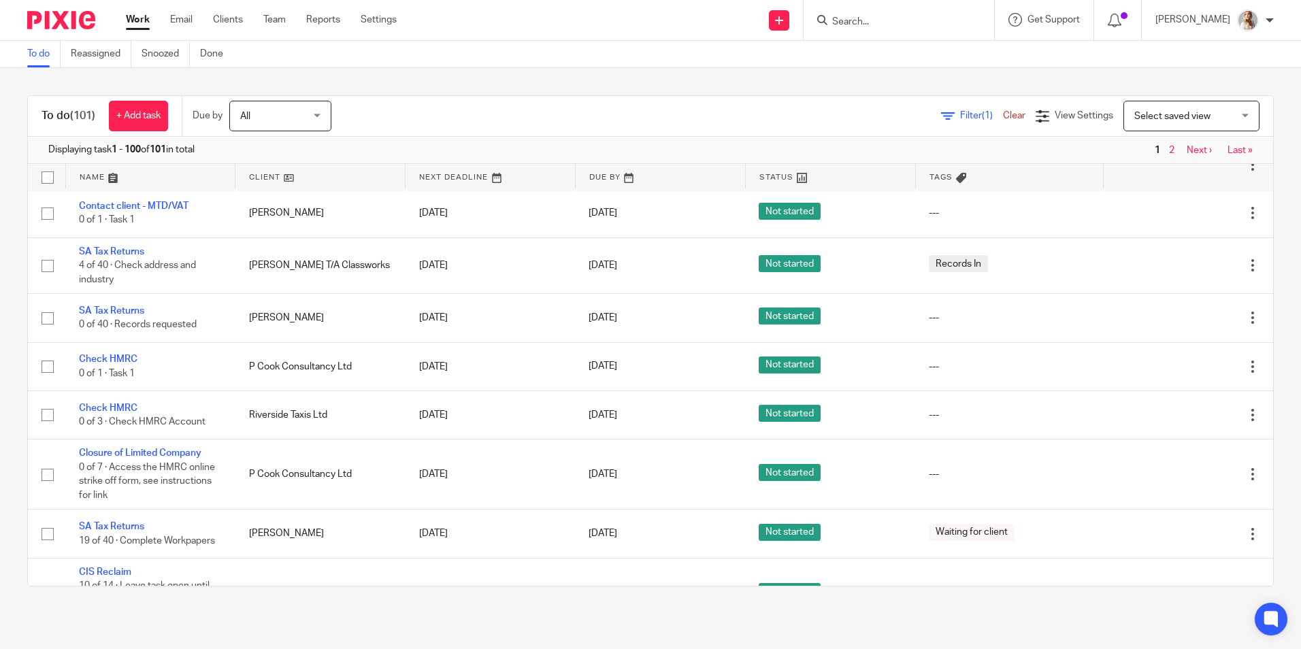
scroll to position [272, 0]
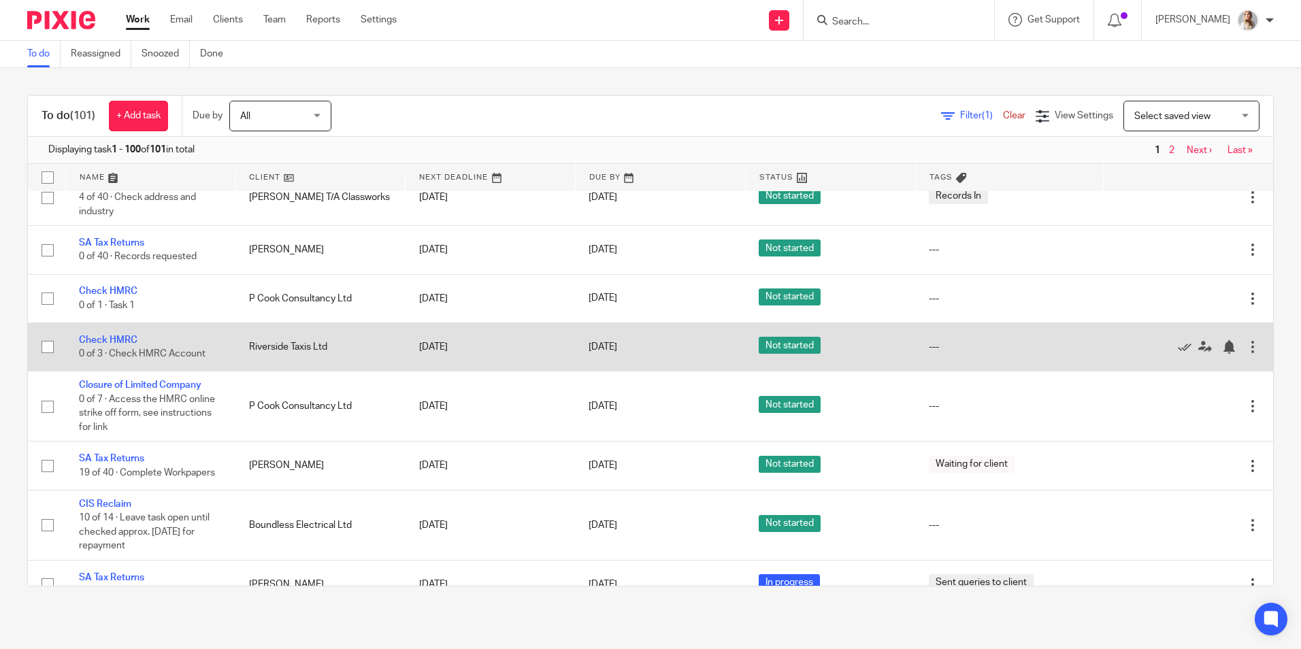
click at [1245, 349] on div at bounding box center [1252, 347] width 14 height 14
click at [1177, 344] on icon at bounding box center [1184, 347] width 14 height 14
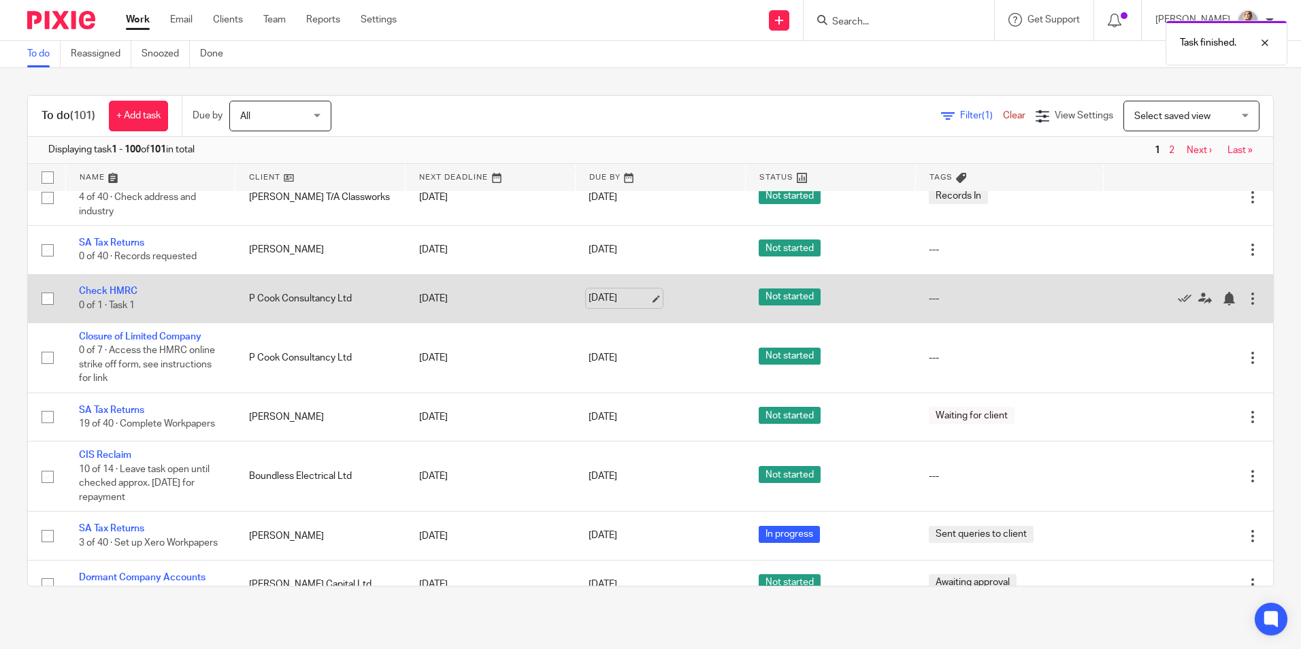
click at [599, 301] on link "[DATE]" at bounding box center [618, 298] width 61 height 14
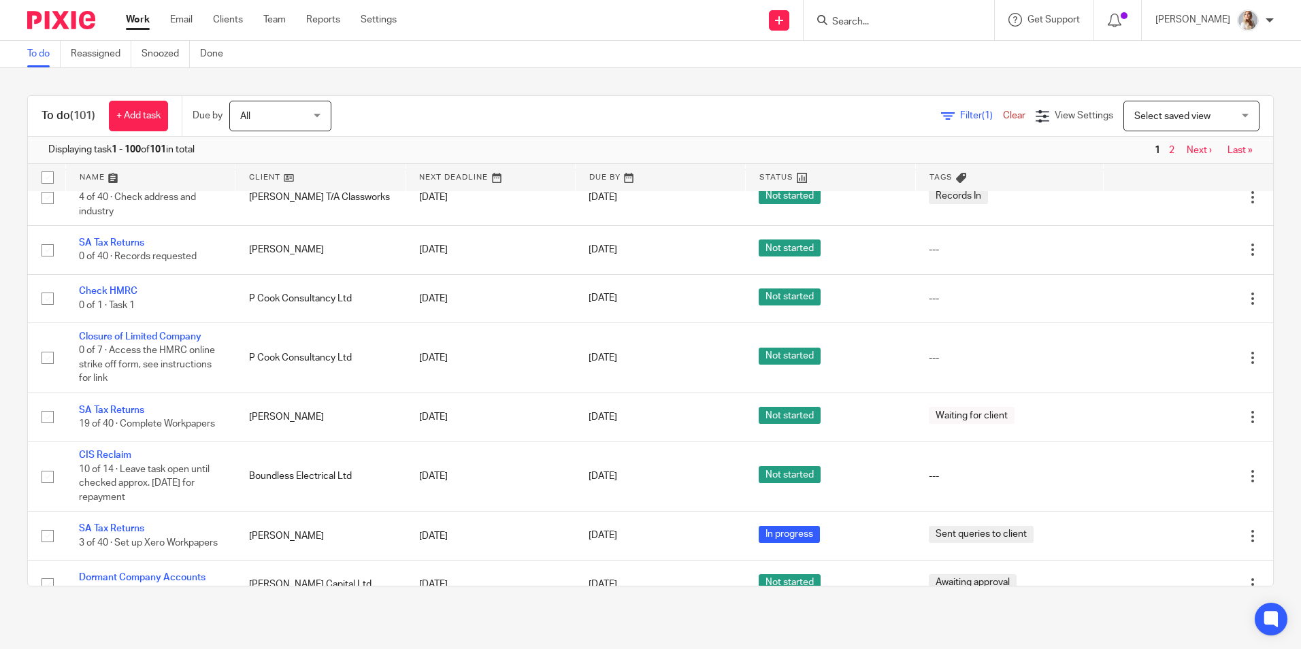
click at [872, 28] on form at bounding box center [903, 20] width 145 height 17
click at [872, 28] on input "Search" at bounding box center [892, 22] width 122 height 12
type input "jdnr"
